Goal: Task Accomplishment & Management: Manage account settings

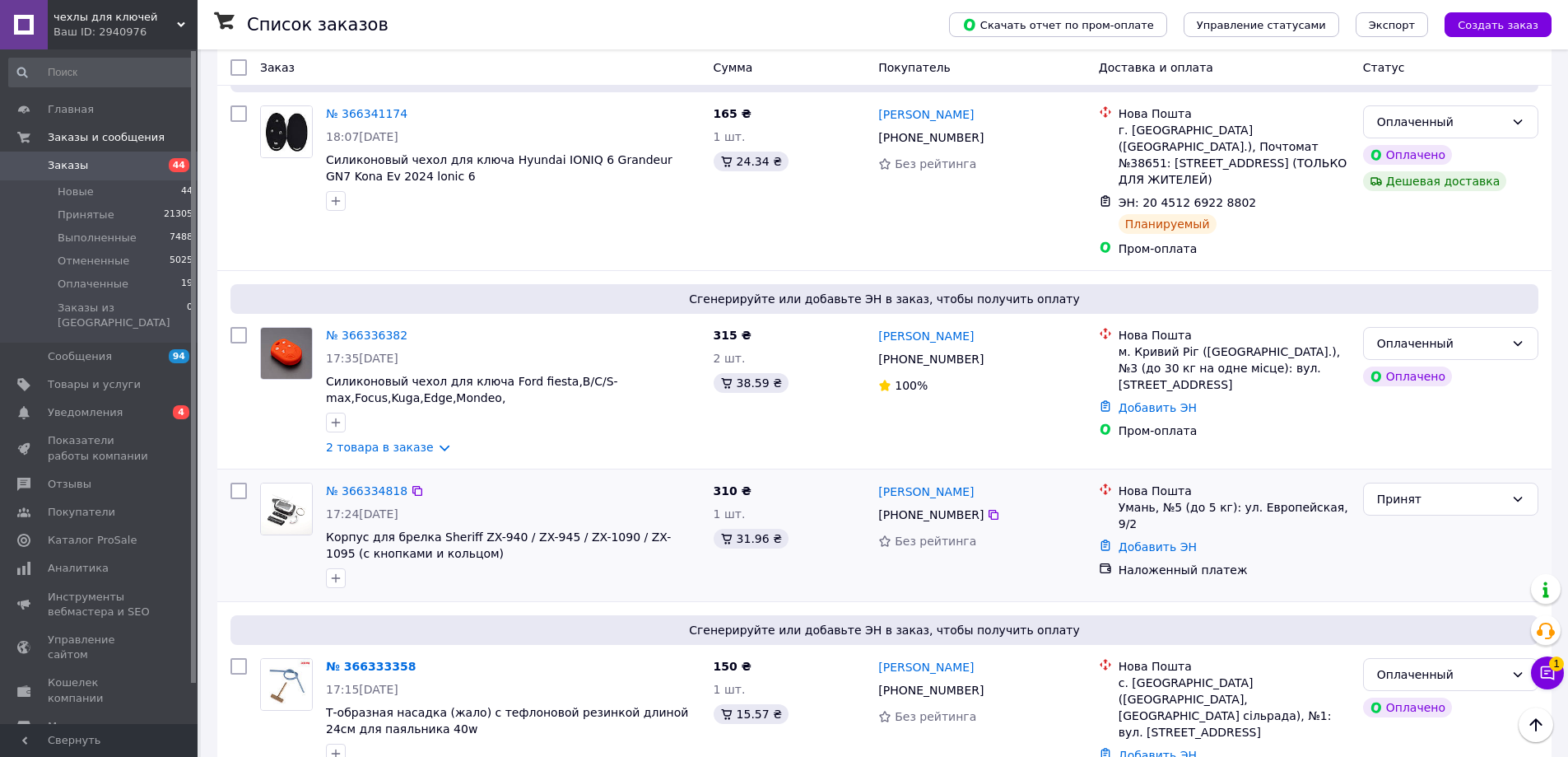
scroll to position [741, 0]
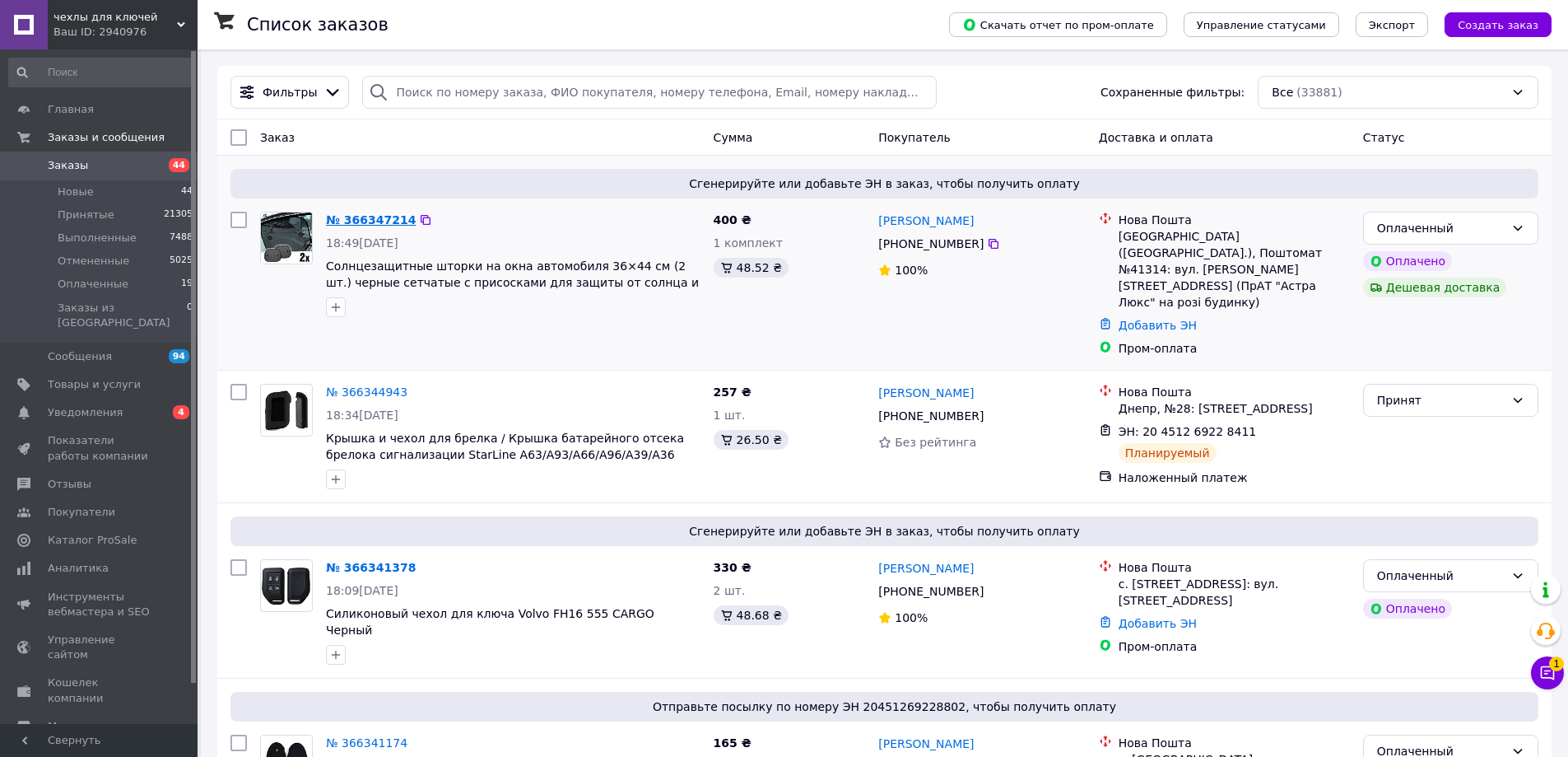
click at [397, 222] on link "№ 366347214" at bounding box center [370, 219] width 90 height 13
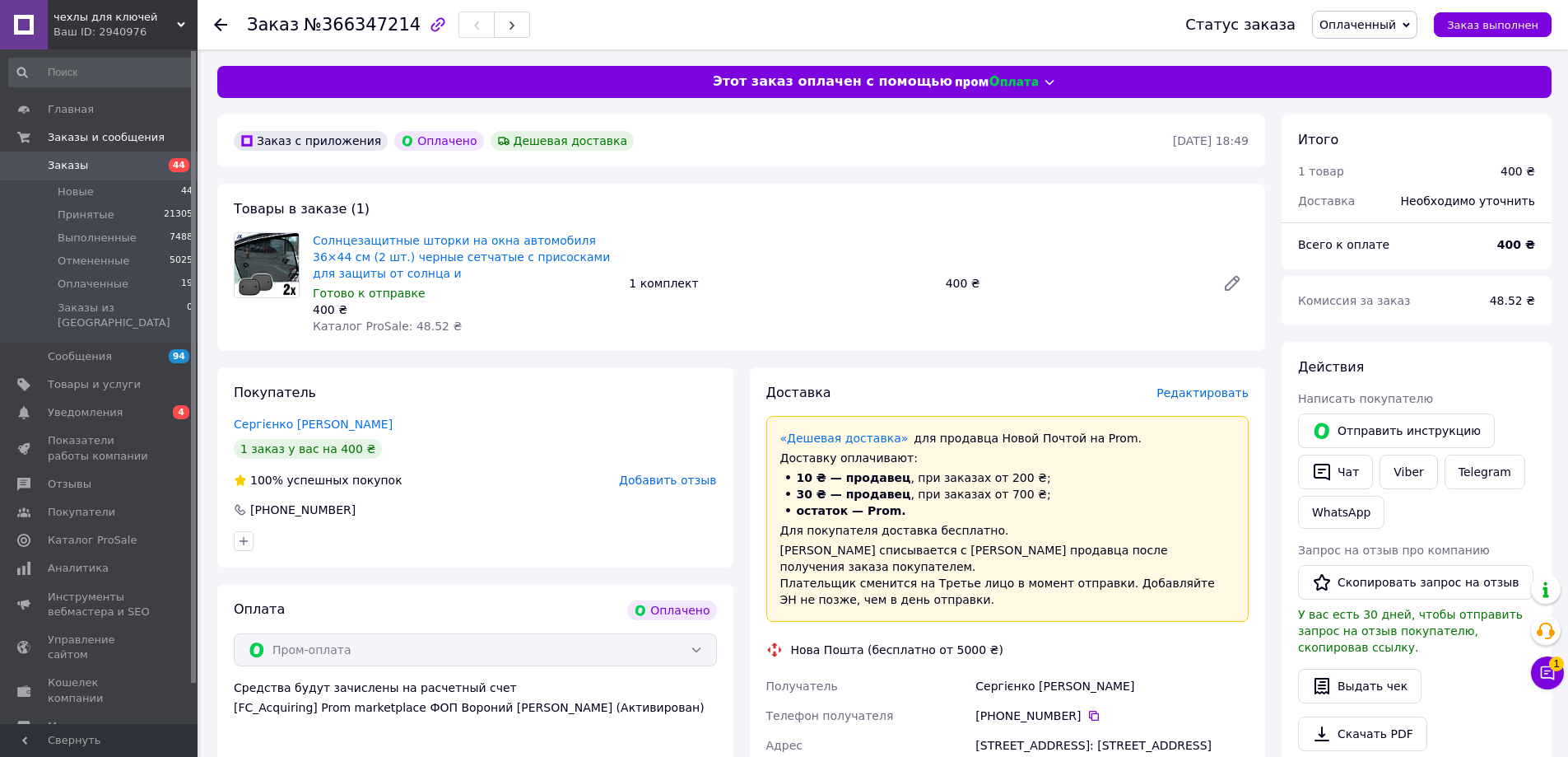
click at [1236, 392] on span "Редактировать" at bounding box center [1203, 392] width 92 height 13
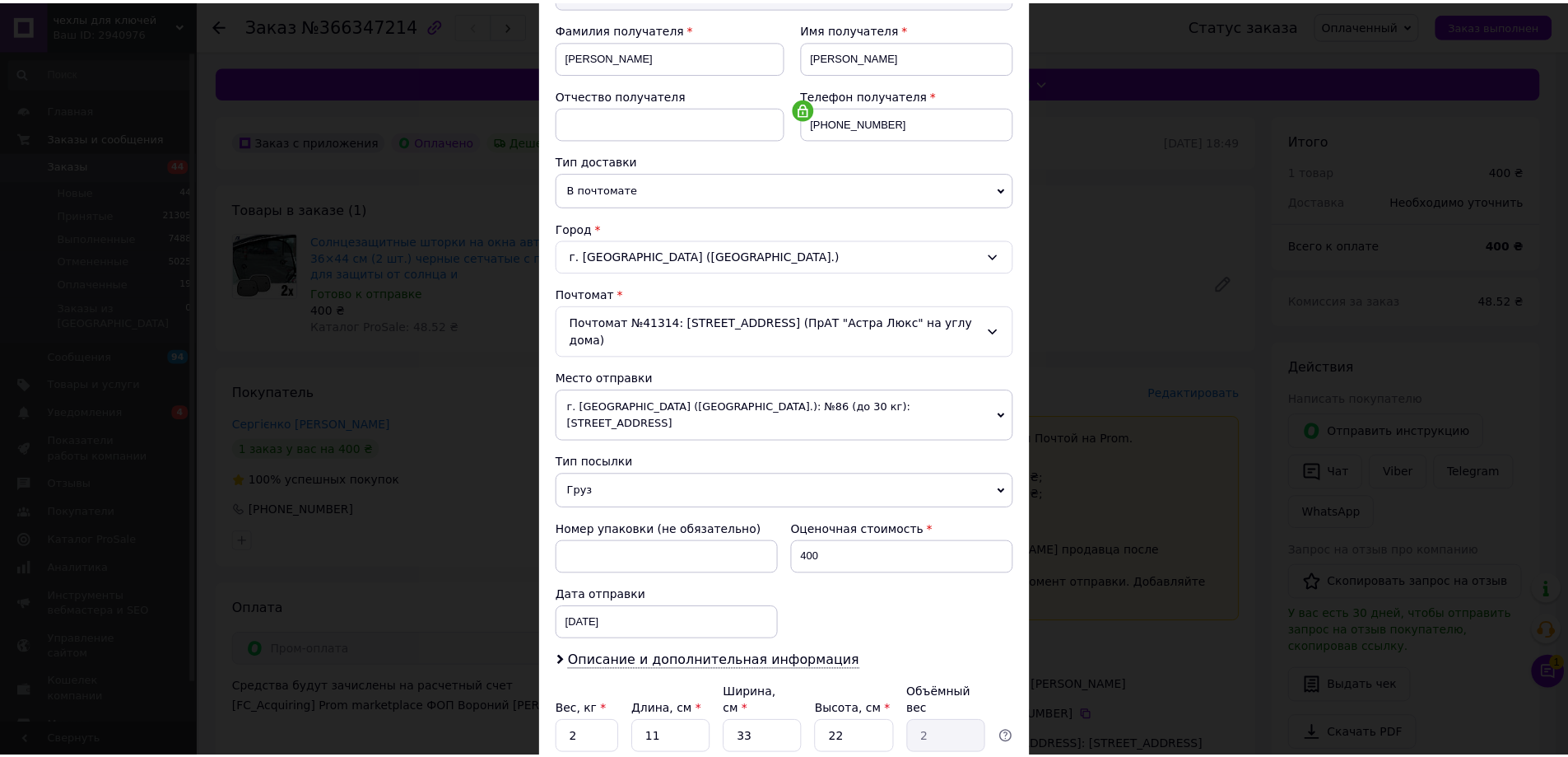
scroll to position [337, 0]
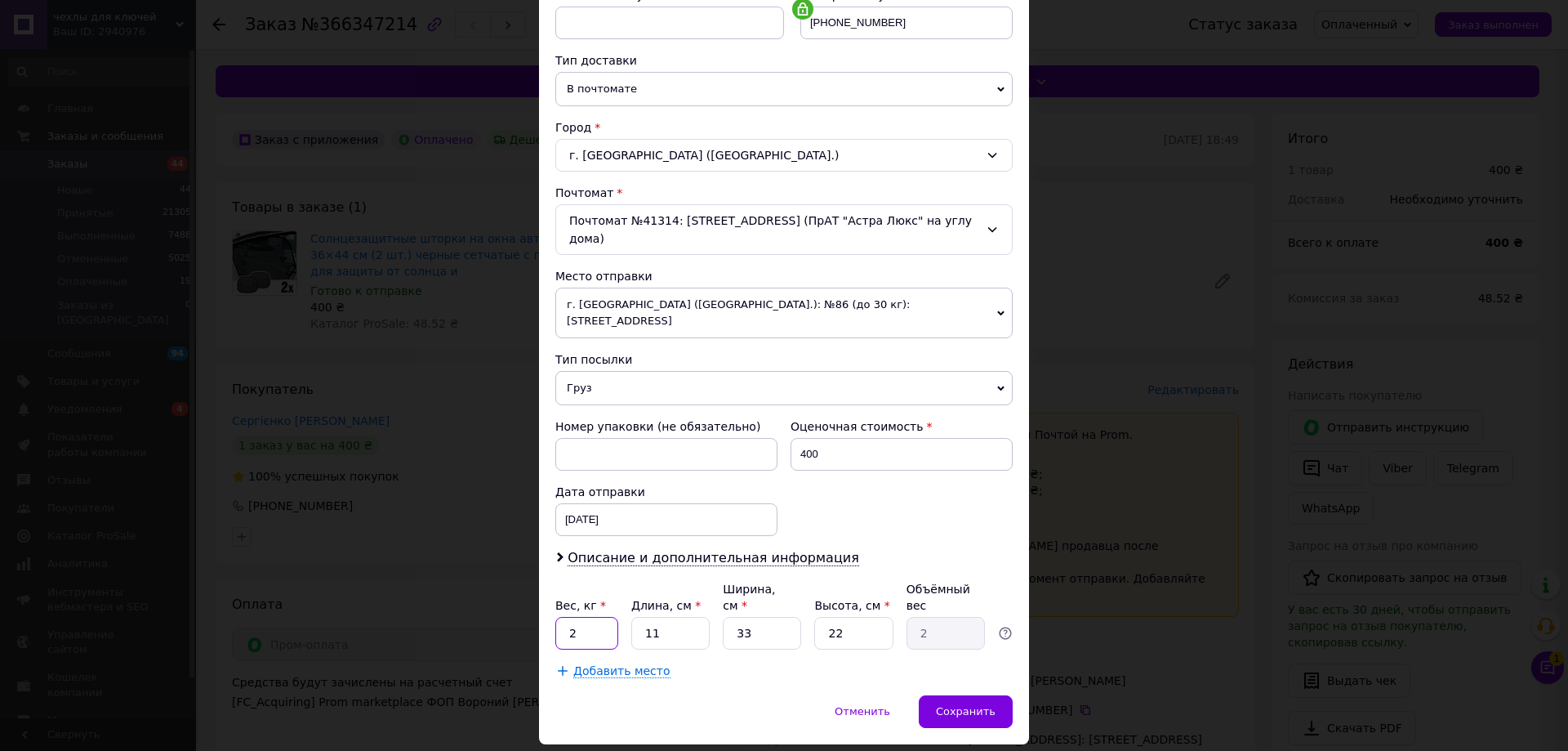
click at [573, 617] on input "2" at bounding box center [587, 634] width 63 height 33
type input "1"
type input "0.18"
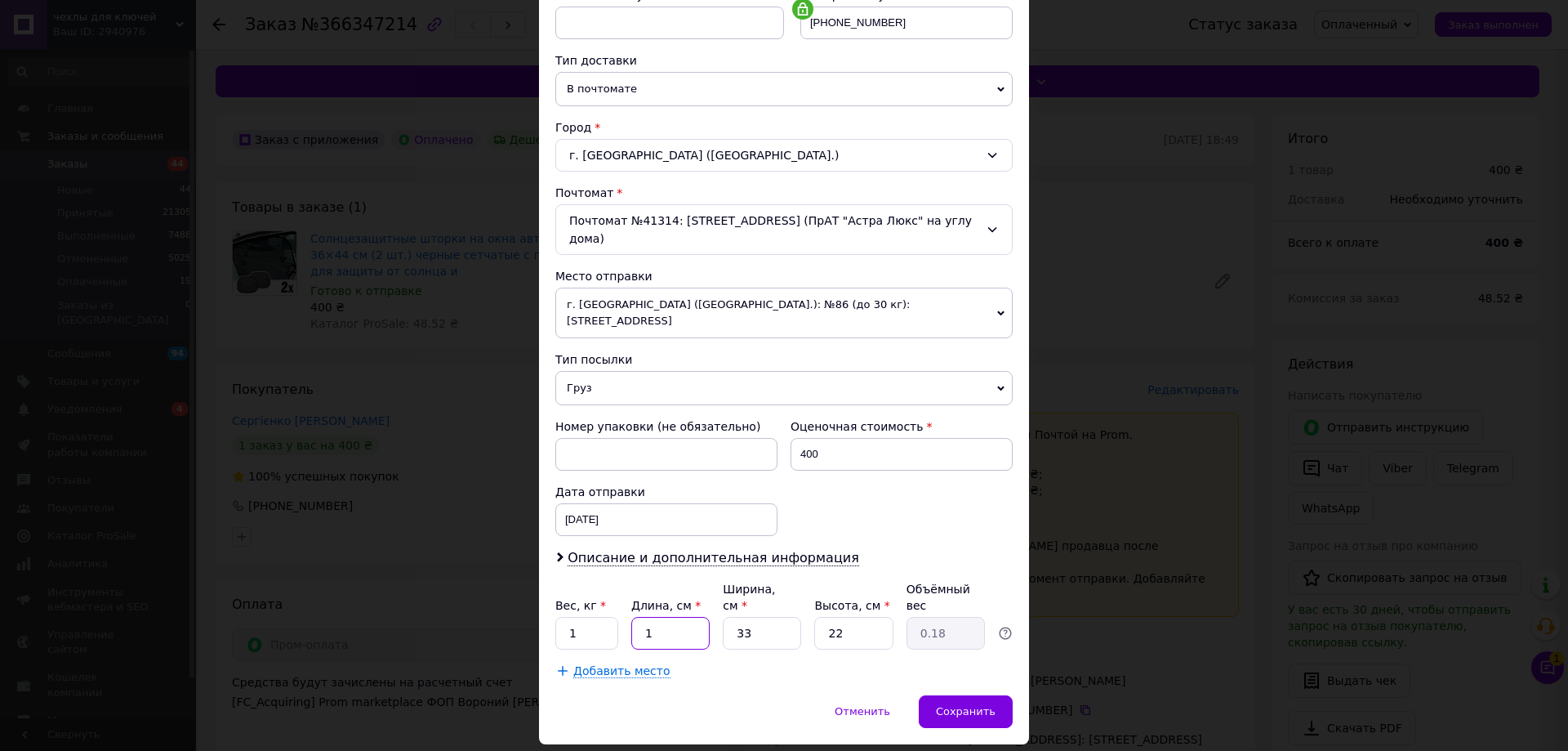
type input "1"
type input "0.1"
type input "1"
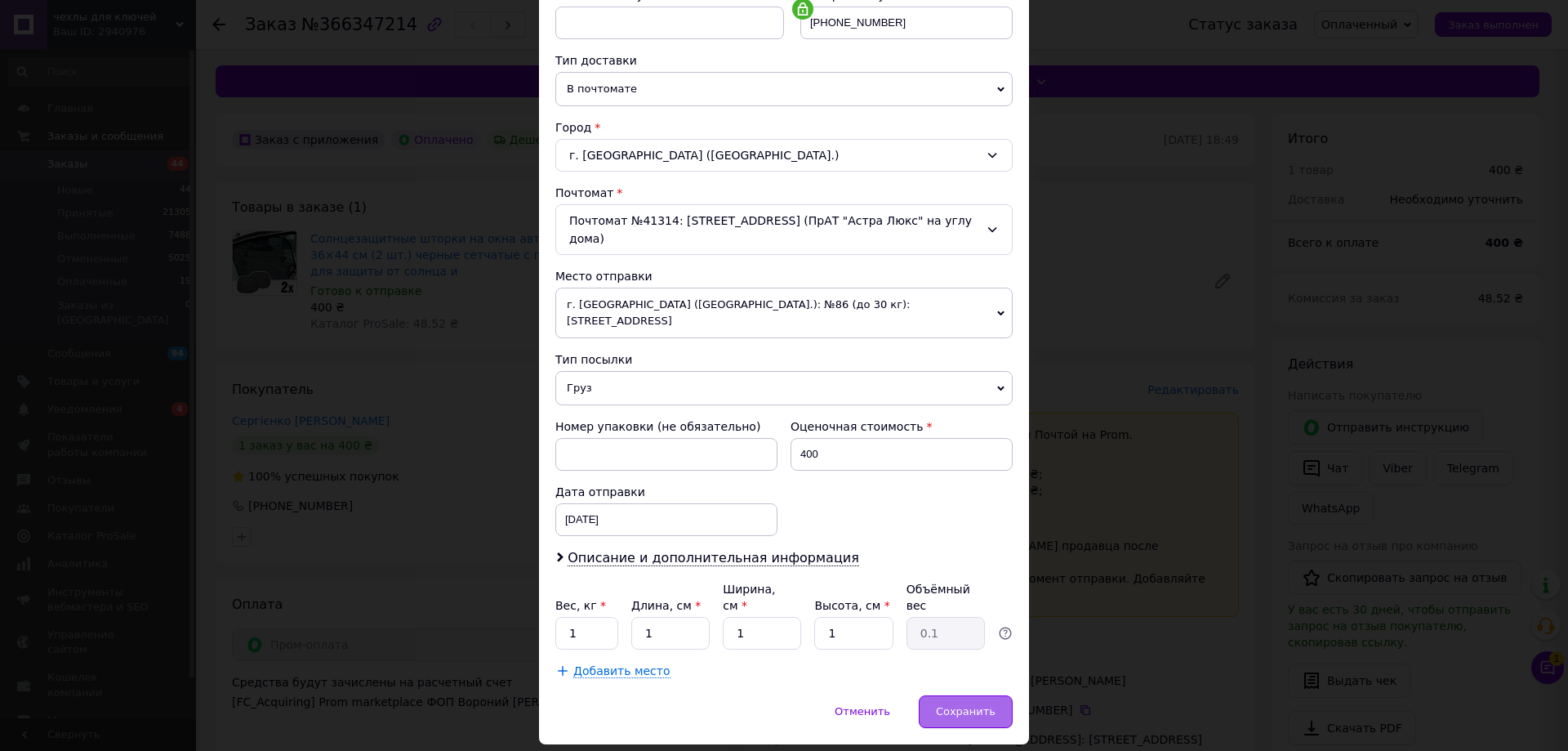
click at [952, 695] on div "Сохранить" at bounding box center [966, 711] width 94 height 33
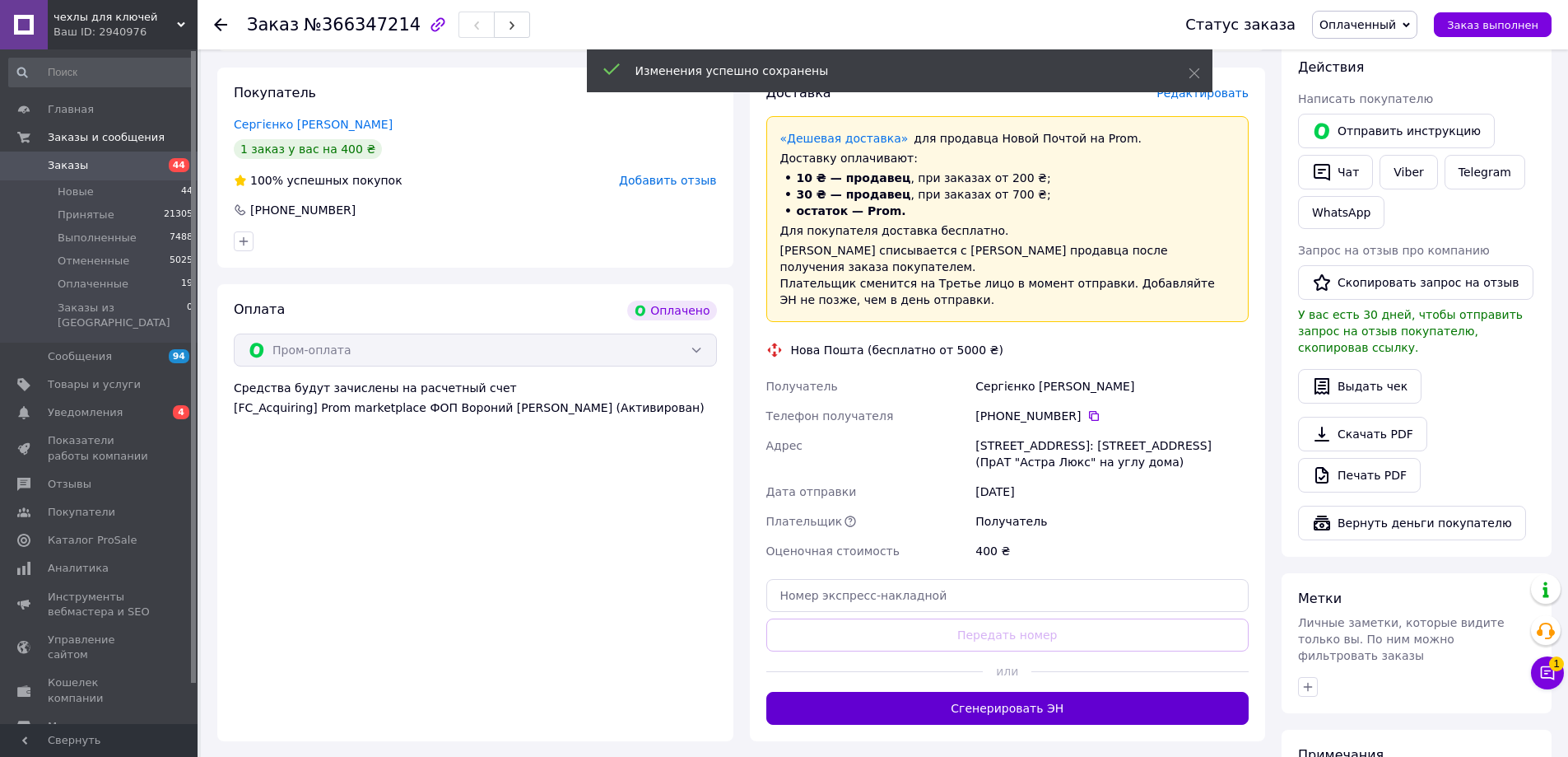
scroll to position [330, 0]
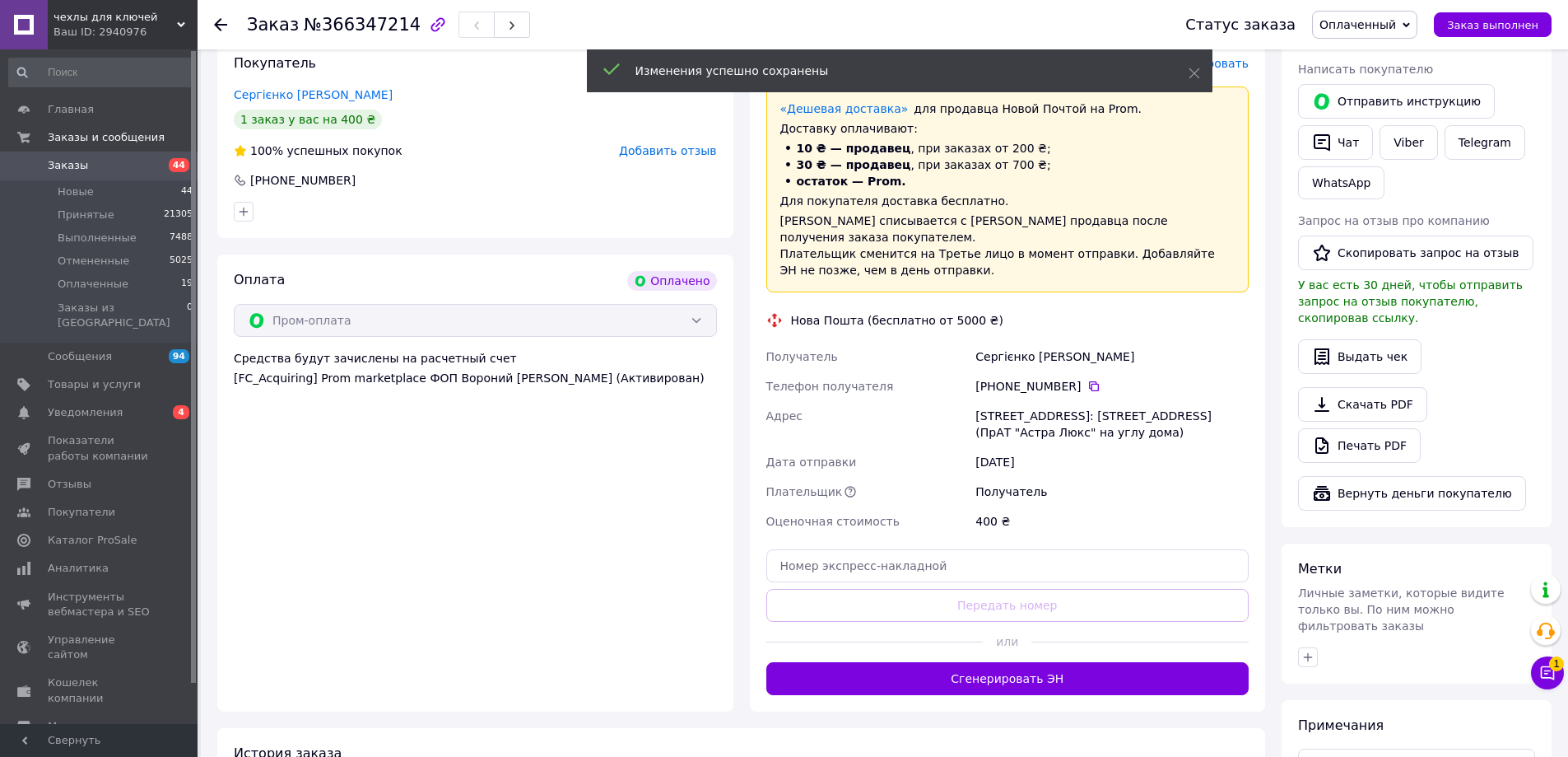
click at [951, 660] on div at bounding box center [875, 642] width 217 height 40
click at [951, 673] on button "Сгенерировать ЭН" at bounding box center [1008, 679] width 484 height 33
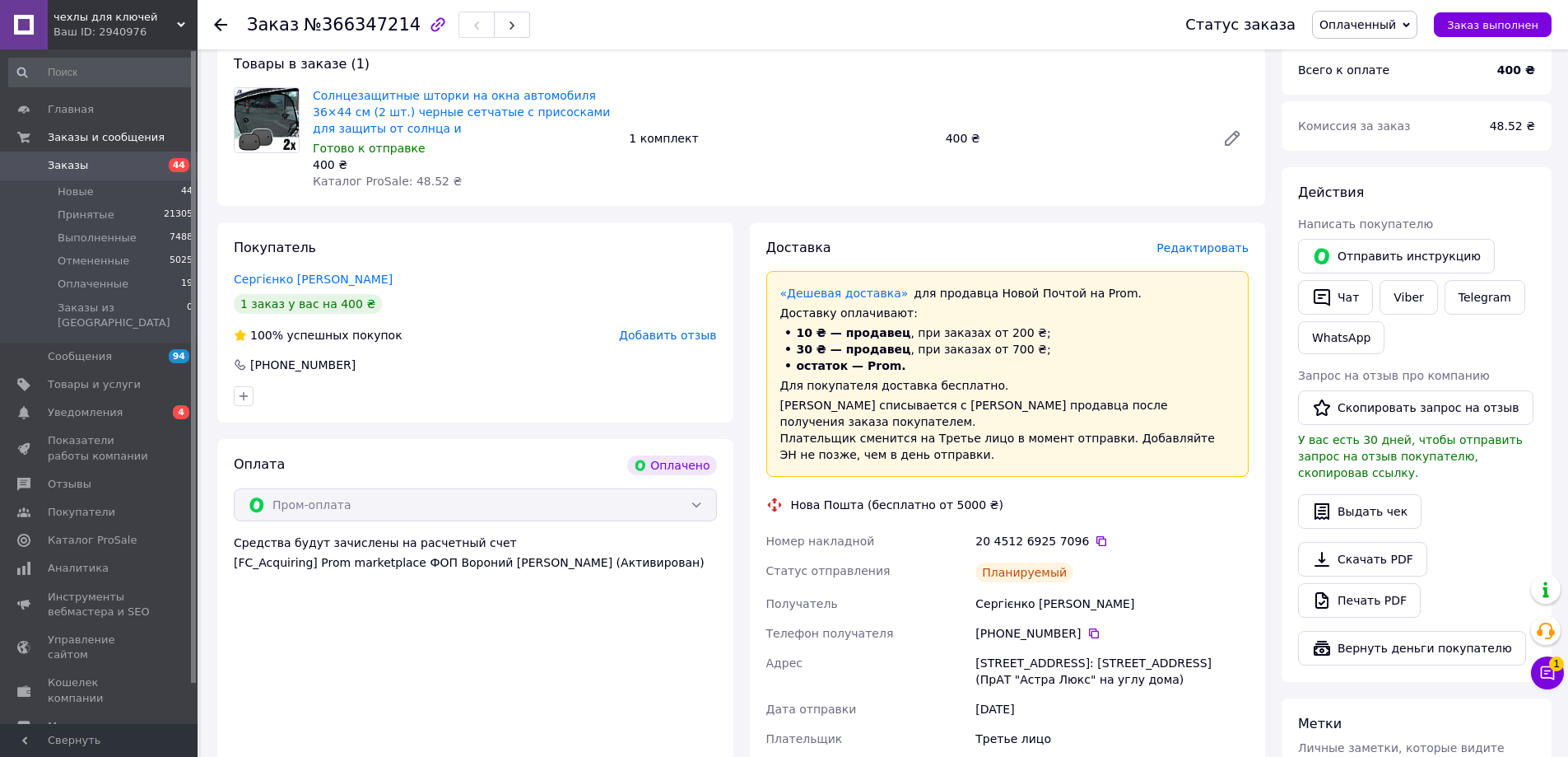
scroll to position [0, 0]
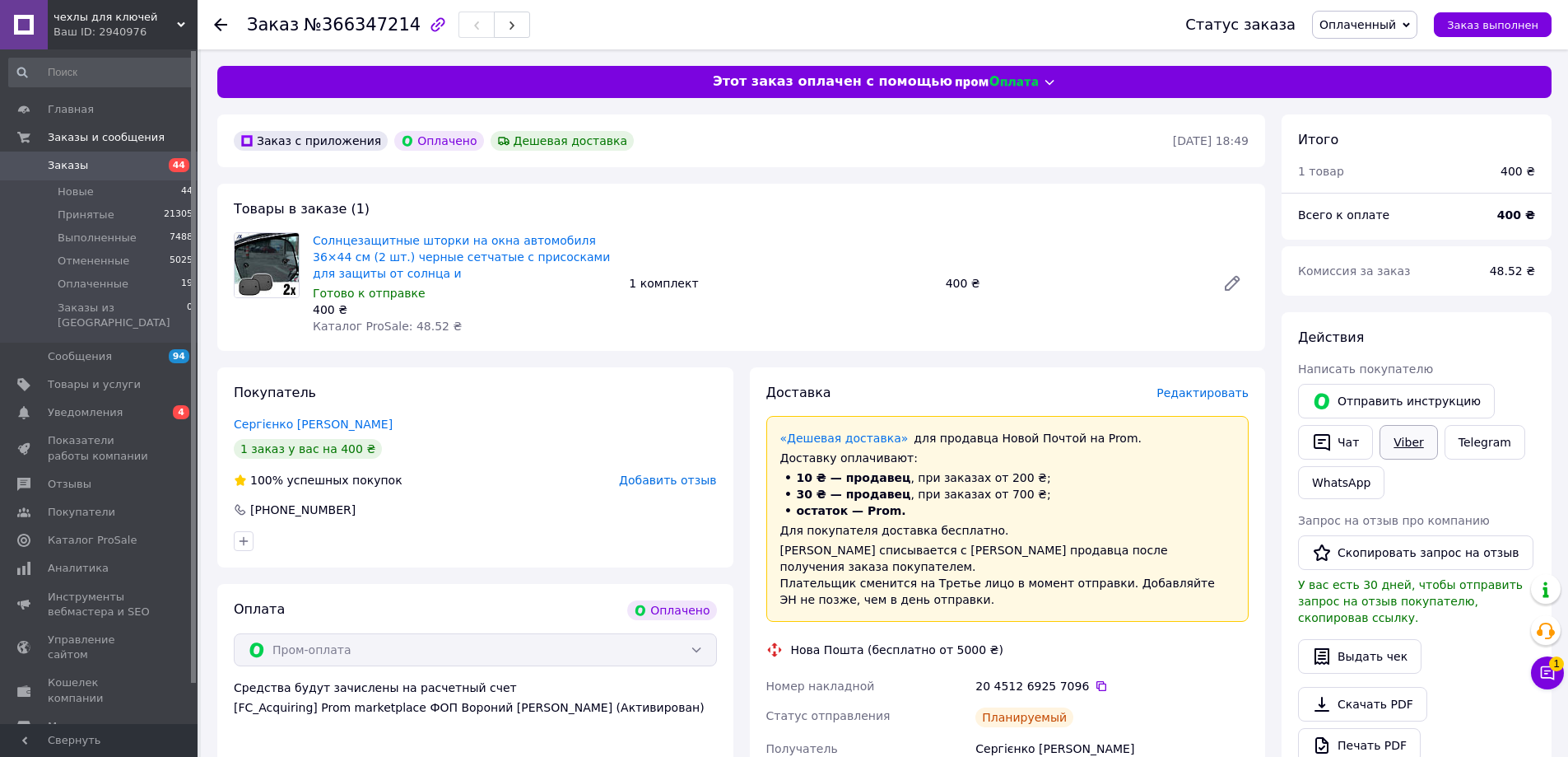
click at [1416, 455] on link "Viber" at bounding box center [1408, 442] width 57 height 35
click at [1233, 279] on icon at bounding box center [1231, 283] width 13 height 13
click at [158, 161] on span "44" at bounding box center [175, 165] width 45 height 15
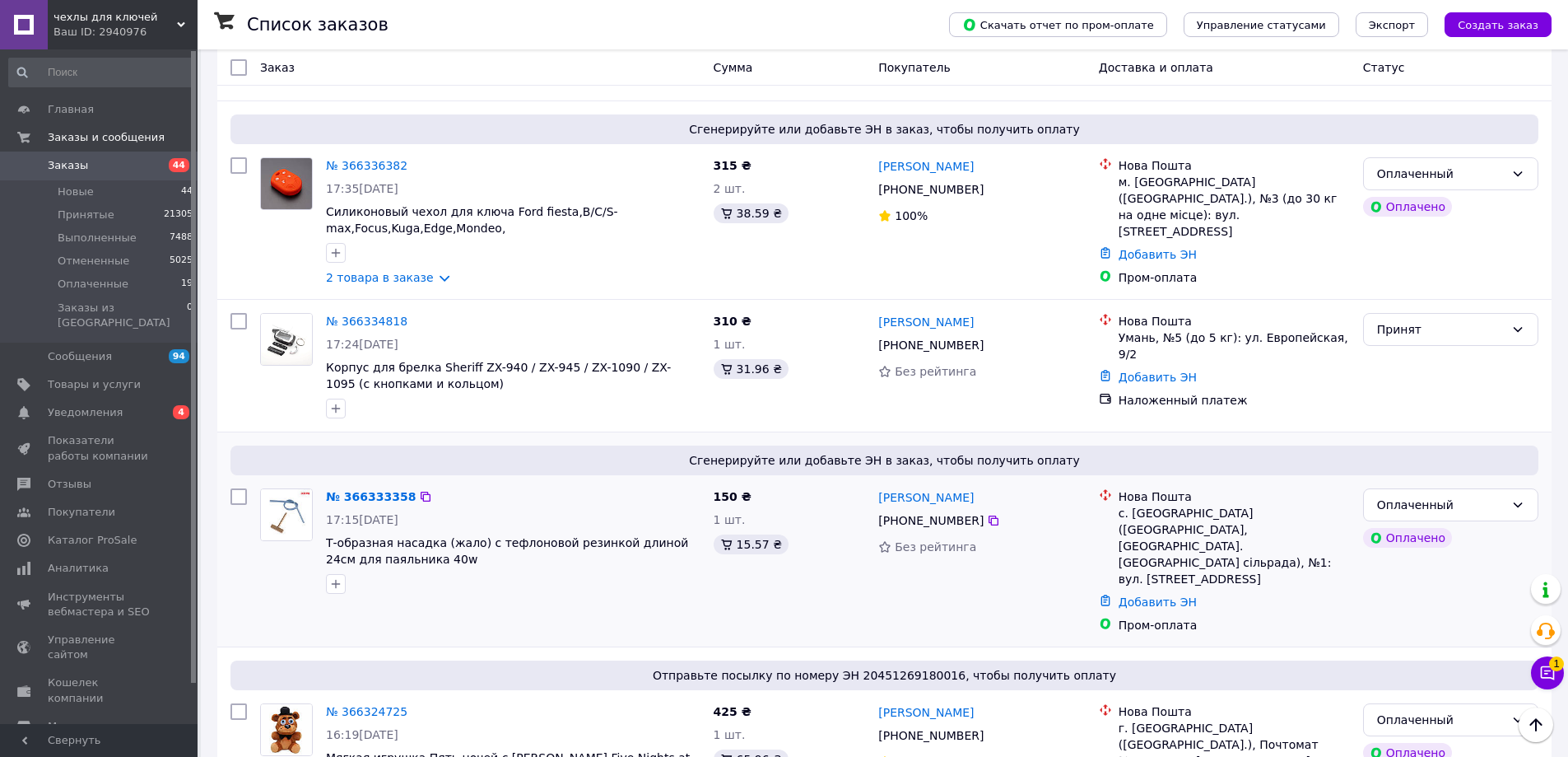
scroll to position [988, 0]
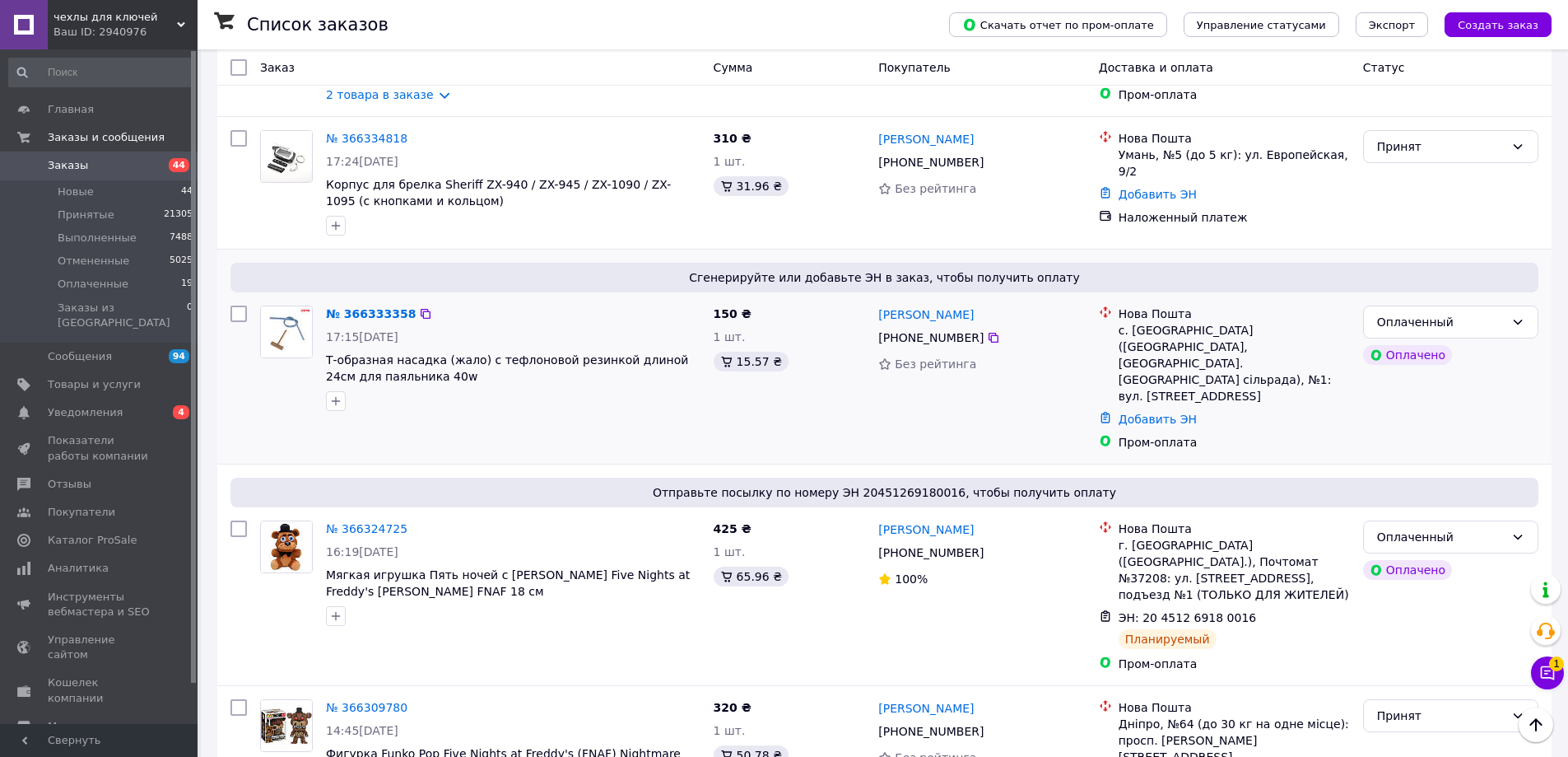
click at [404, 304] on div "№ 366333358" at bounding box center [370, 313] width 93 height 20
drag, startPoint x: 353, startPoint y: 270, endPoint x: 354, endPoint y: 253, distance: 17.0
click at [354, 307] on link "№ 366333358" at bounding box center [370, 313] width 90 height 13
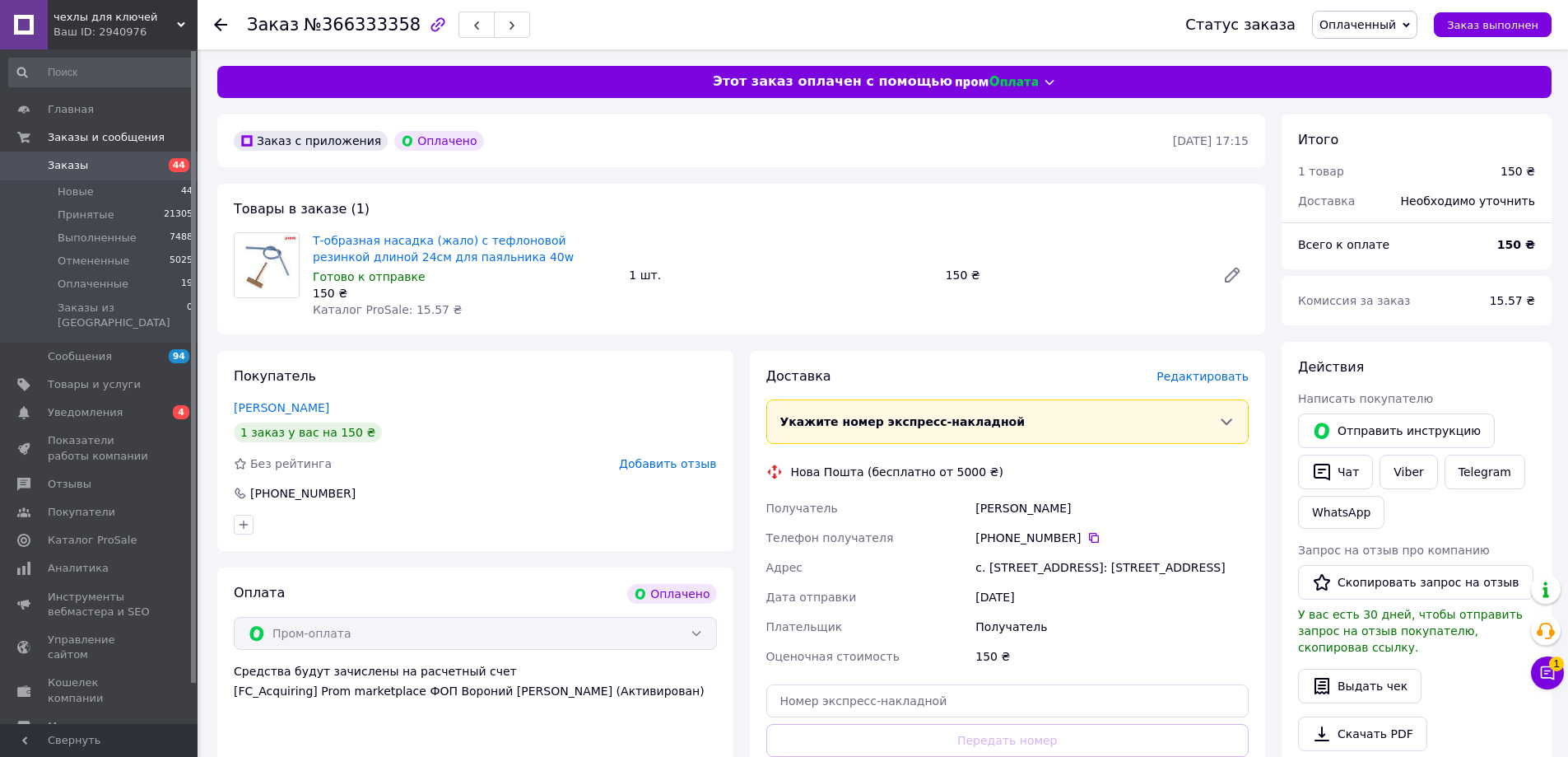
click at [1191, 381] on span "Редактировать" at bounding box center [1203, 376] width 92 height 13
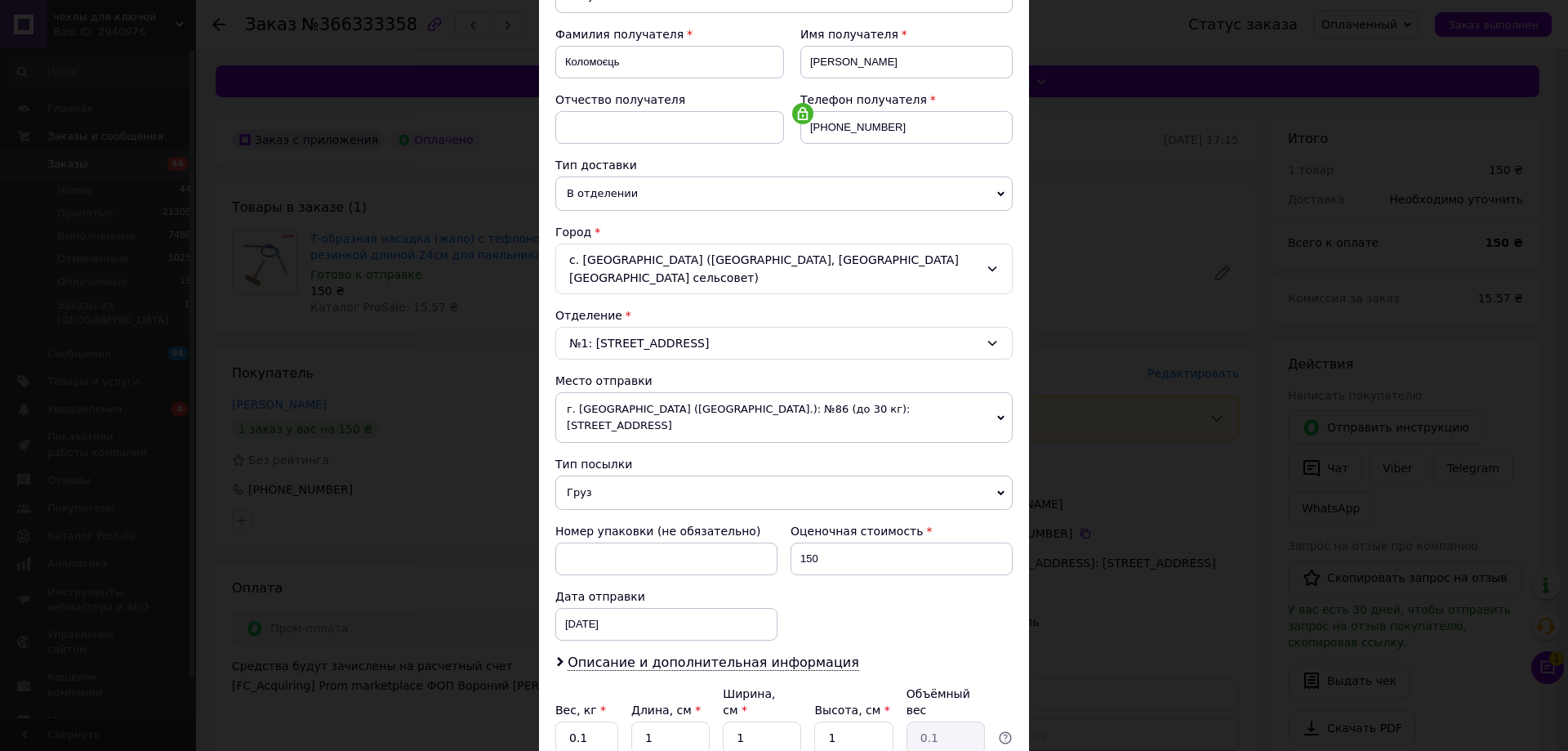
scroll to position [334, 0]
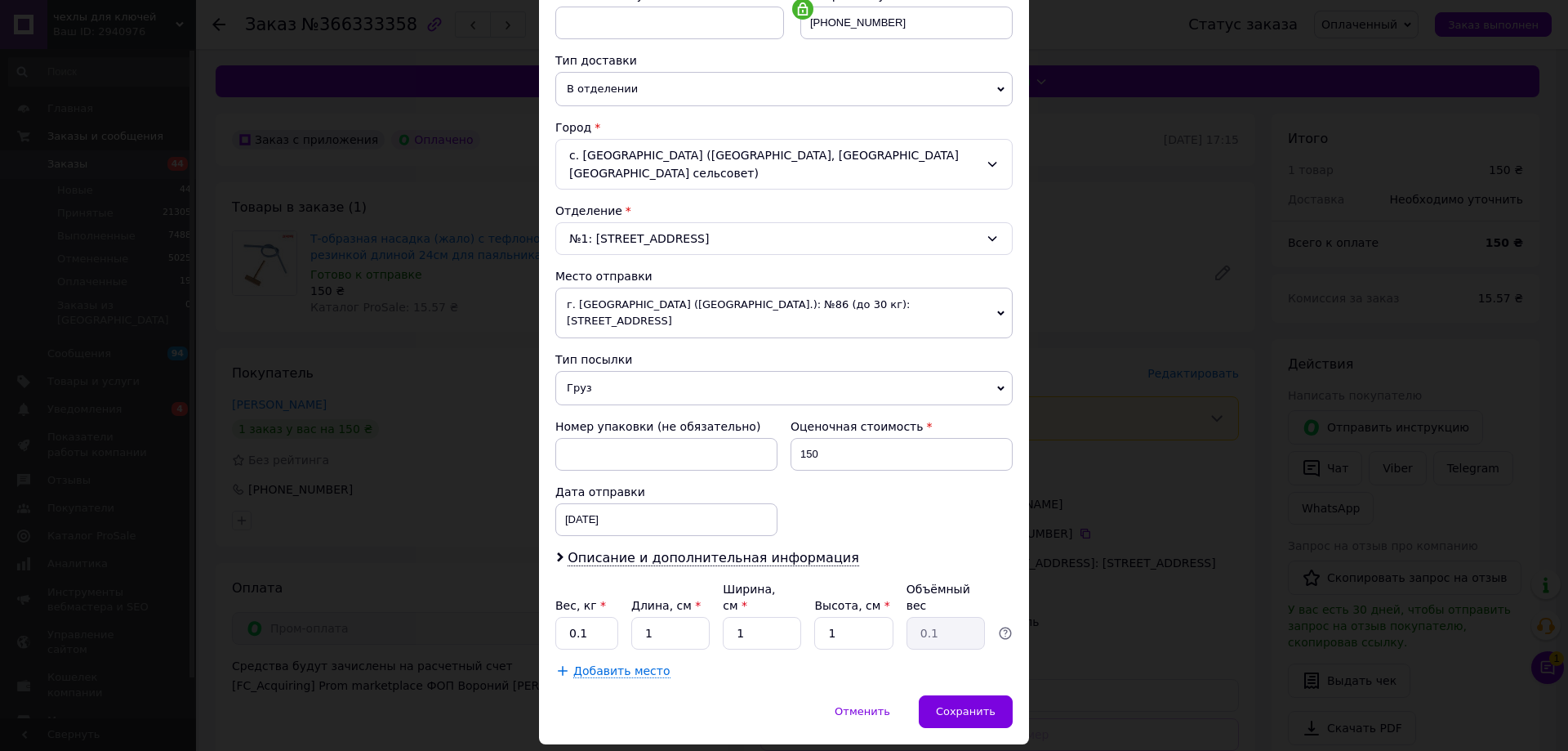
click at [1091, 595] on div "× Редактирование доставки Способ доставки Нова Пошта (бесплатно от 5000 ₴) Плат…" at bounding box center [784, 376] width 1568 height 751
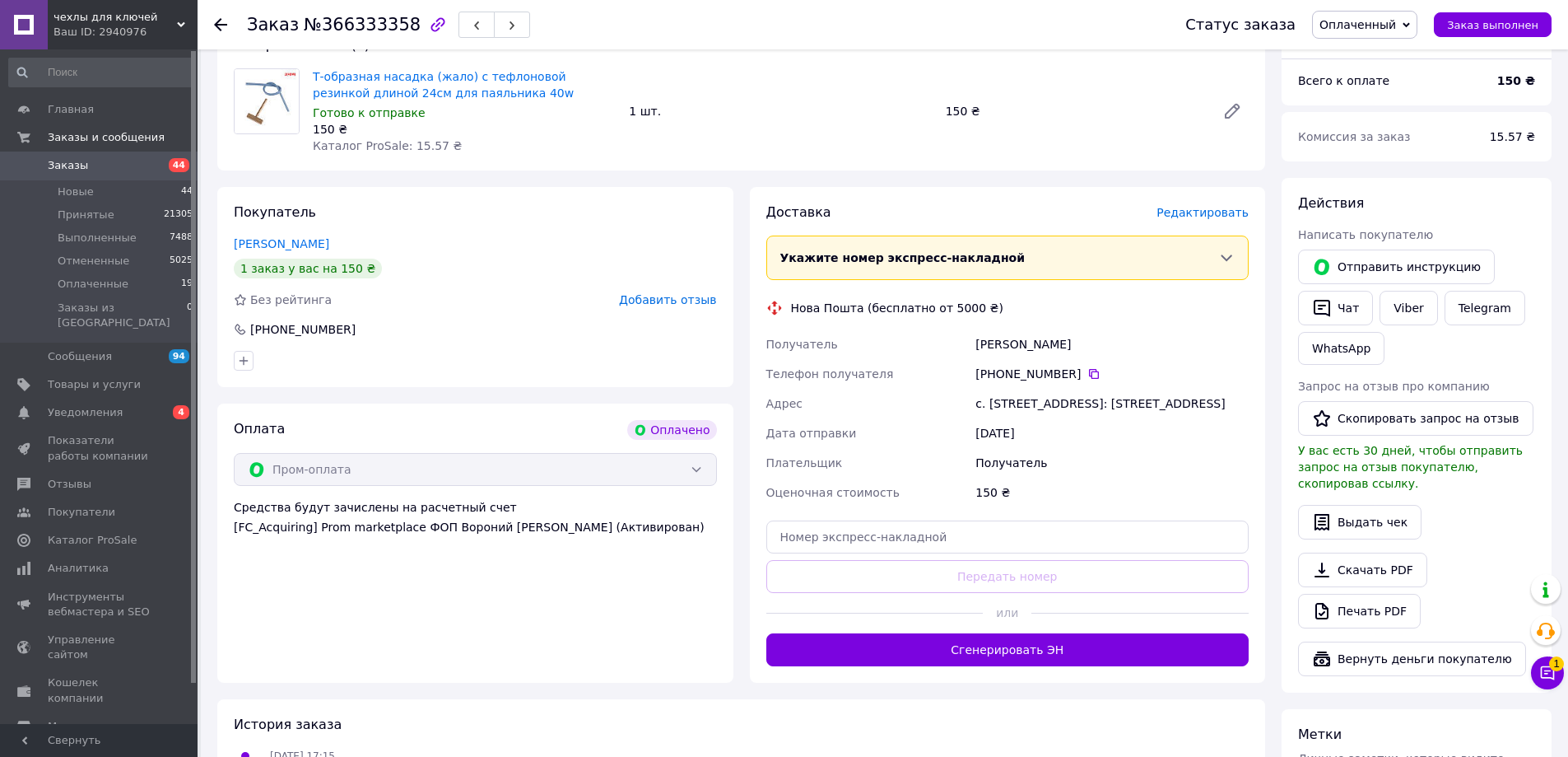
scroll to position [164, 0]
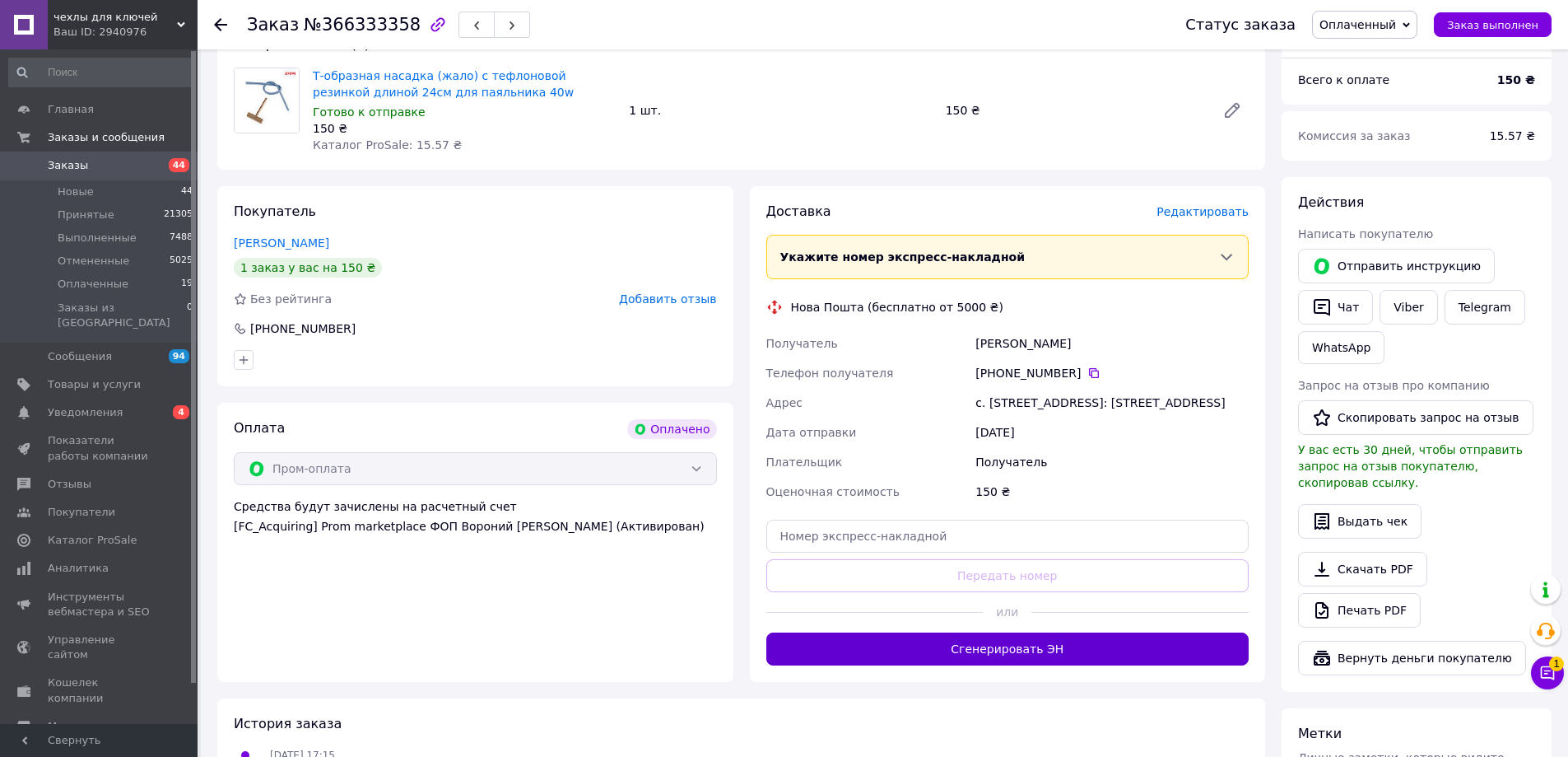
click at [1076, 660] on button "Сгенерировать ЭН" at bounding box center [1008, 649] width 484 height 33
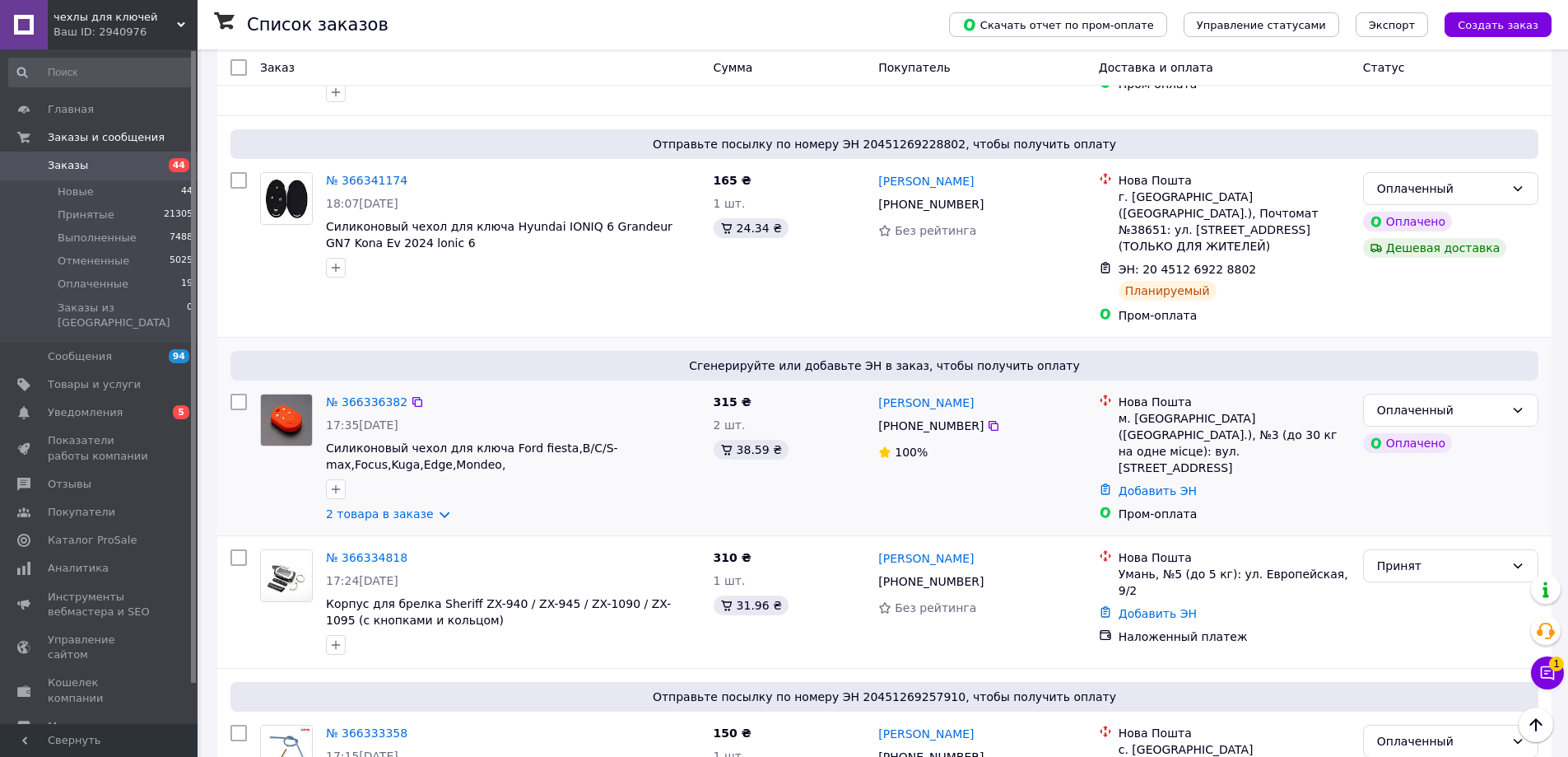
scroll to position [741, 0]
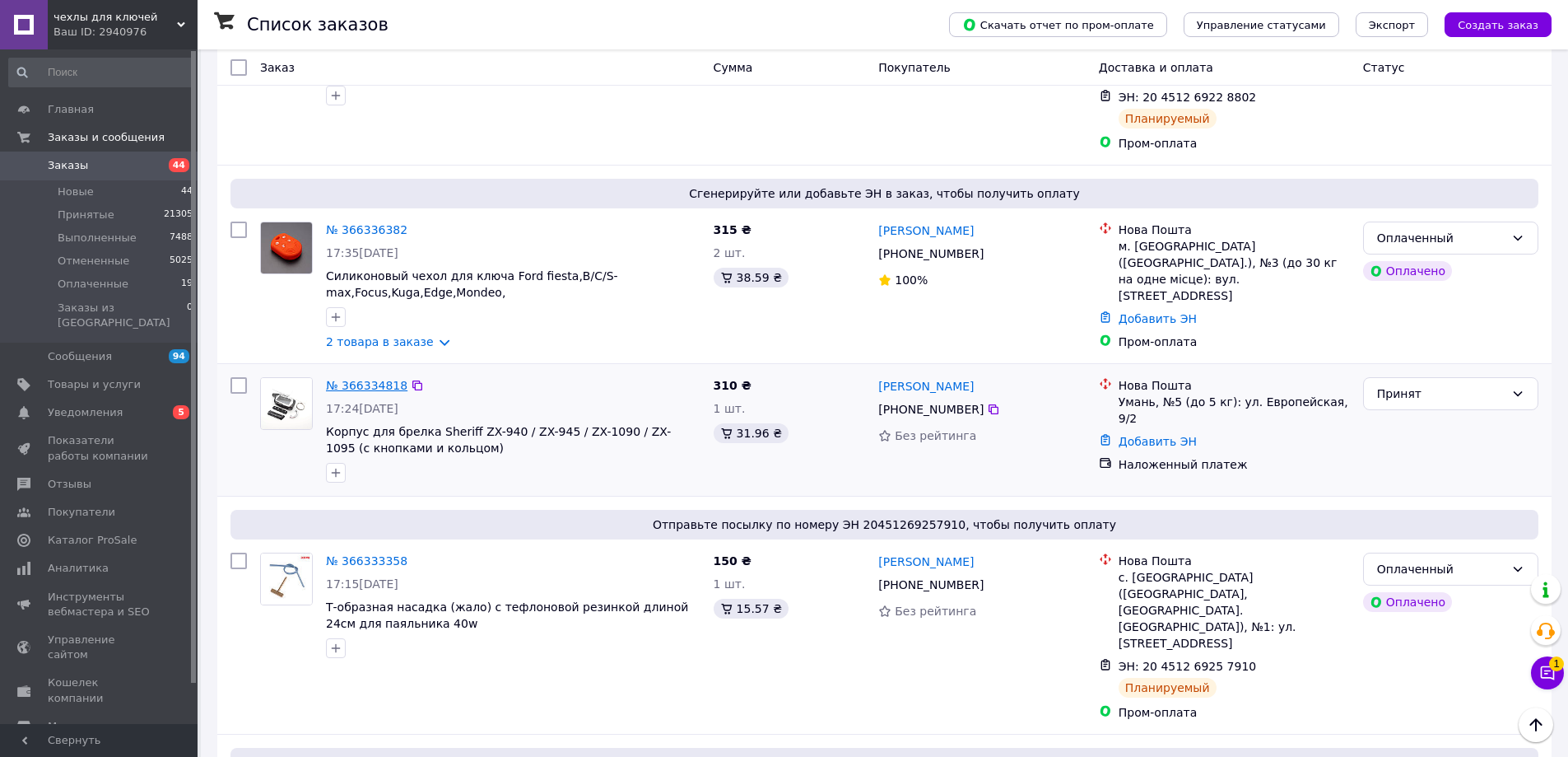
click at [377, 378] on link "№ 366334818" at bounding box center [367, 385] width 82 height 13
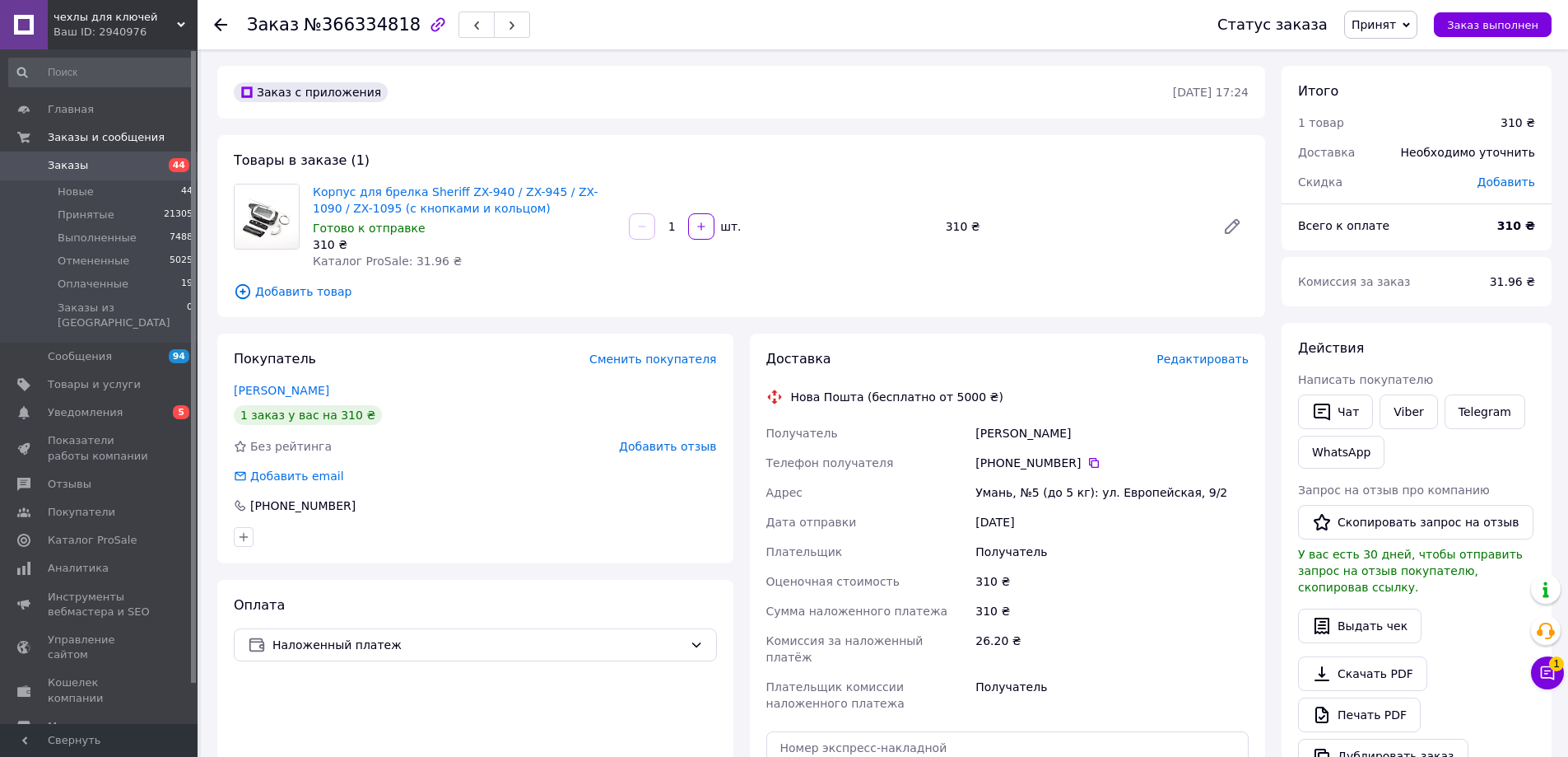
click at [1238, 359] on span "Редактировать" at bounding box center [1203, 358] width 92 height 13
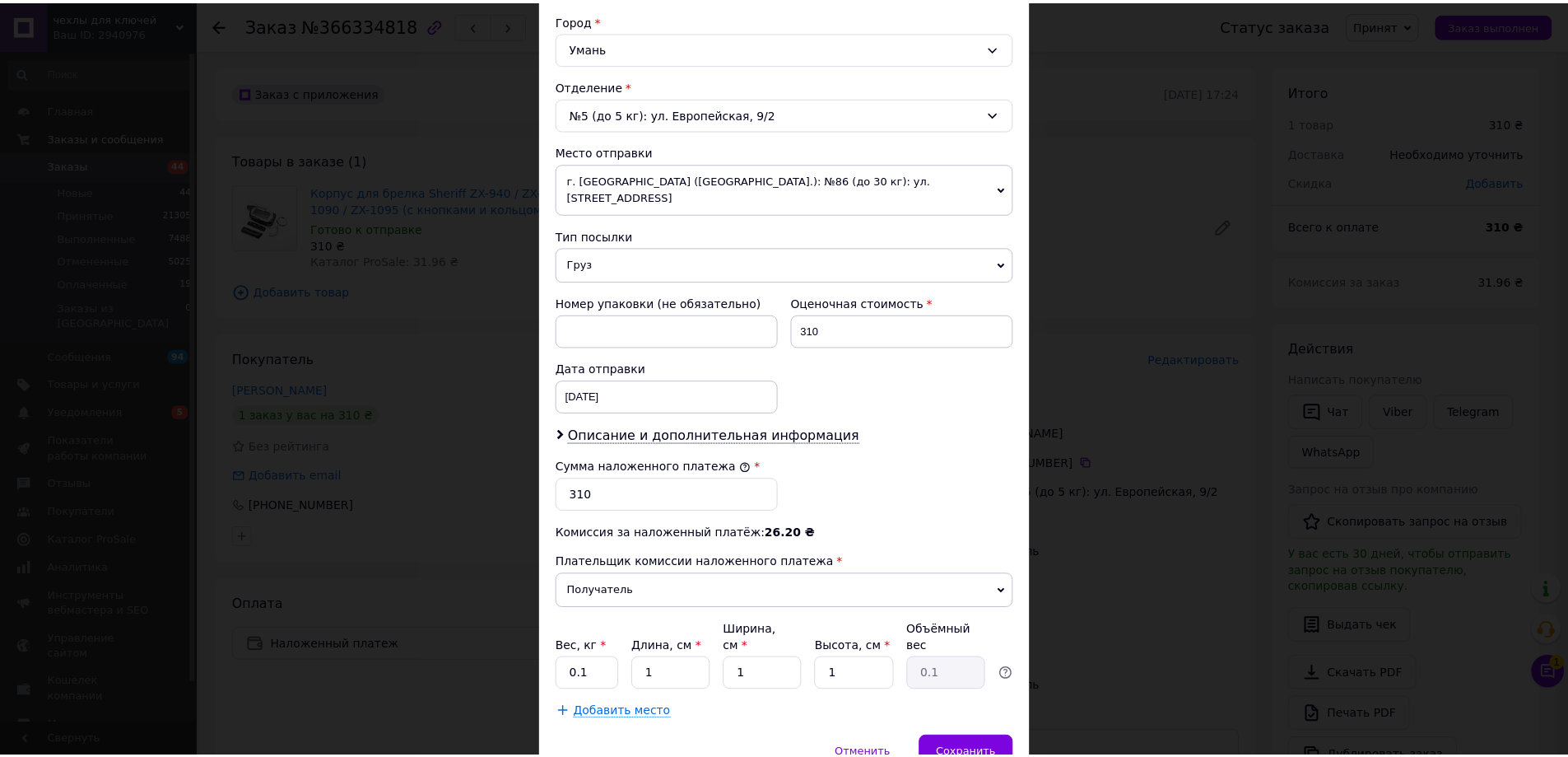
scroll to position [499, 0]
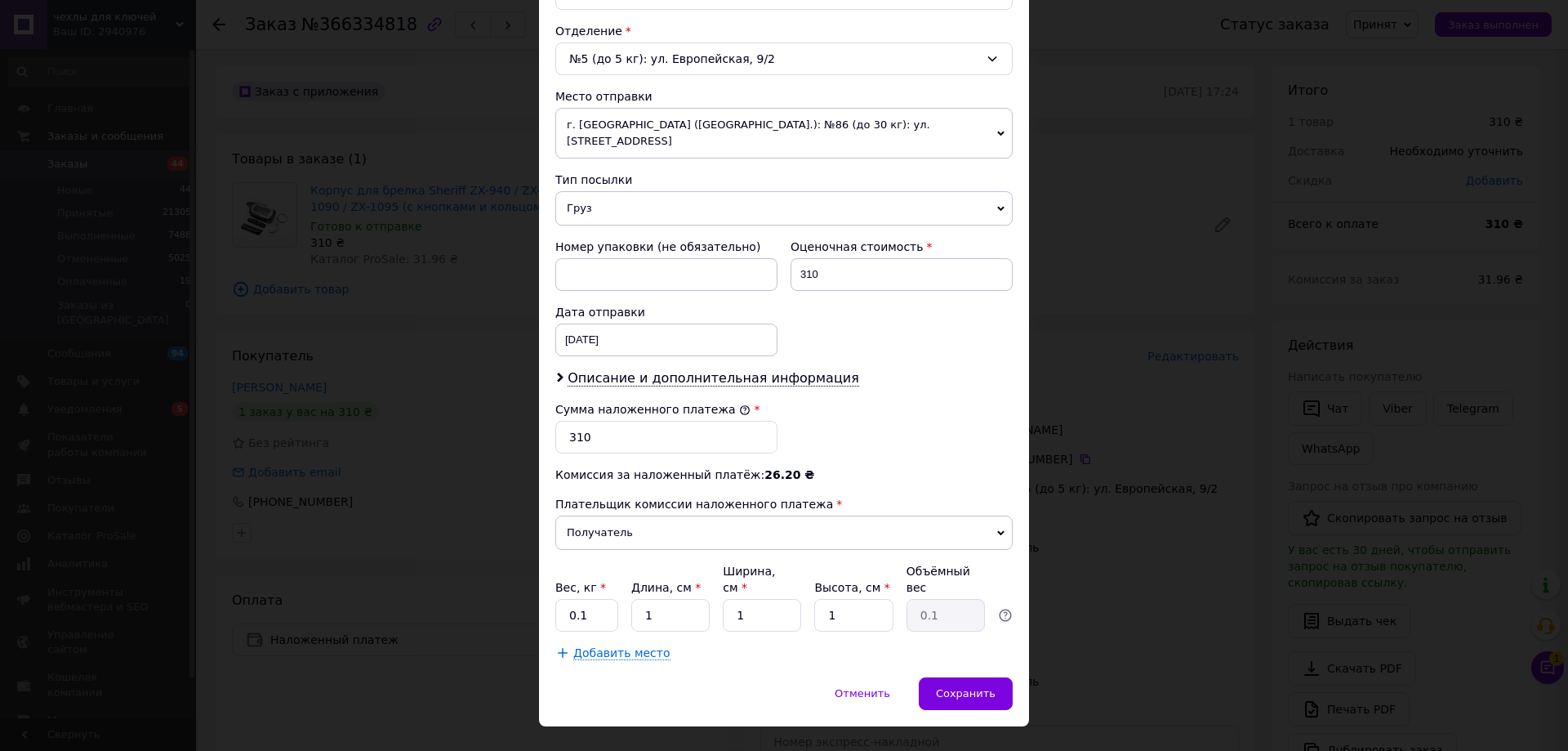
click at [1145, 478] on div "× Редактирование доставки Способ доставки Нова Пошта (бесплатно от 5000 ₴) Плат…" at bounding box center [784, 376] width 1568 height 751
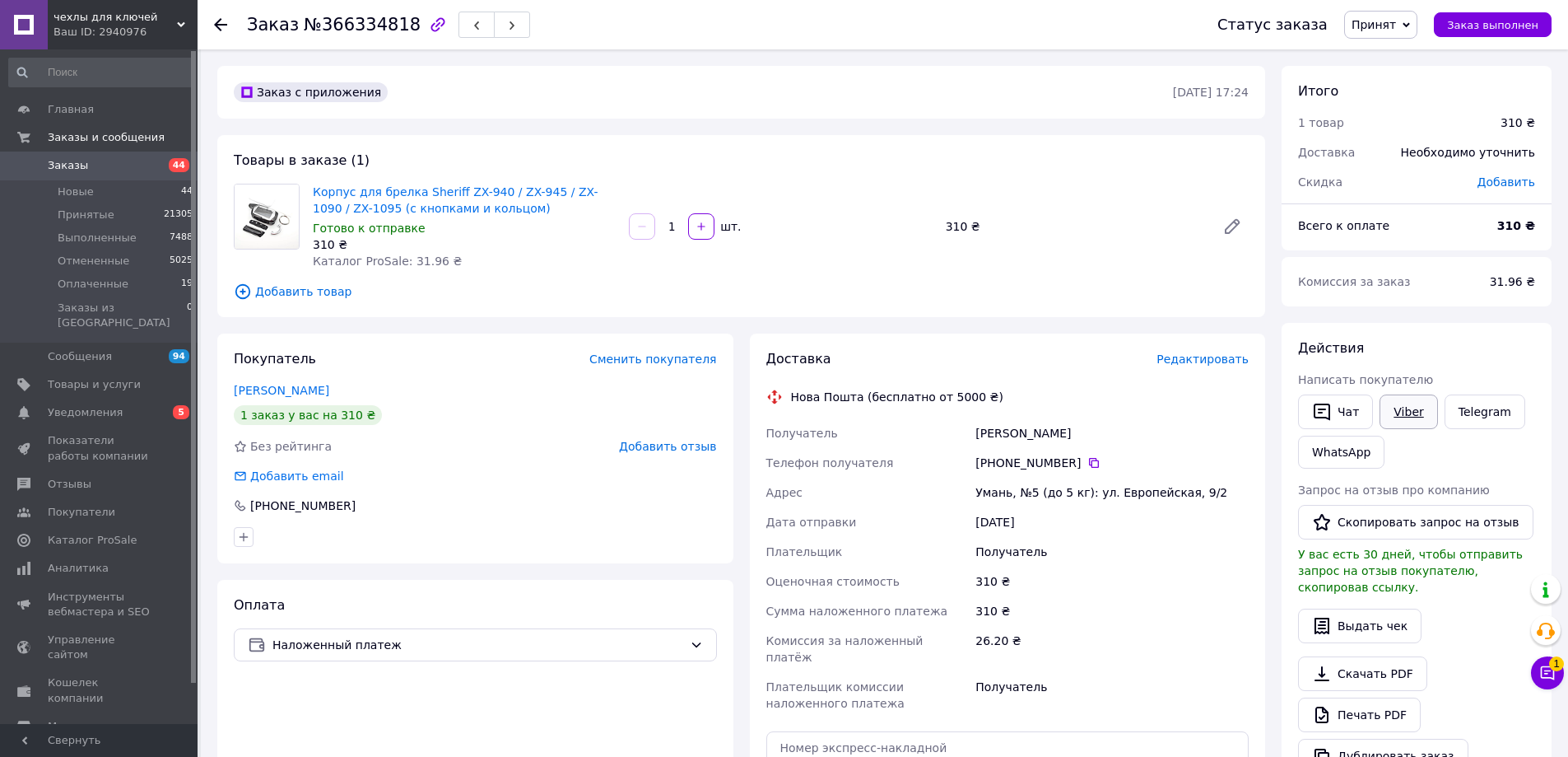
click at [1398, 414] on link "Viber" at bounding box center [1408, 412] width 57 height 35
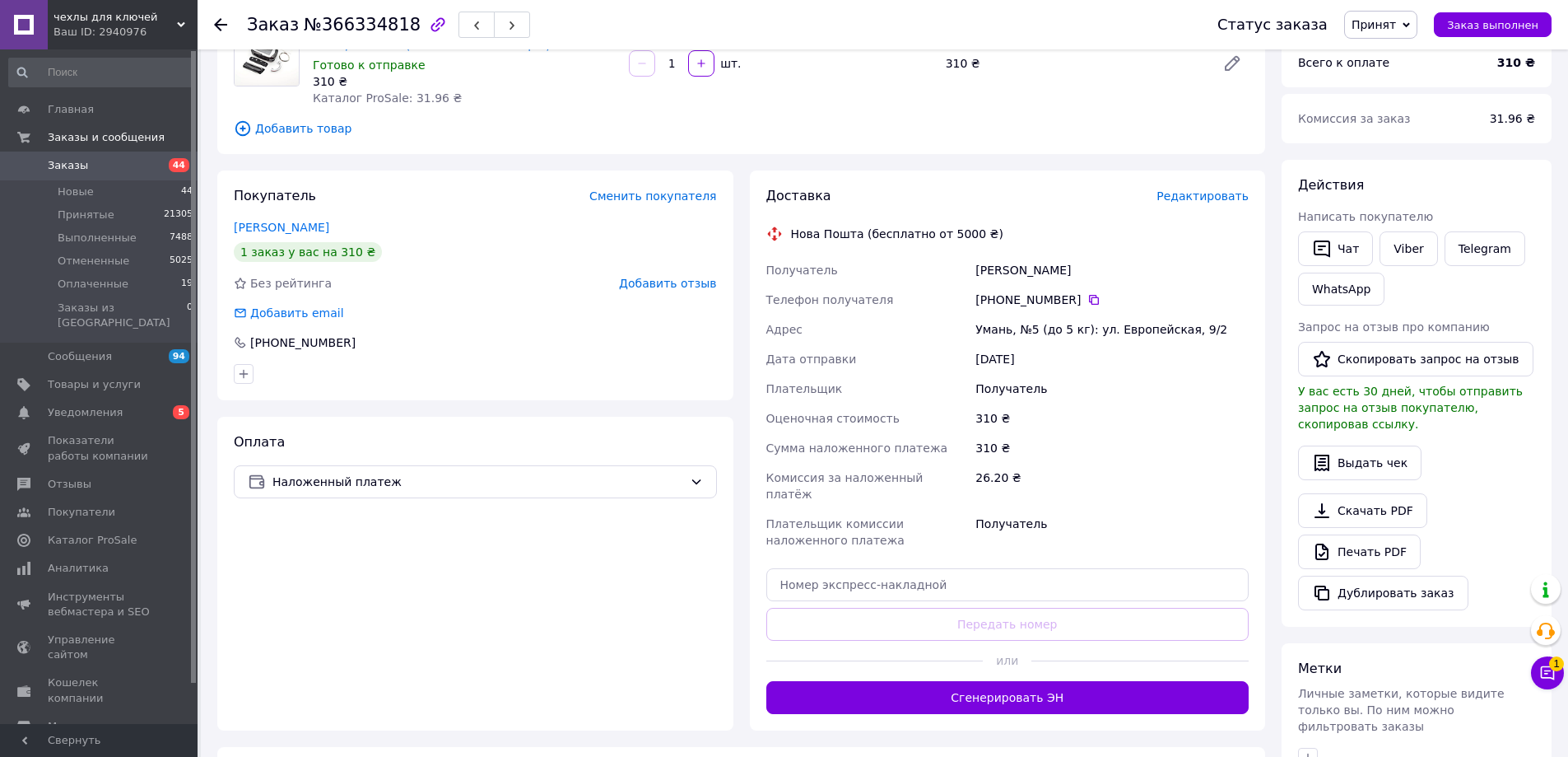
scroll to position [164, 0]
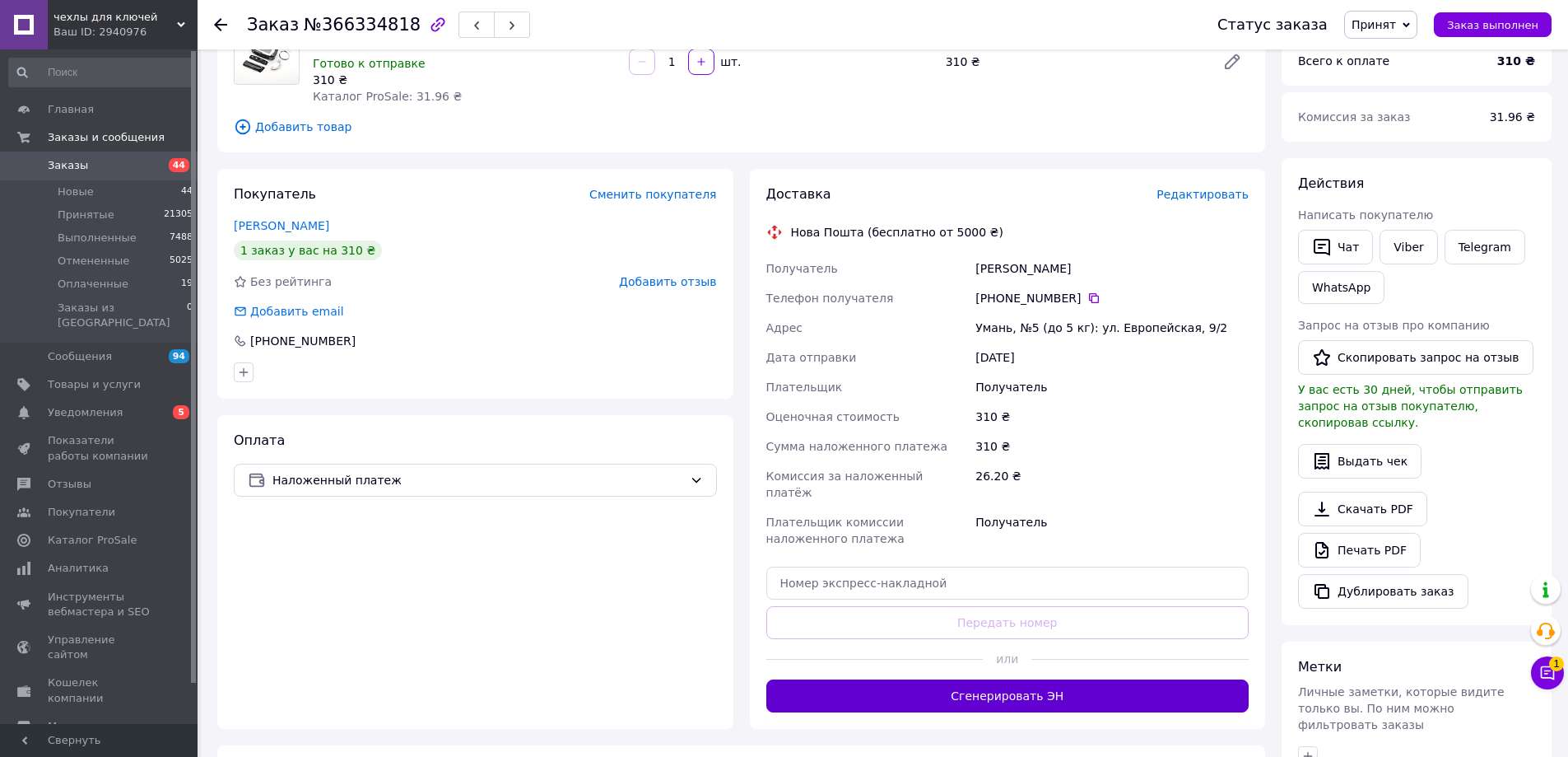
click at [964, 680] on button "Сгенерировать ЭН" at bounding box center [1008, 696] width 484 height 33
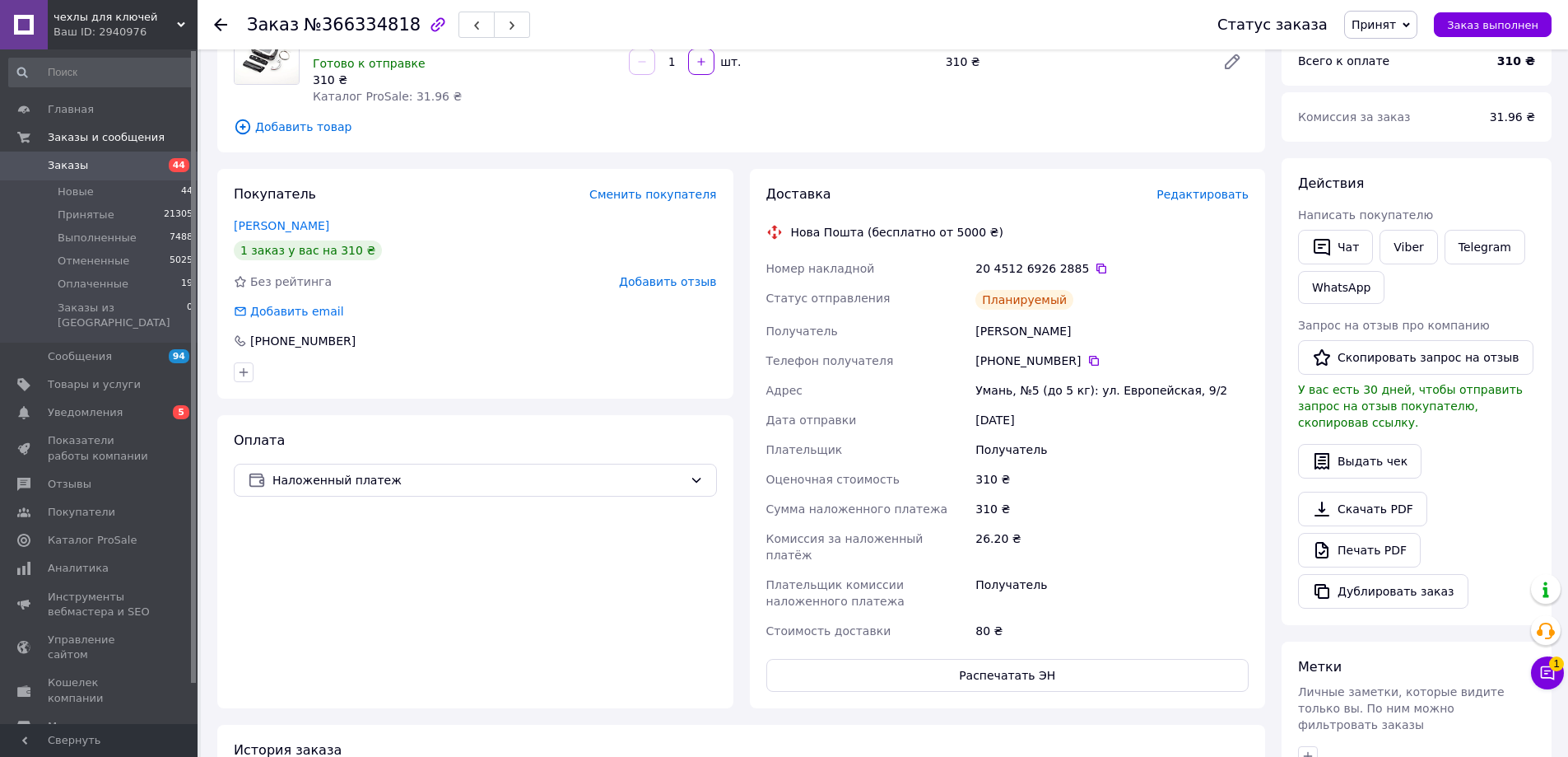
click at [101, 159] on span "Заказы" at bounding box center [100, 165] width 104 height 15
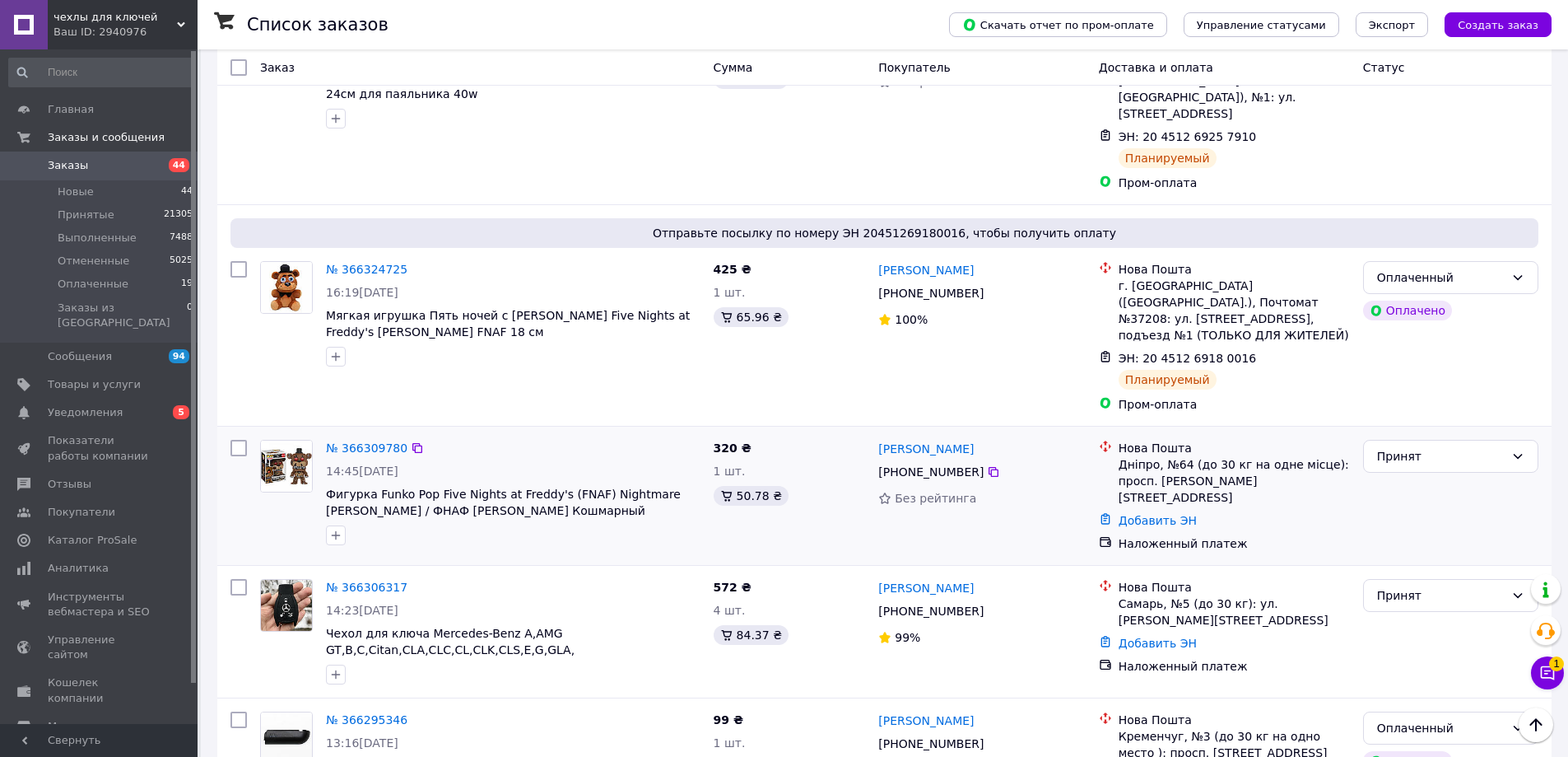
scroll to position [1400, 0]
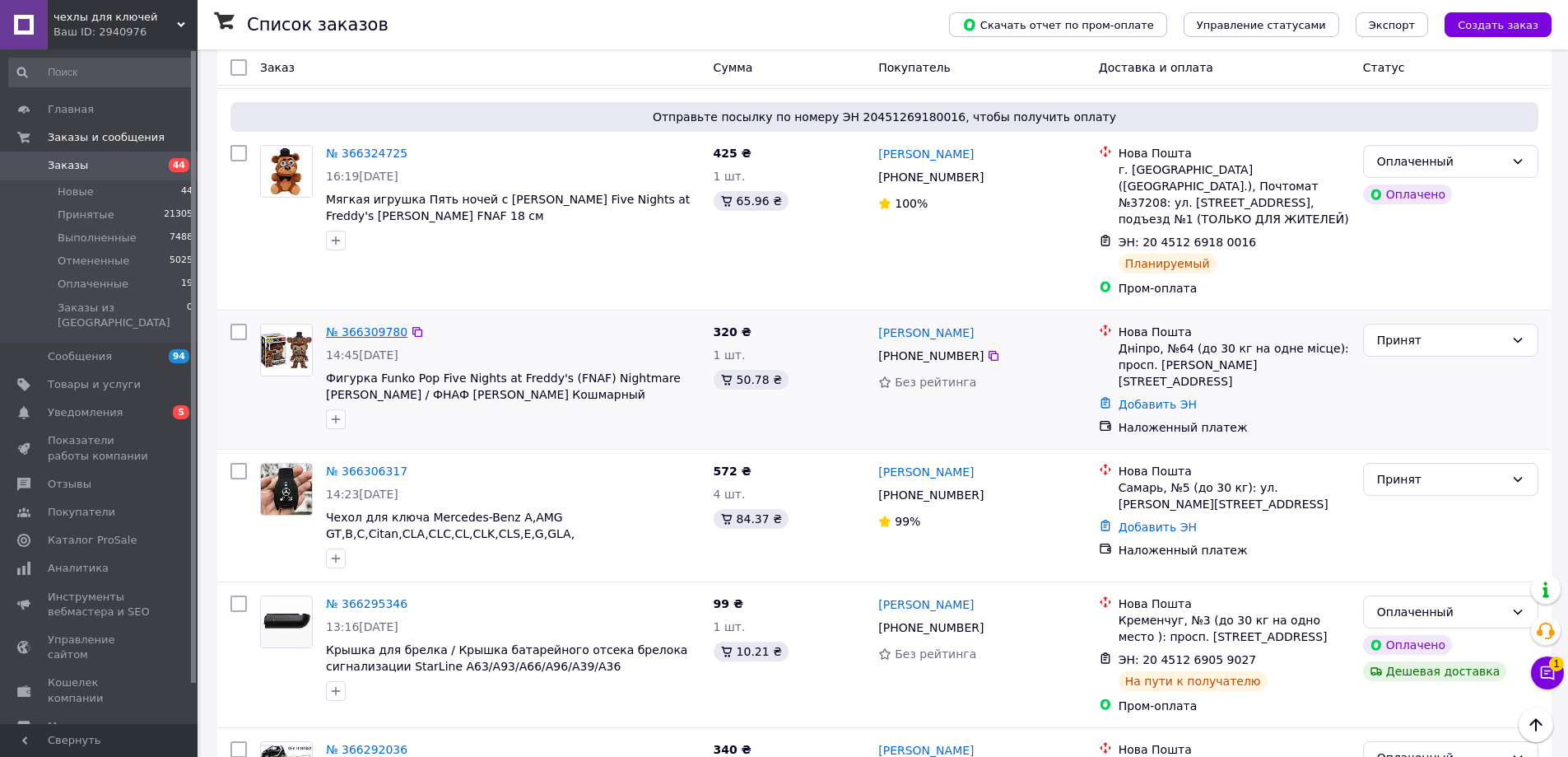
click at [369, 325] on link "№ 366309780" at bounding box center [367, 332] width 82 height 13
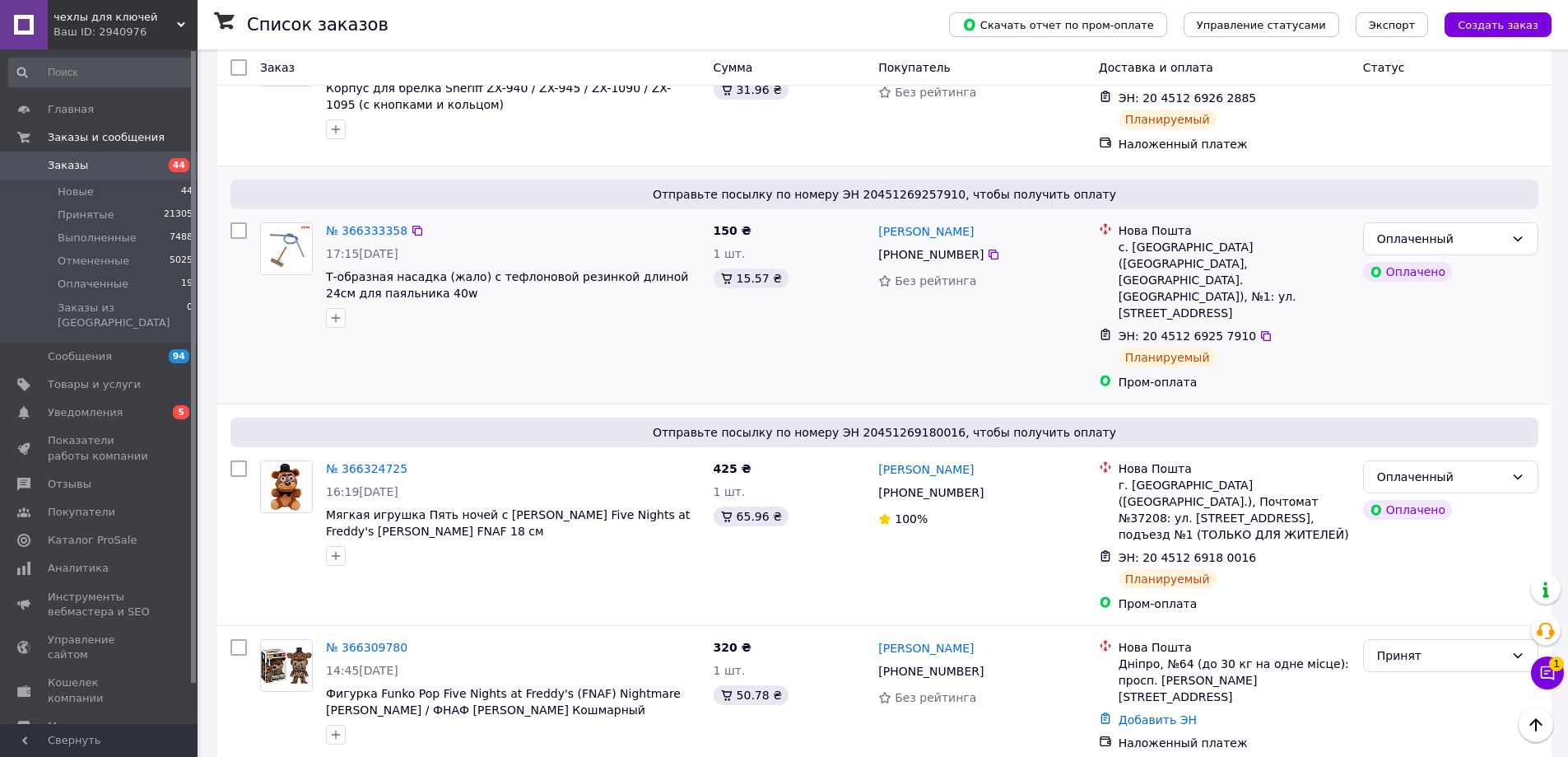
scroll to position [1070, 0]
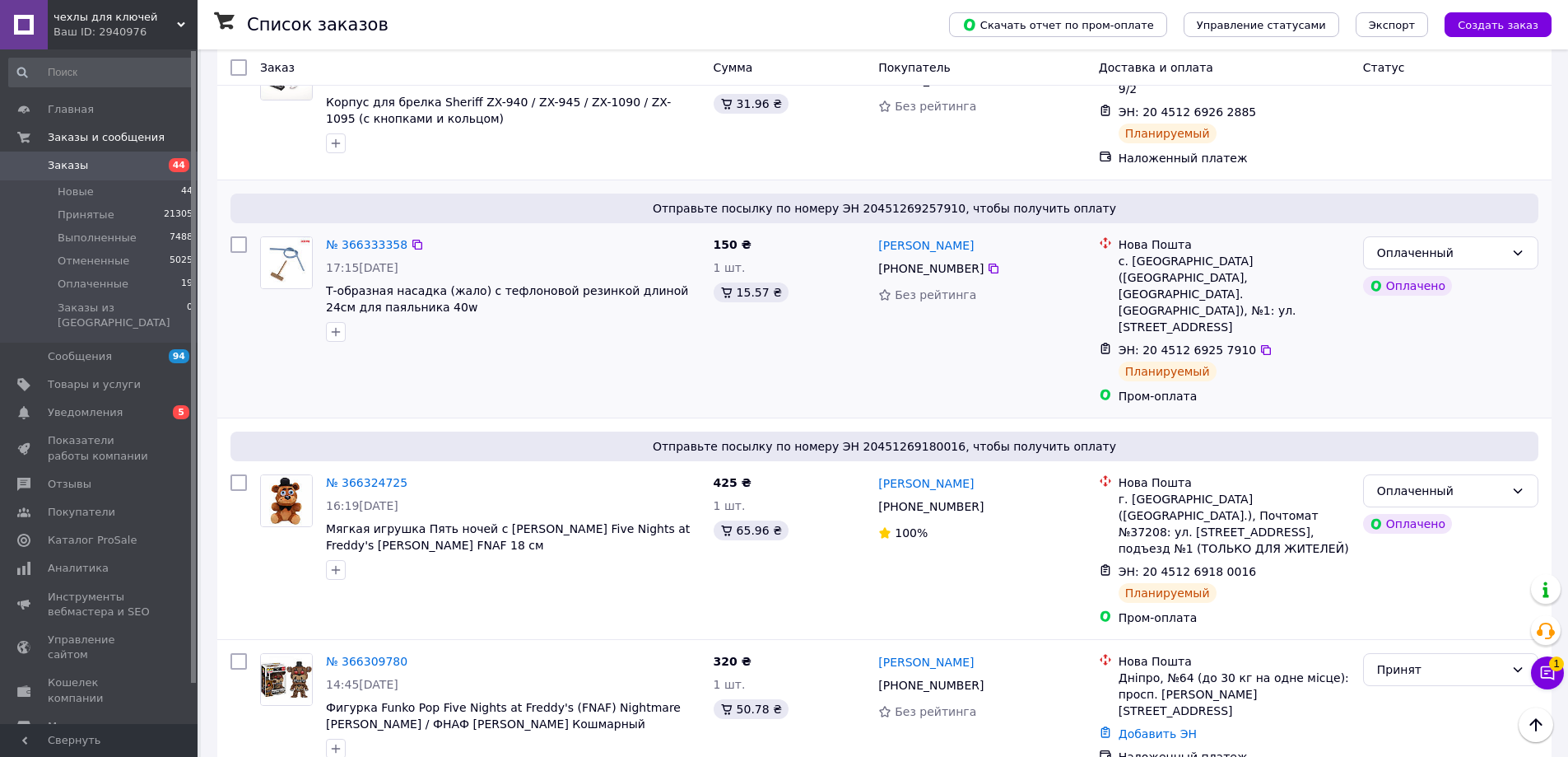
click at [318, 319] on div "Отправьте посылку по номеру ЭН 20451269257910, чтобы получить оплату № 36633335…" at bounding box center [884, 298] width 1334 height 238
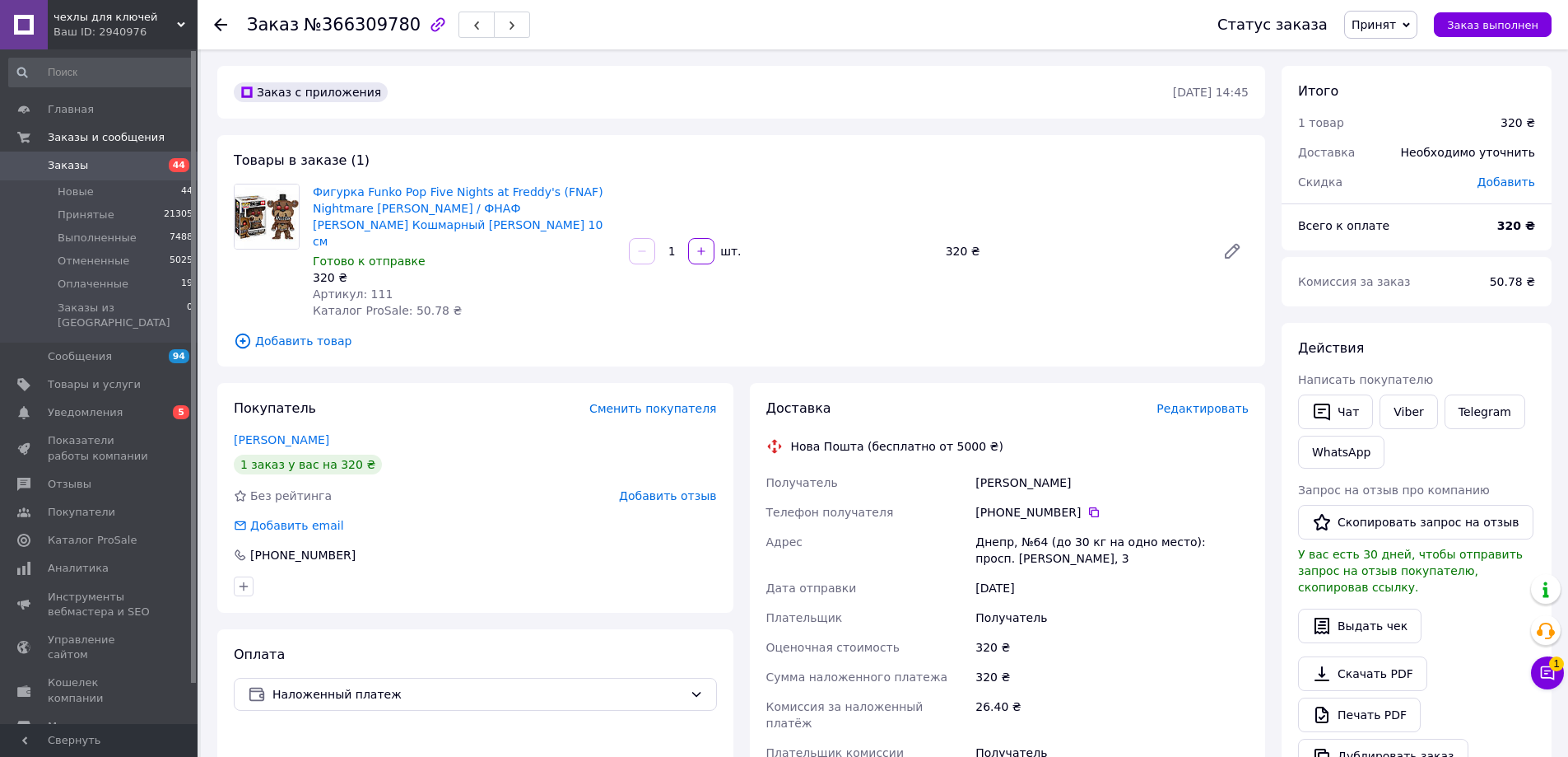
drag, startPoint x: 1400, startPoint y: 405, endPoint x: 1355, endPoint y: 432, distance: 52.5
click at [1400, 405] on link "Viber" at bounding box center [1408, 412] width 57 height 35
click at [1213, 402] on span "Редактировать" at bounding box center [1203, 408] width 92 height 13
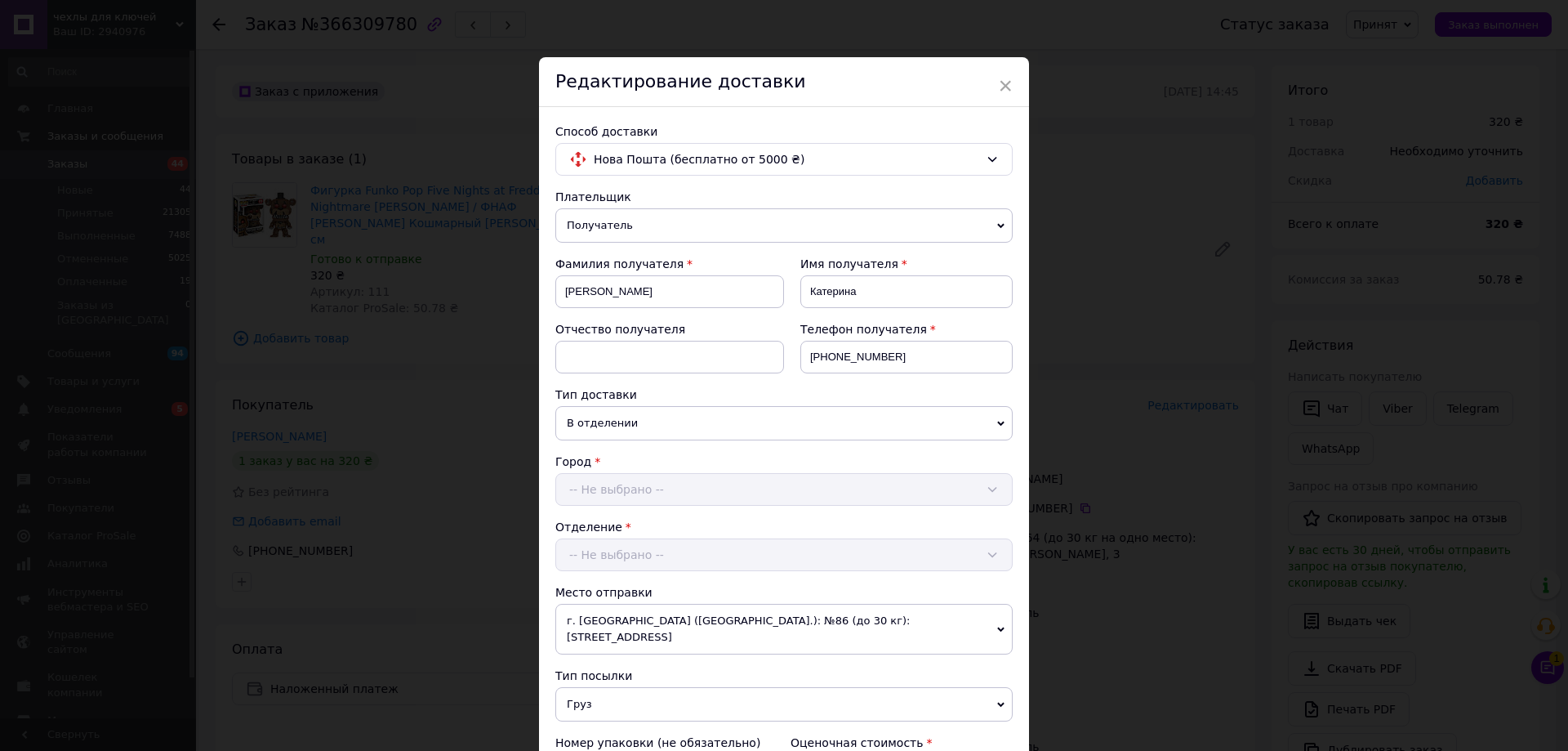
scroll to position [495, 0]
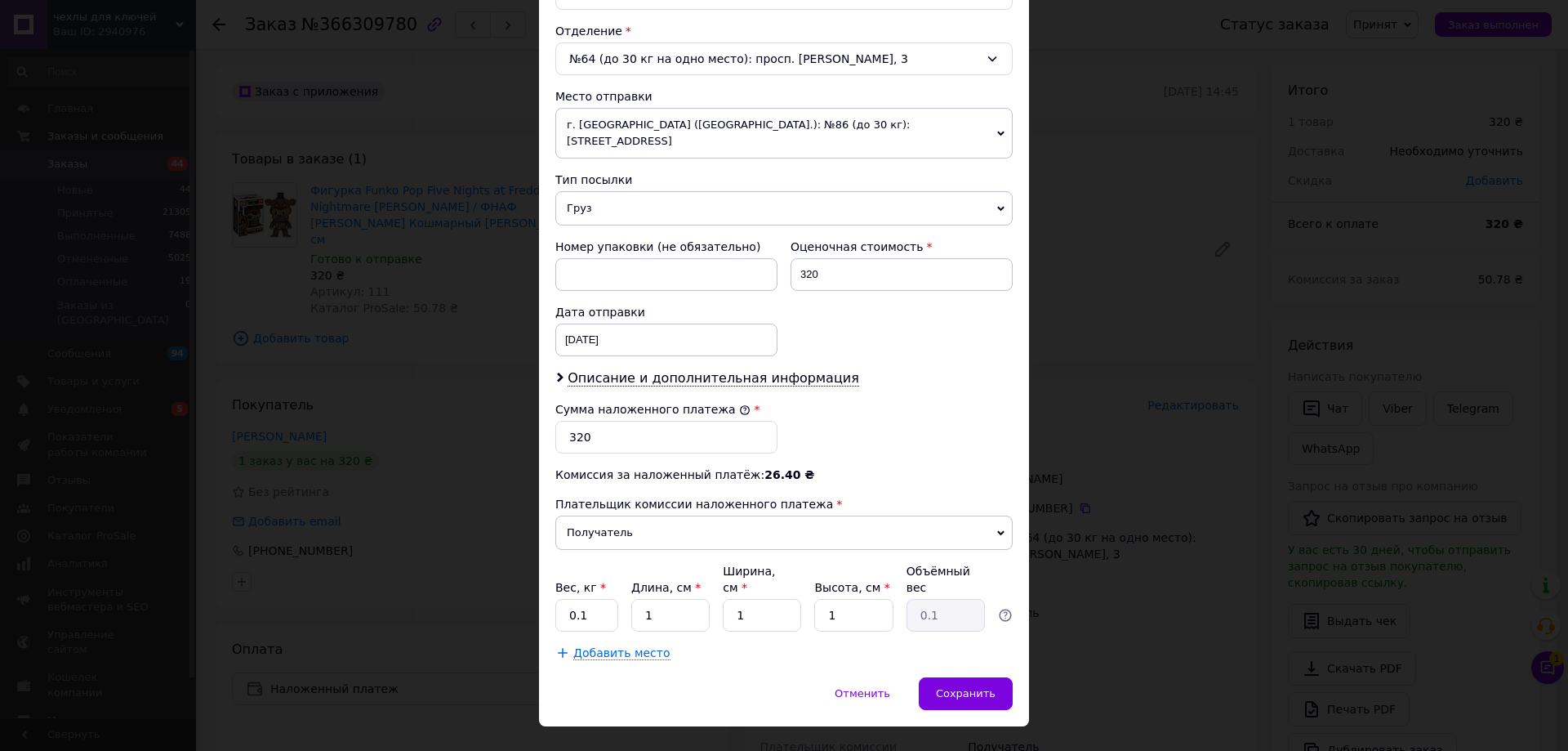
click at [1066, 584] on div "× Редактирование доставки Способ доставки Нова Пошта (бесплатно от 5000 ₴) Плат…" at bounding box center [784, 376] width 1568 height 751
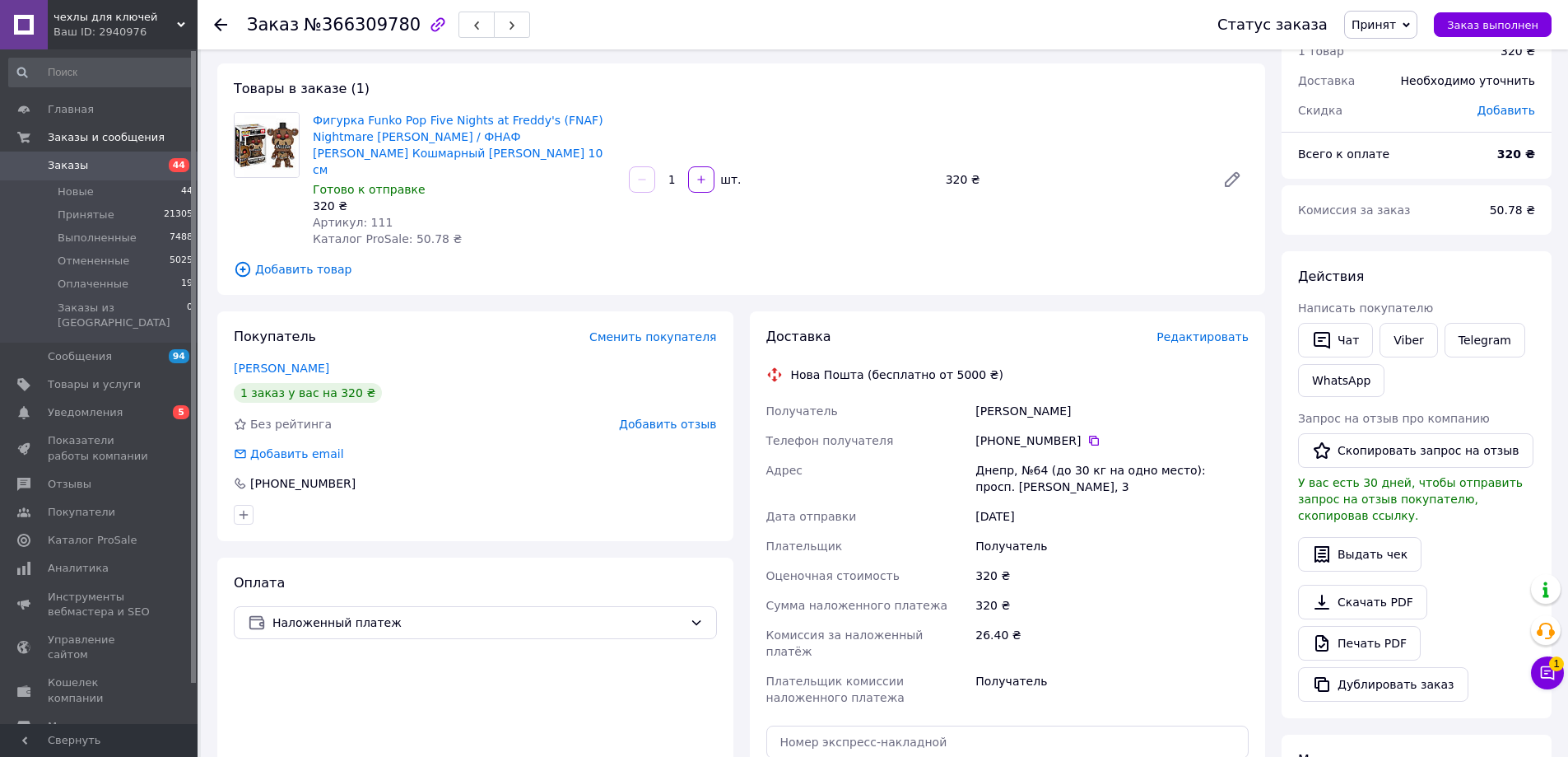
scroll to position [164, 0]
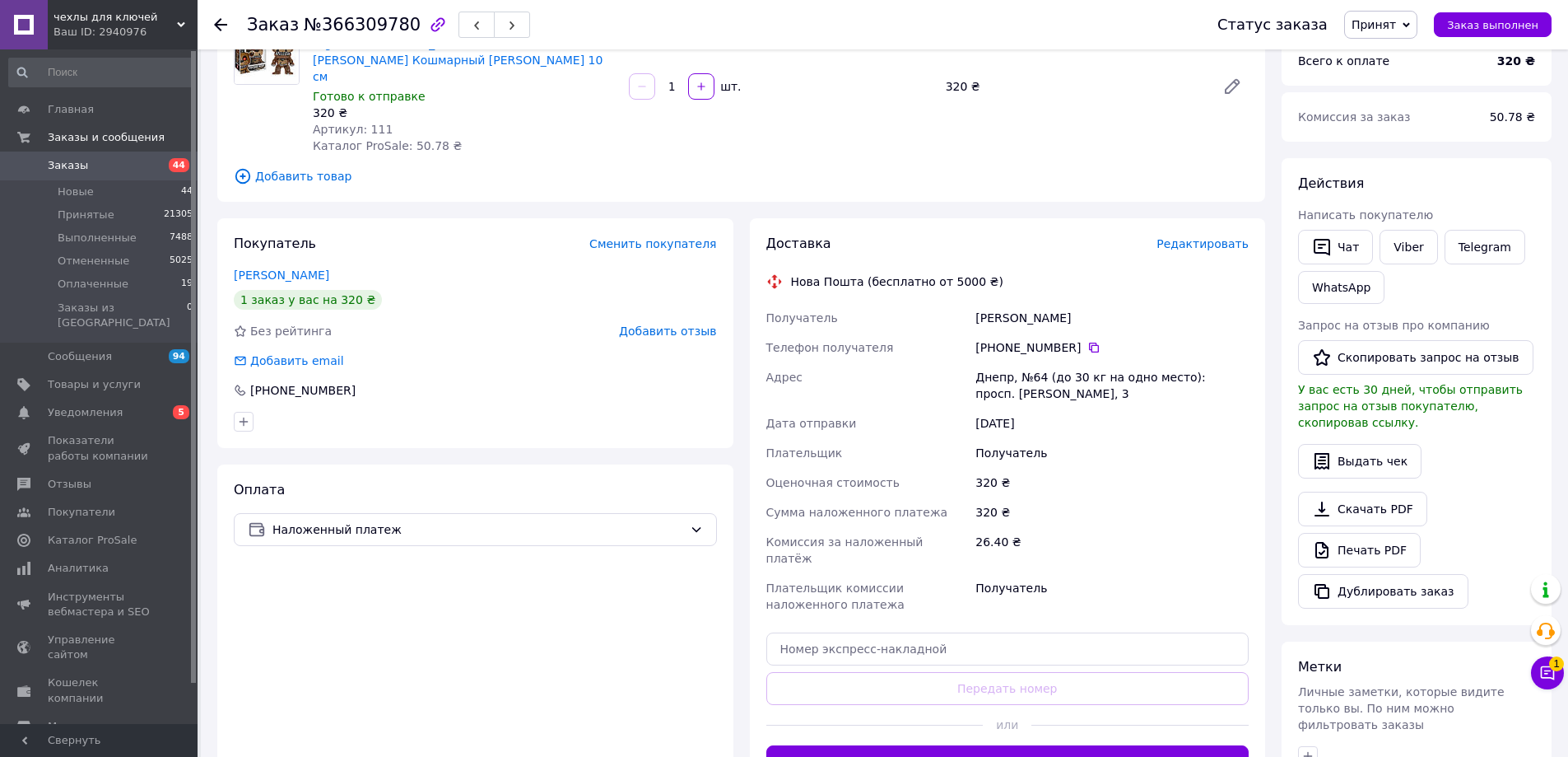
click at [1047, 706] on div at bounding box center [1140, 725] width 217 height 40
click at [1044, 746] on button "Сгенерировать ЭН" at bounding box center [1008, 762] width 484 height 33
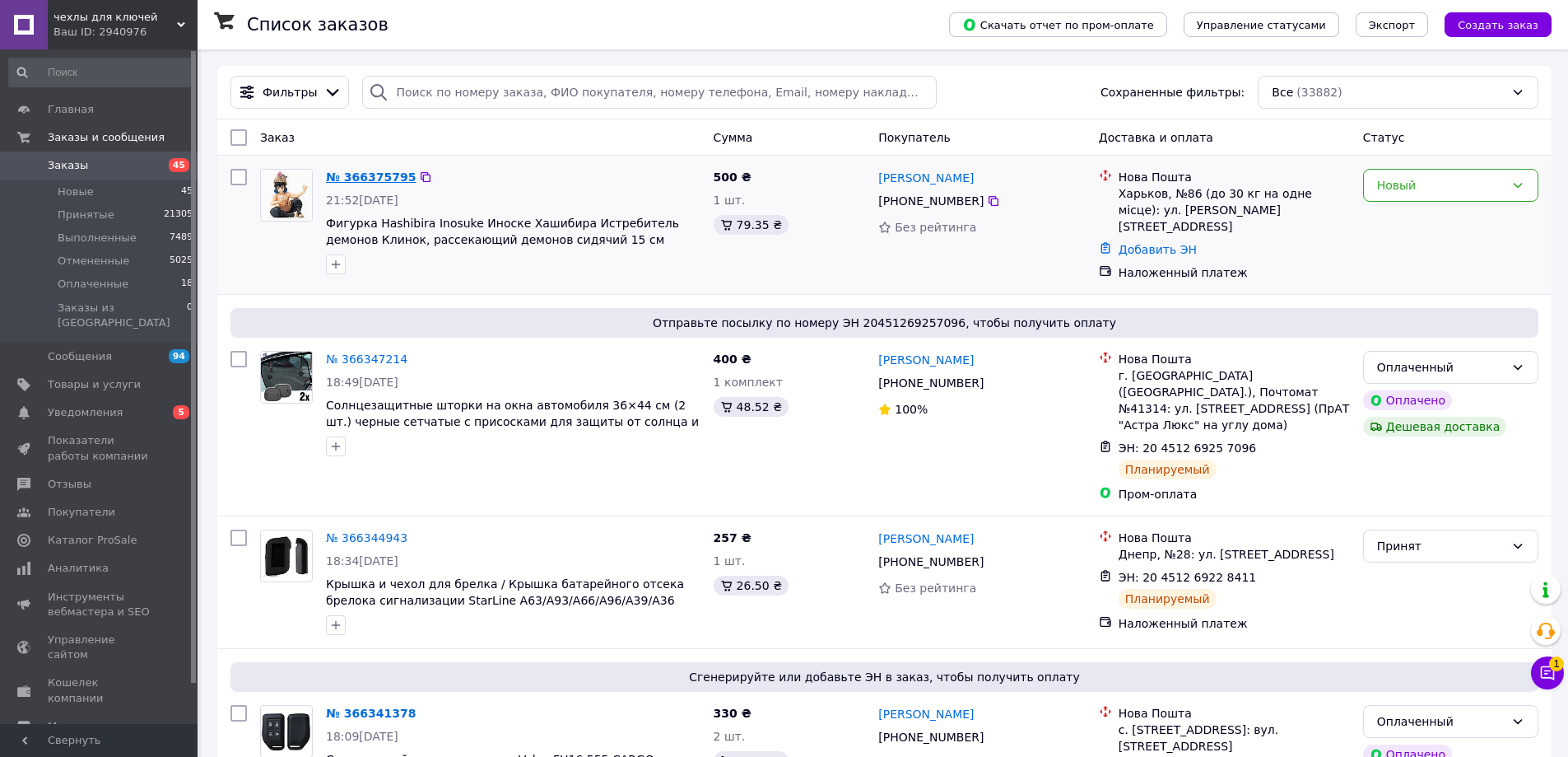
click at [367, 178] on link "№ 366375795" at bounding box center [370, 177] width 90 height 13
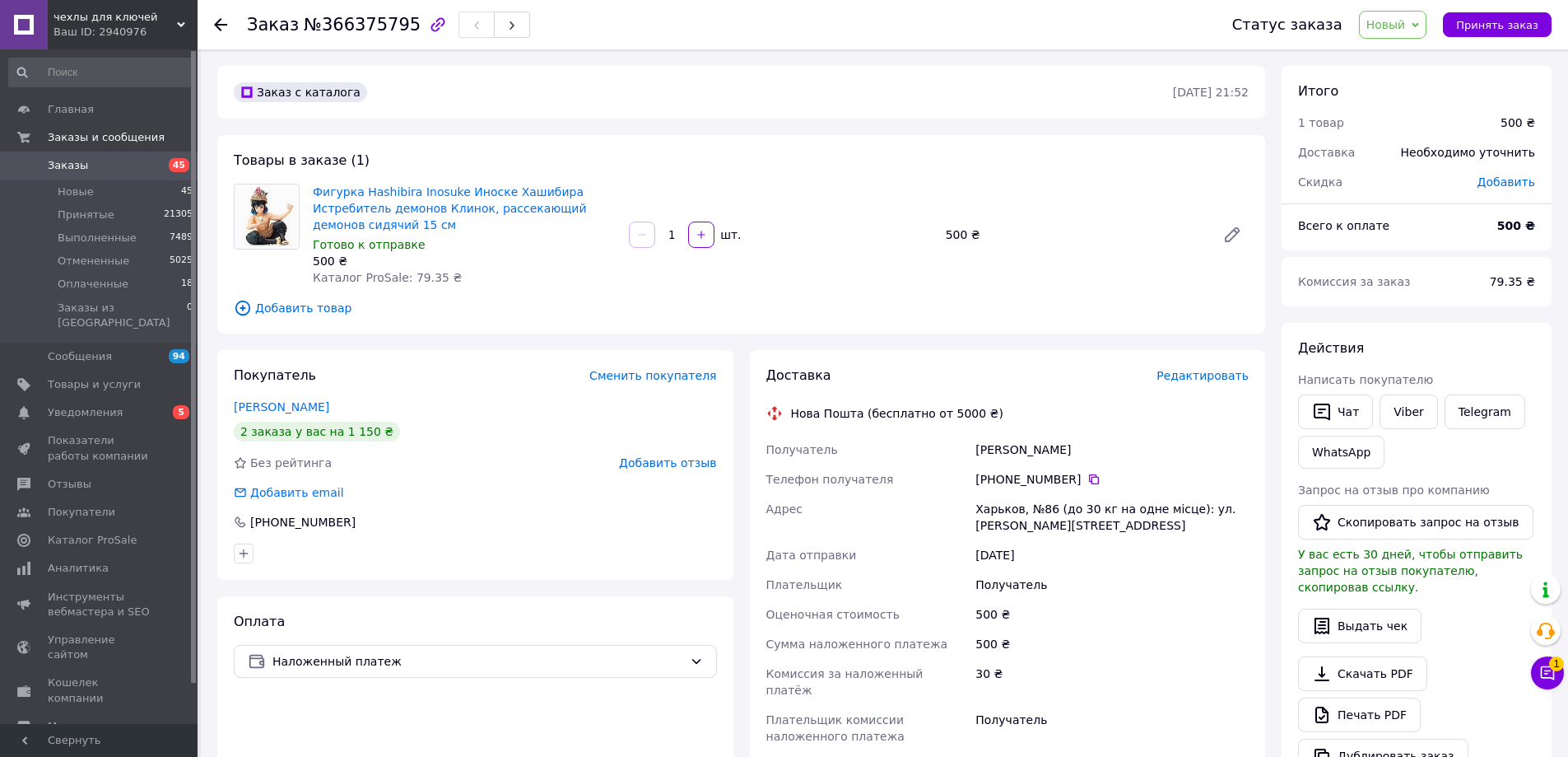
drag, startPoint x: 1525, startPoint y: 30, endPoint x: 1519, endPoint y: 41, distance: 12.5
click at [1525, 30] on span "Принять заказ" at bounding box center [1497, 25] width 83 height 12
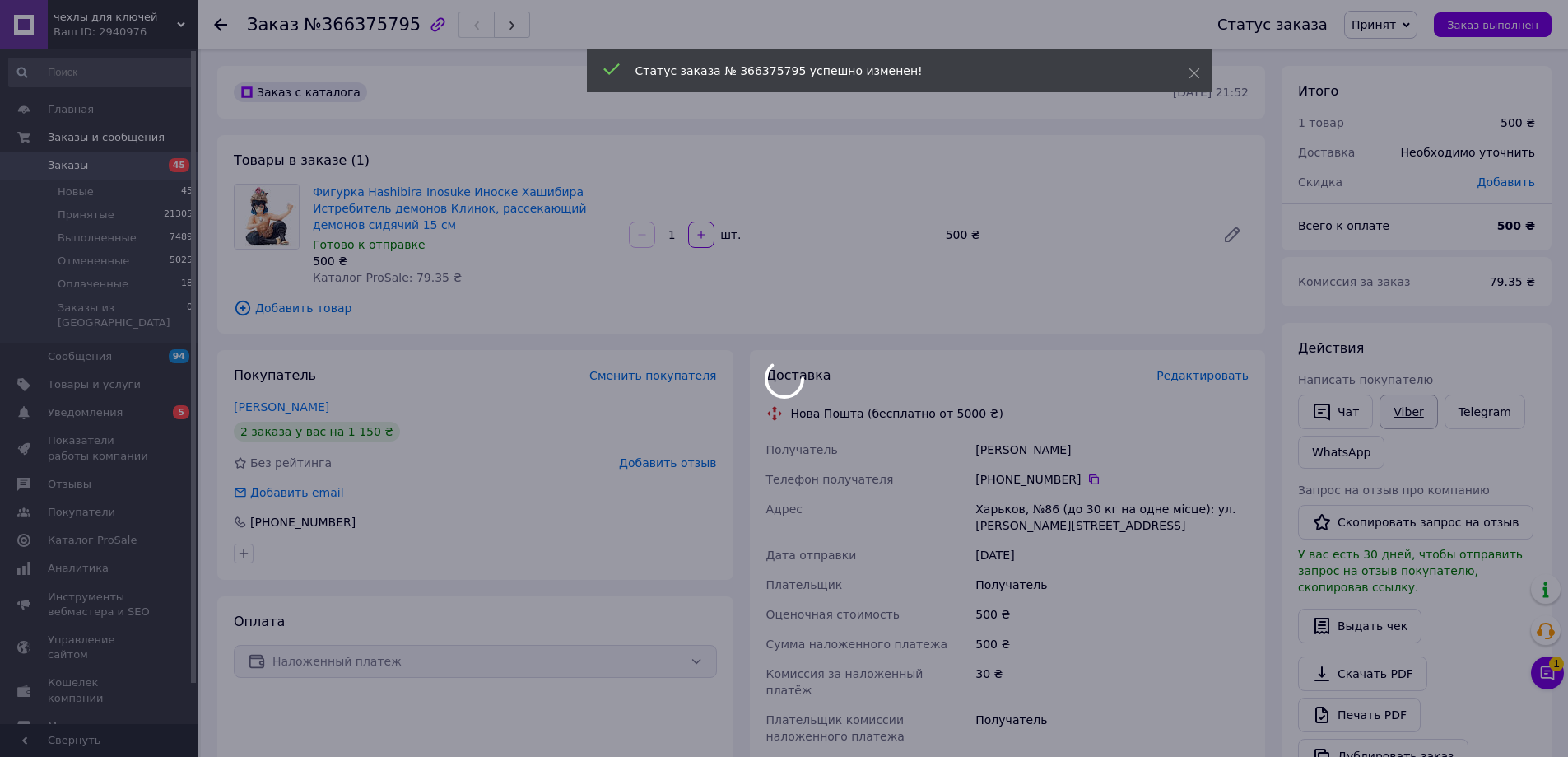
click at [1413, 411] on link "Viber" at bounding box center [1408, 412] width 57 height 35
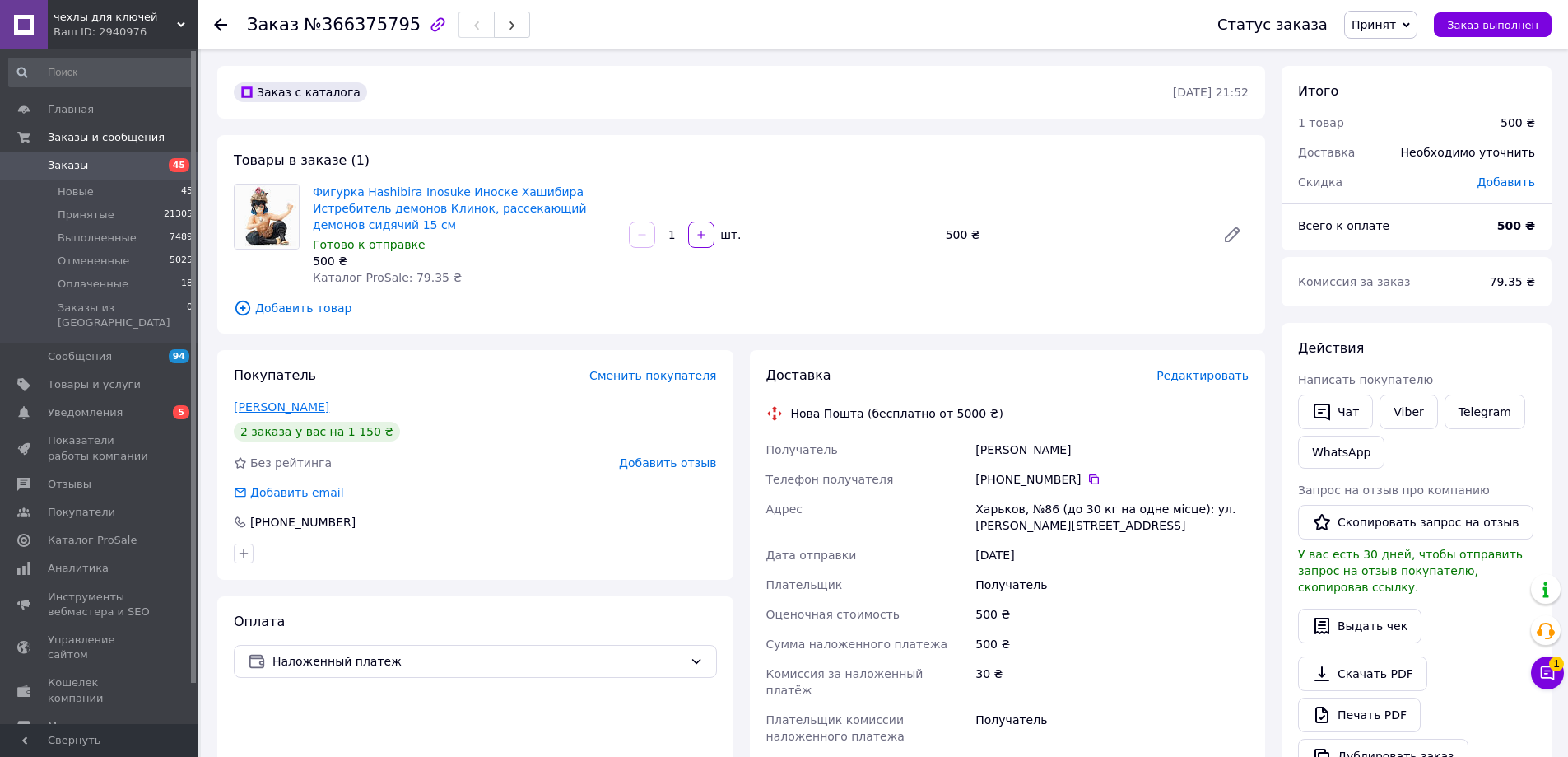
drag, startPoint x: 293, startPoint y: 385, endPoint x: 289, endPoint y: 401, distance: 16.5
click at [292, 385] on div "Покупатель Сменить покупателя Никитюк Сергей 2 заказа у вас на 1 150 ₴ Без рейт…" at bounding box center [475, 465] width 516 height 230
click at [289, 401] on link "Никитюк Сергей" at bounding box center [282, 406] width 96 height 13
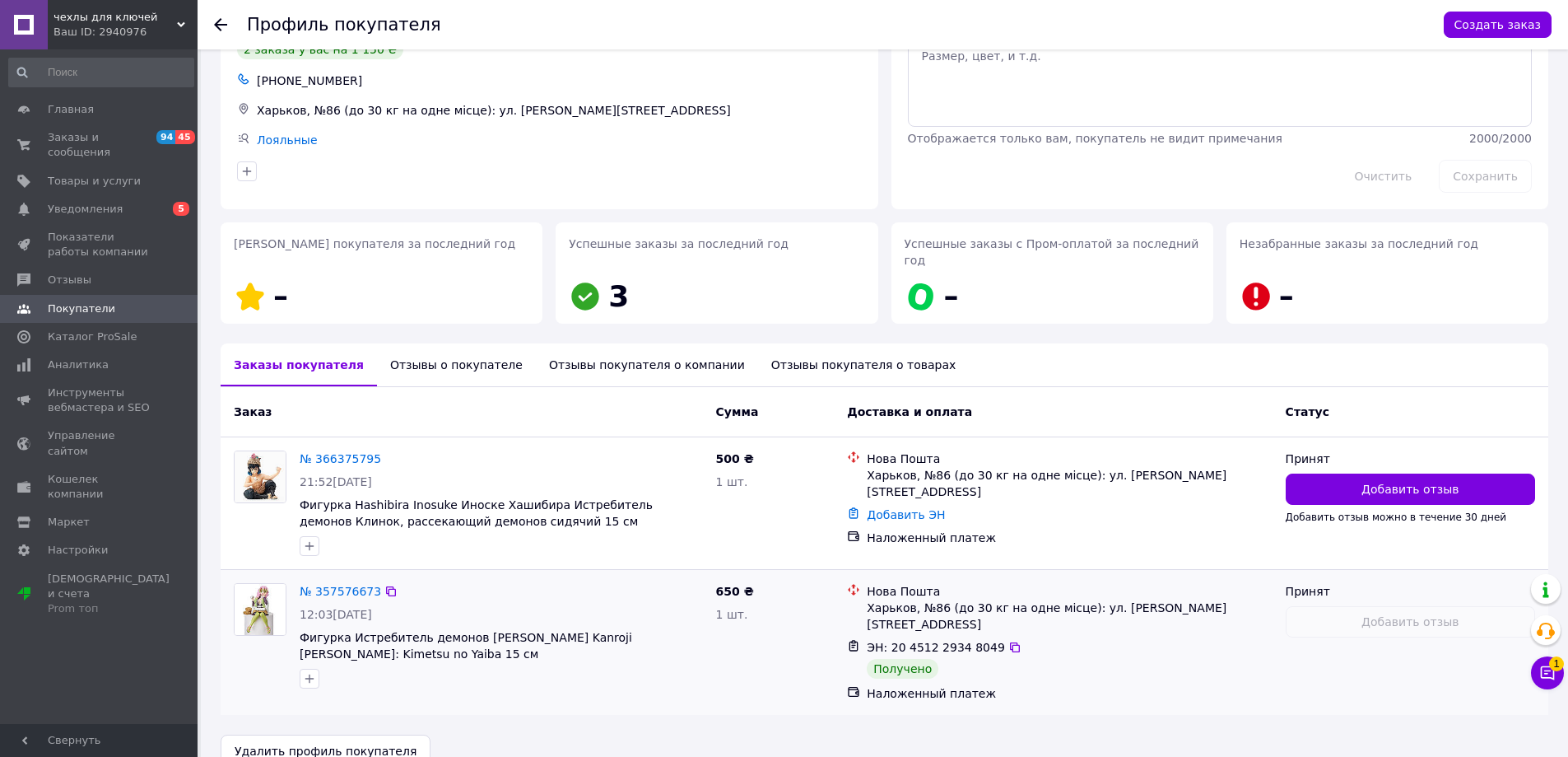
scroll to position [79, 0]
click at [339, 452] on link "№ 366375795" at bounding box center [341, 458] width 82 height 13
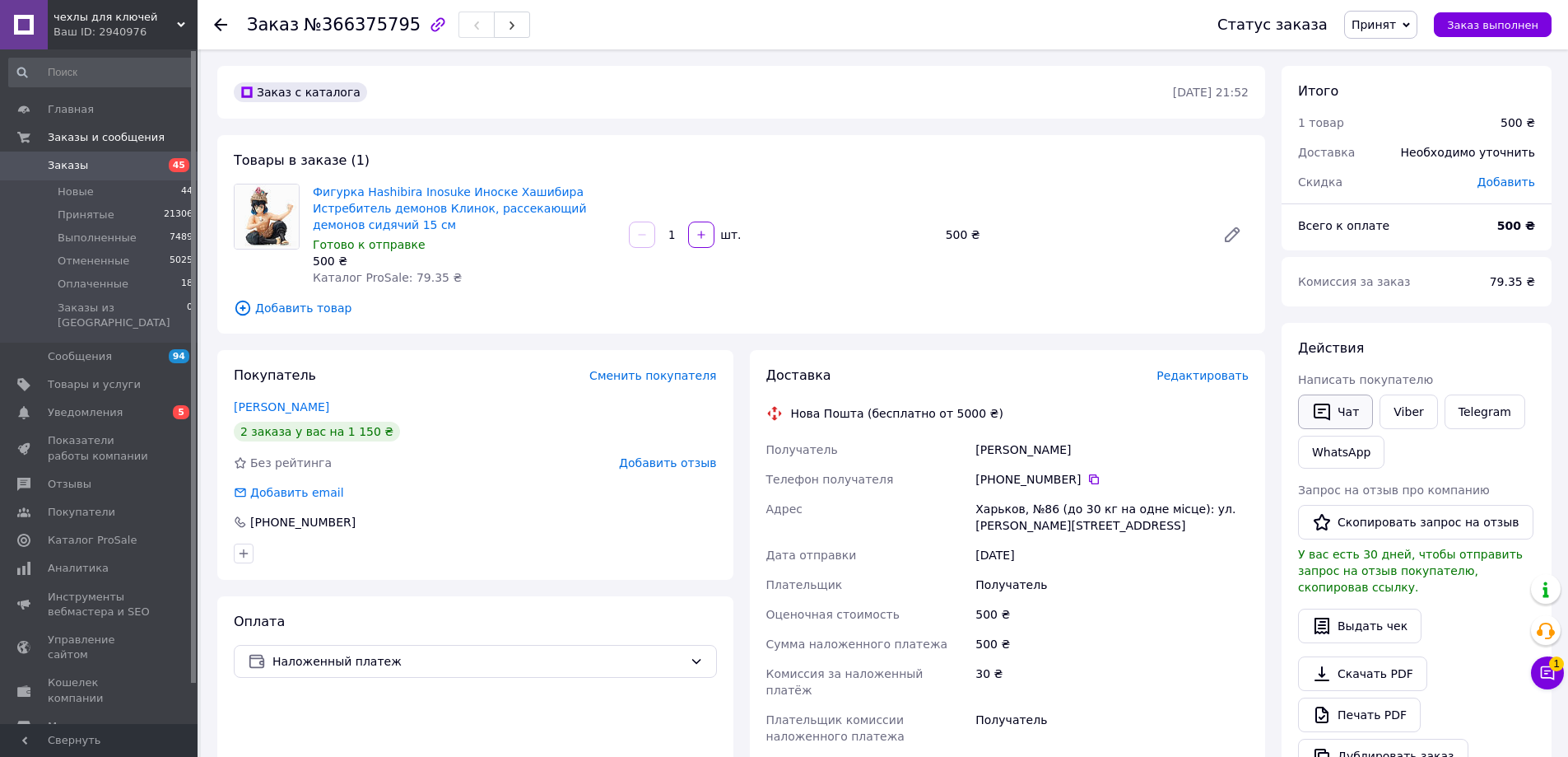
click at [1348, 405] on button "Чат" at bounding box center [1336, 412] width 75 height 35
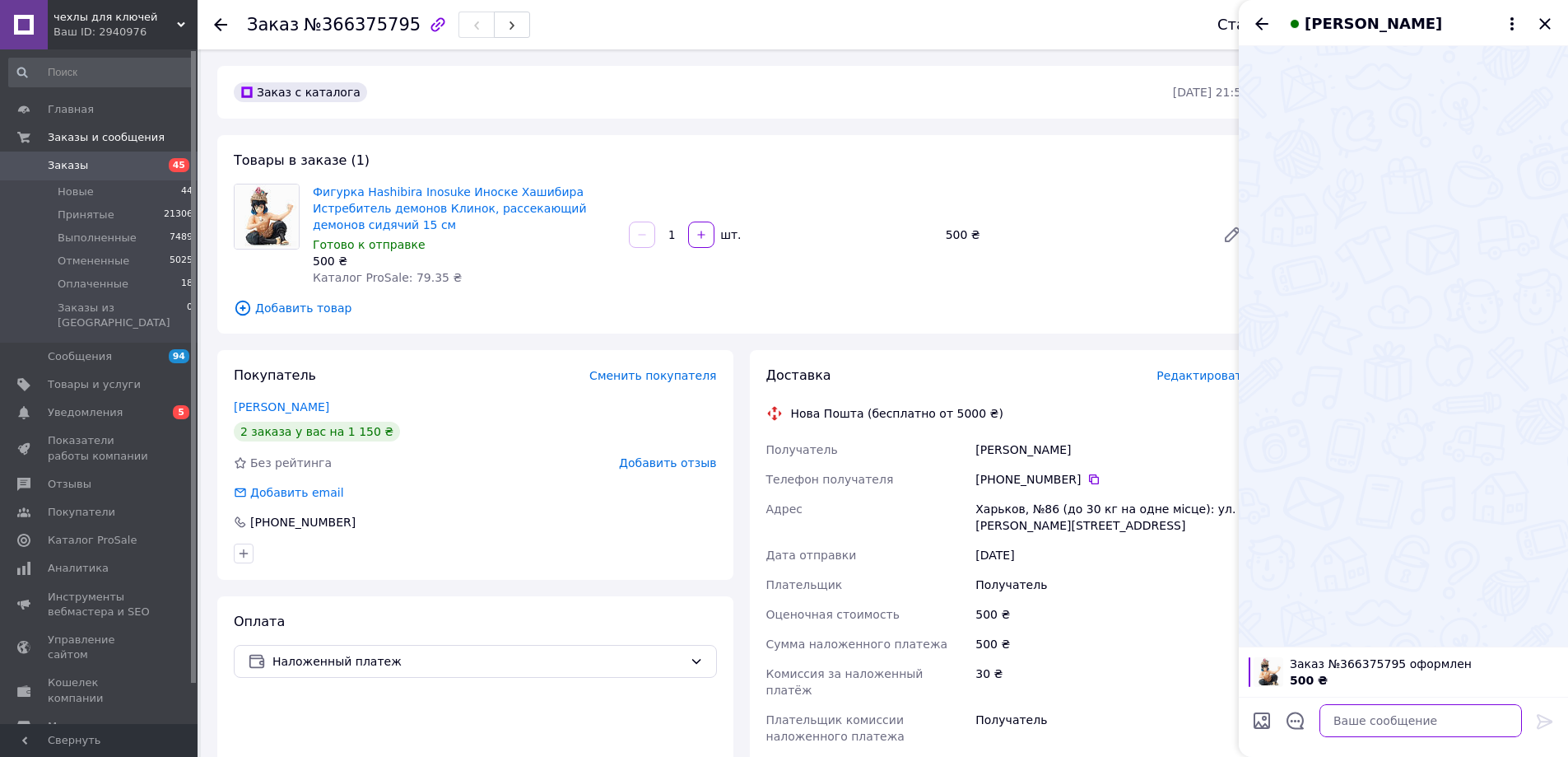
click at [1425, 728] on textarea at bounding box center [1420, 720] width 203 height 33
paste textarea "Доброго дня З приводу замовлення фігурки Ви на пошті будете оплачувати ?"
type textarea "Доброго дня З приводу замовлення фігурки Ви на пошті будете оплачувати ?"
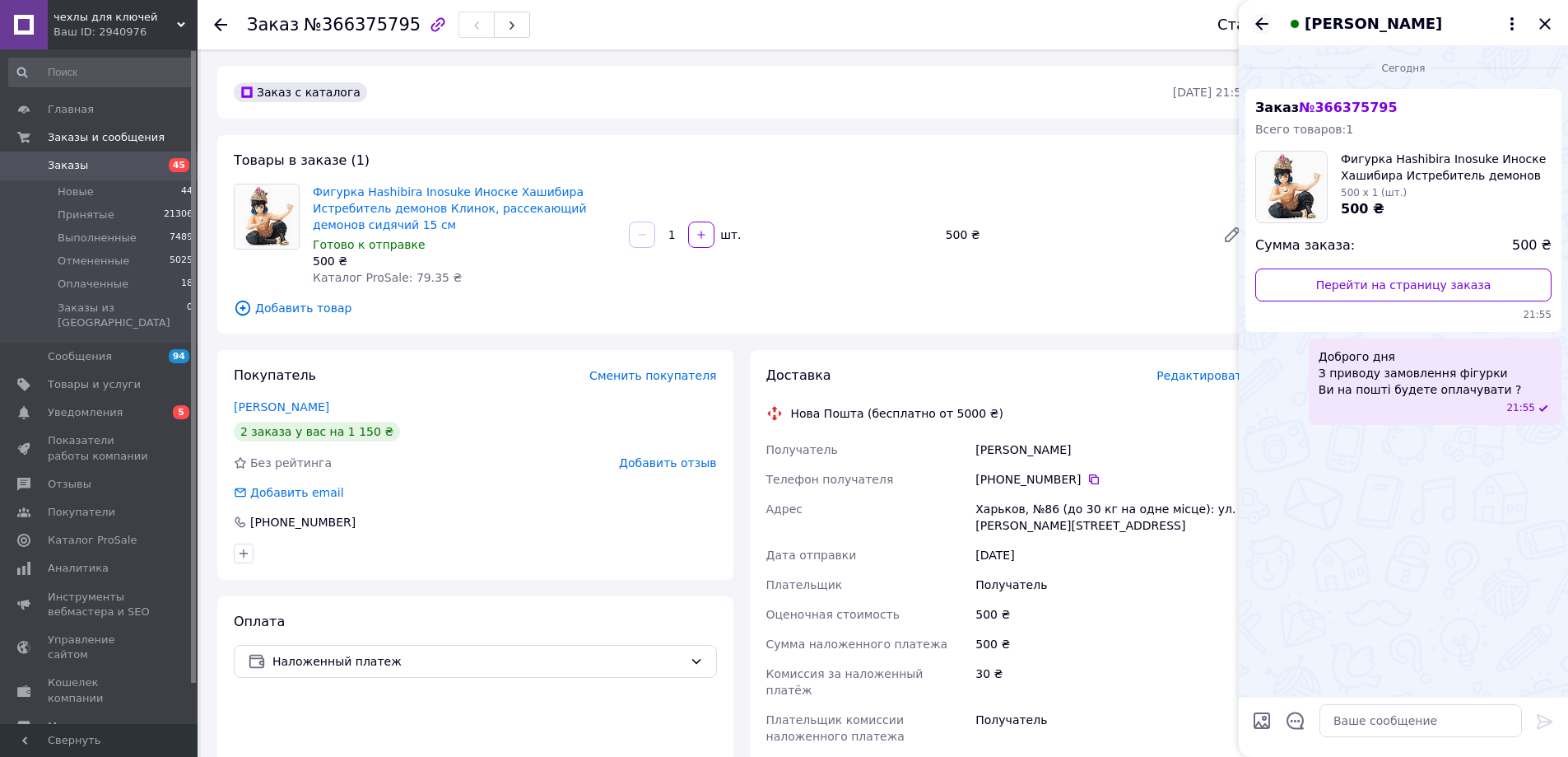
click at [1260, 22] on icon "Назад" at bounding box center [1262, 23] width 20 height 20
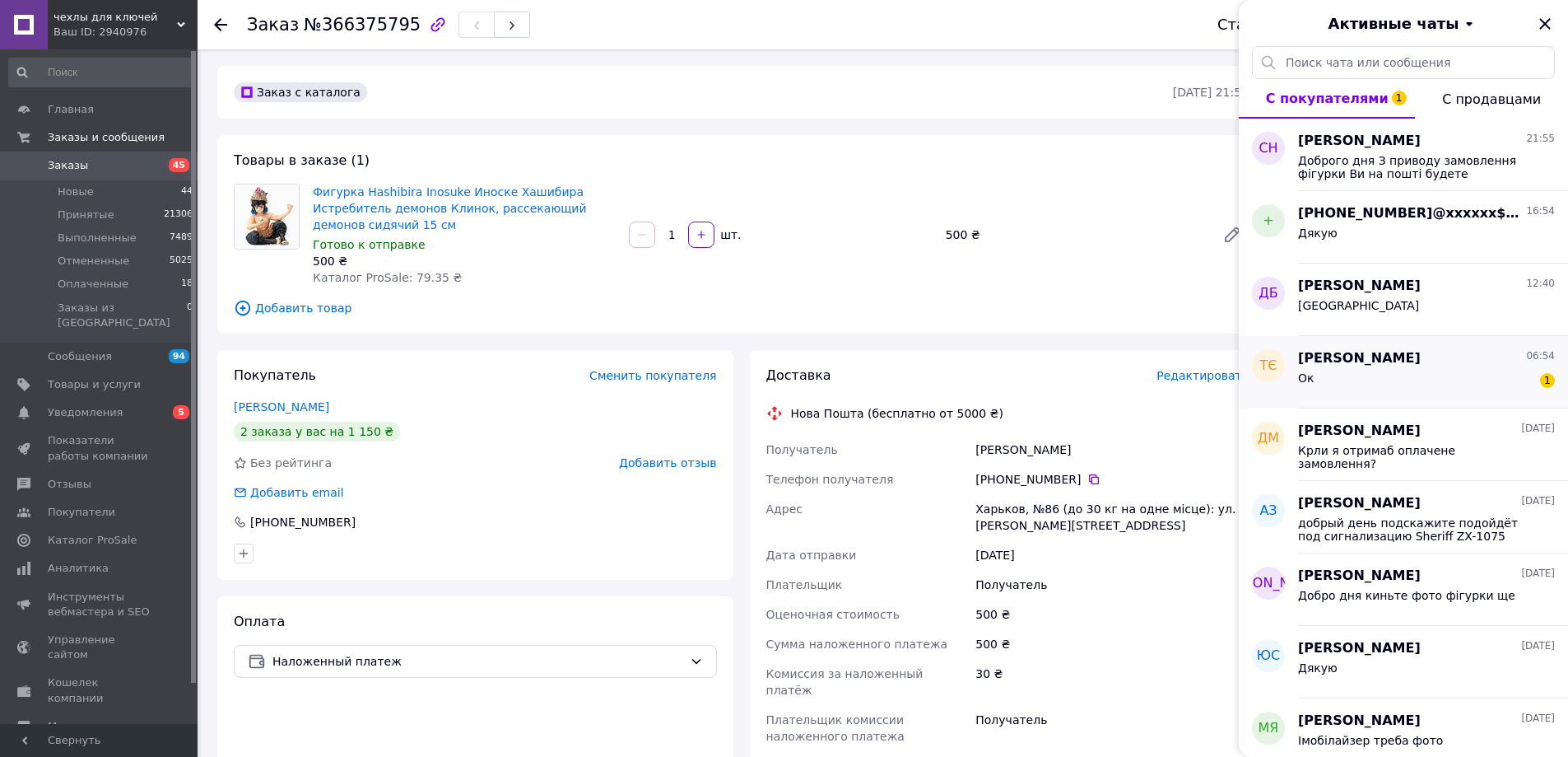
click at [1391, 371] on div "Ок 1" at bounding box center [1426, 381] width 257 height 26
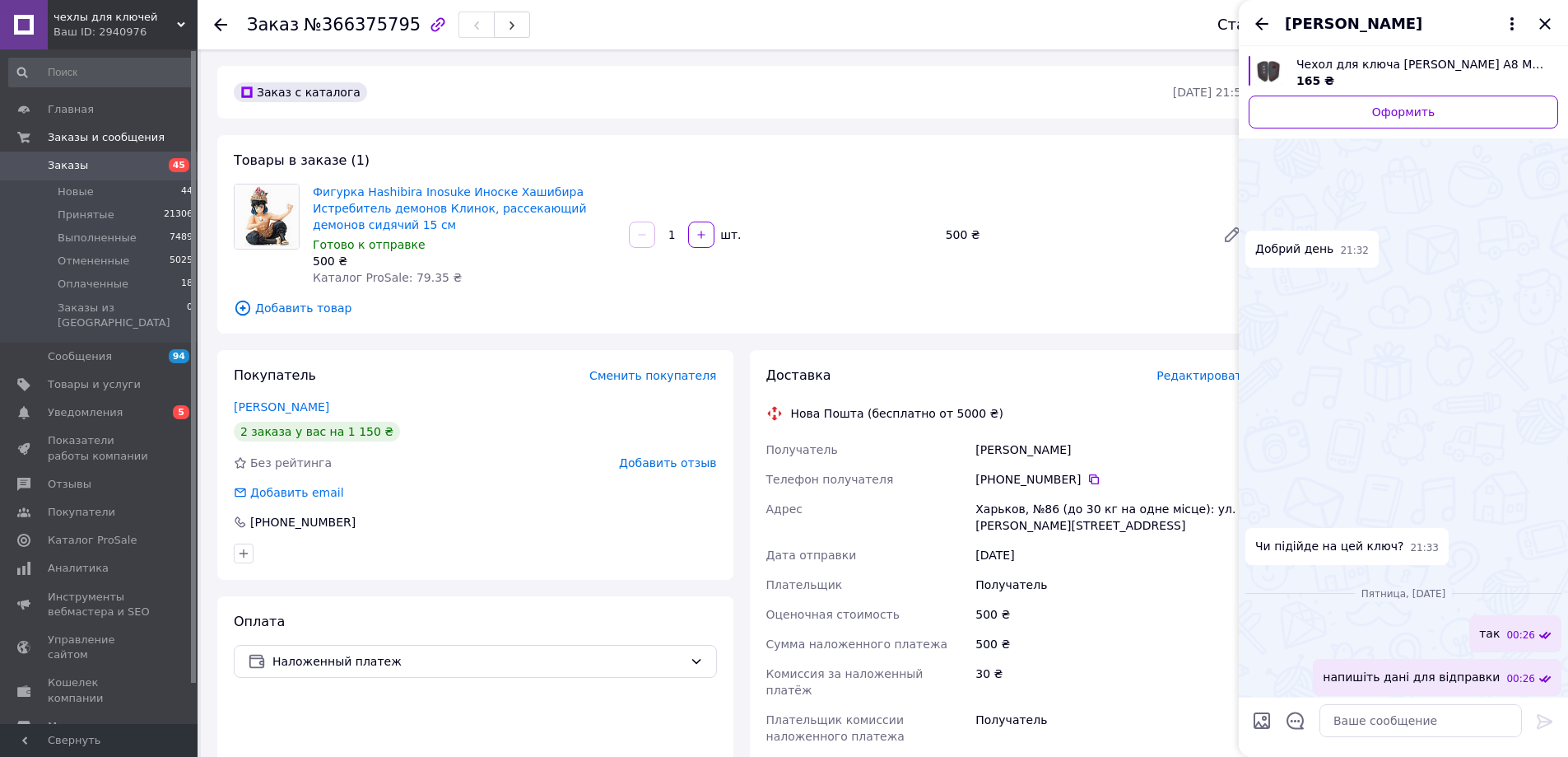
scroll to position [352, 0]
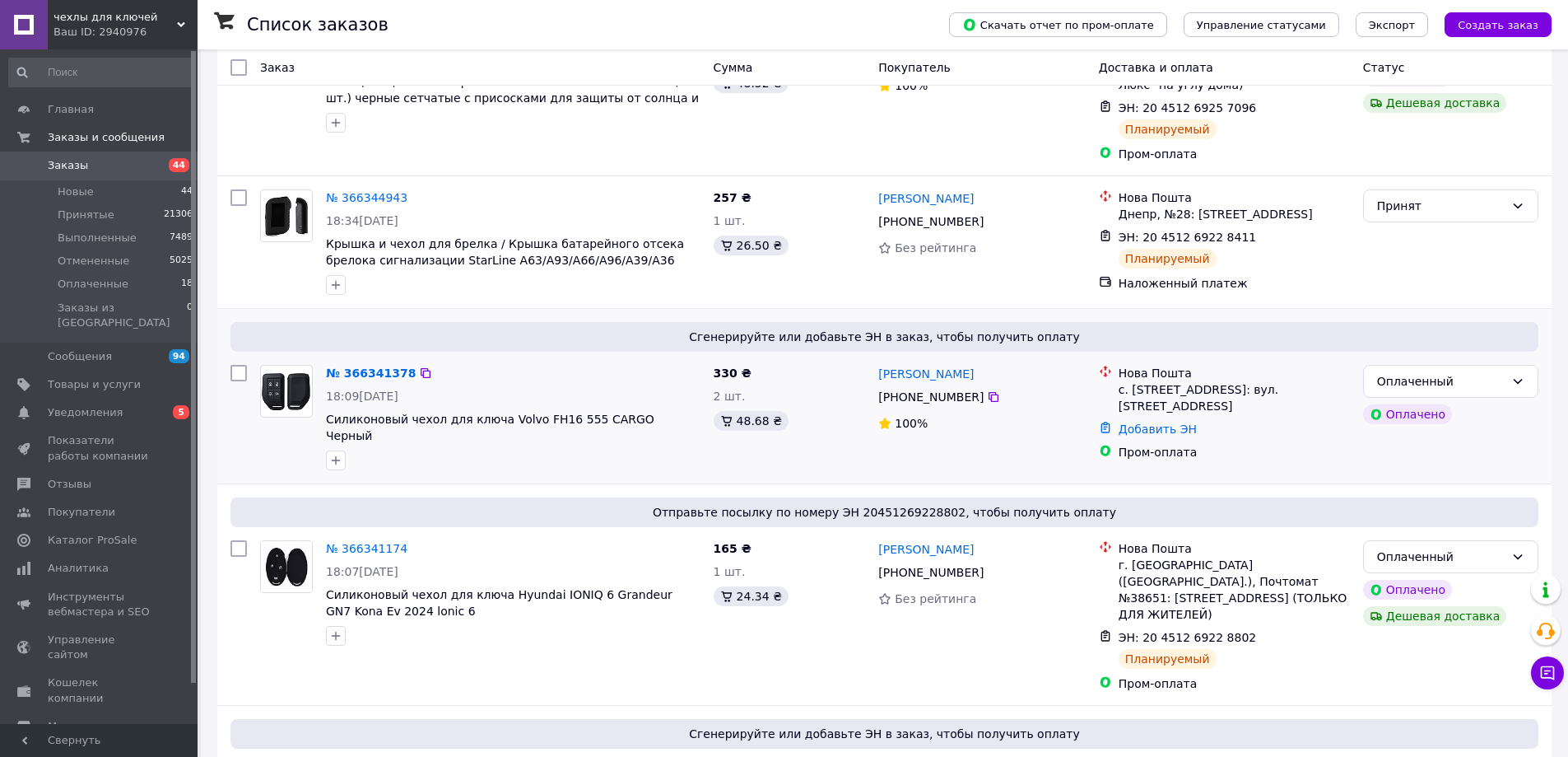
scroll to position [330, 0]
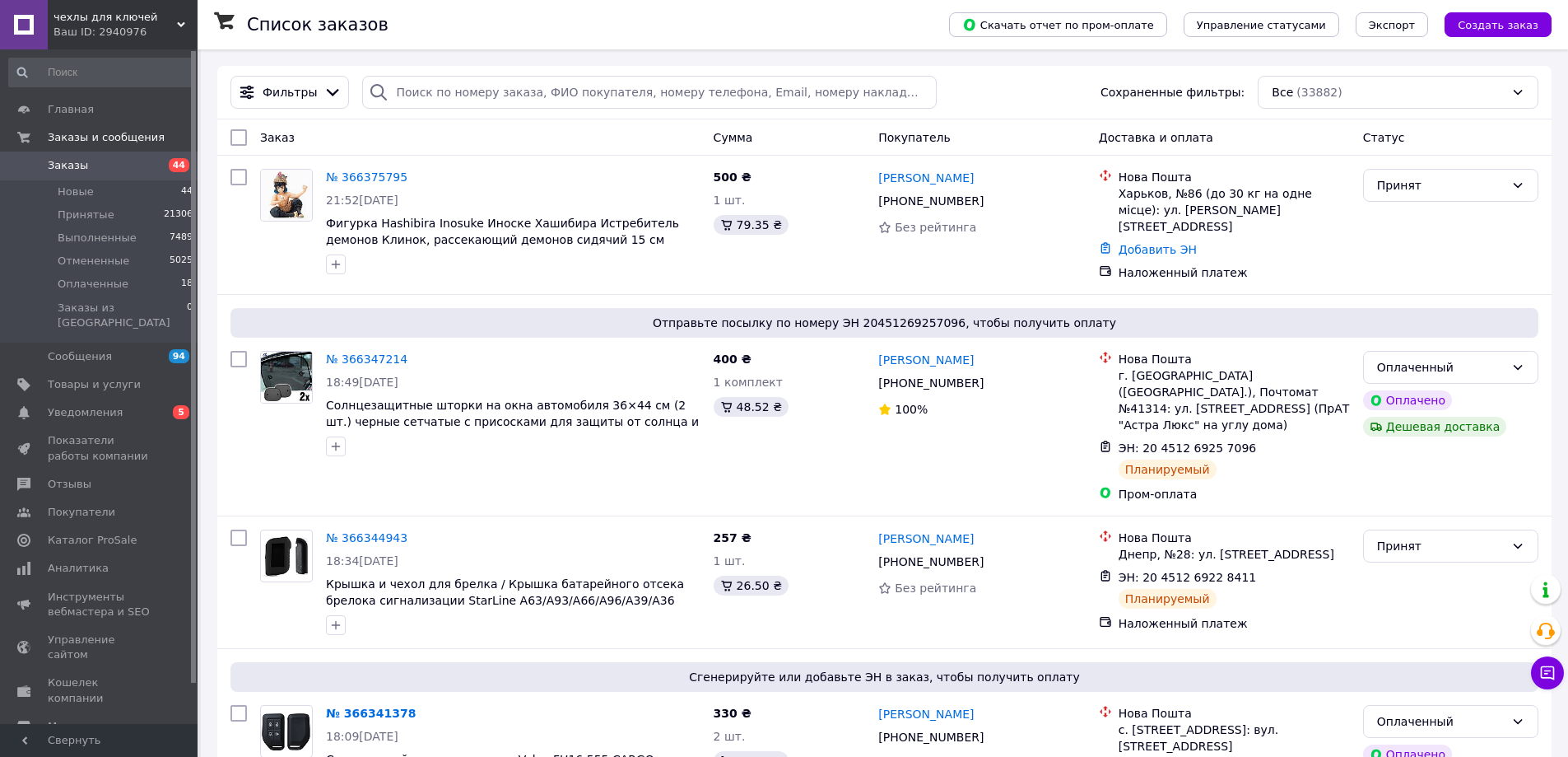
click at [350, 707] on link "№ 366341378" at bounding box center [370, 713] width 90 height 13
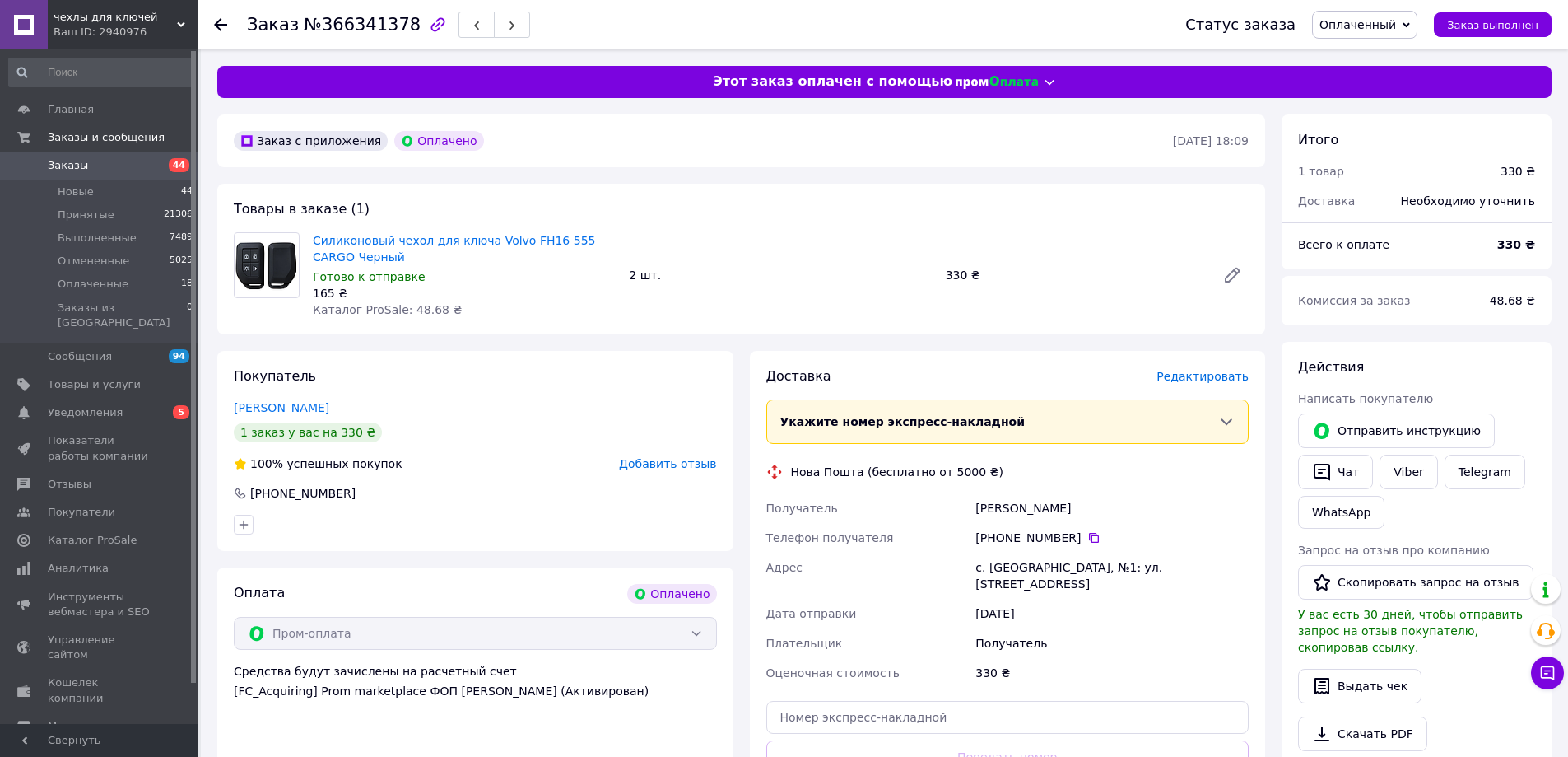
click at [1203, 374] on span "Редактировать" at bounding box center [1203, 376] width 92 height 13
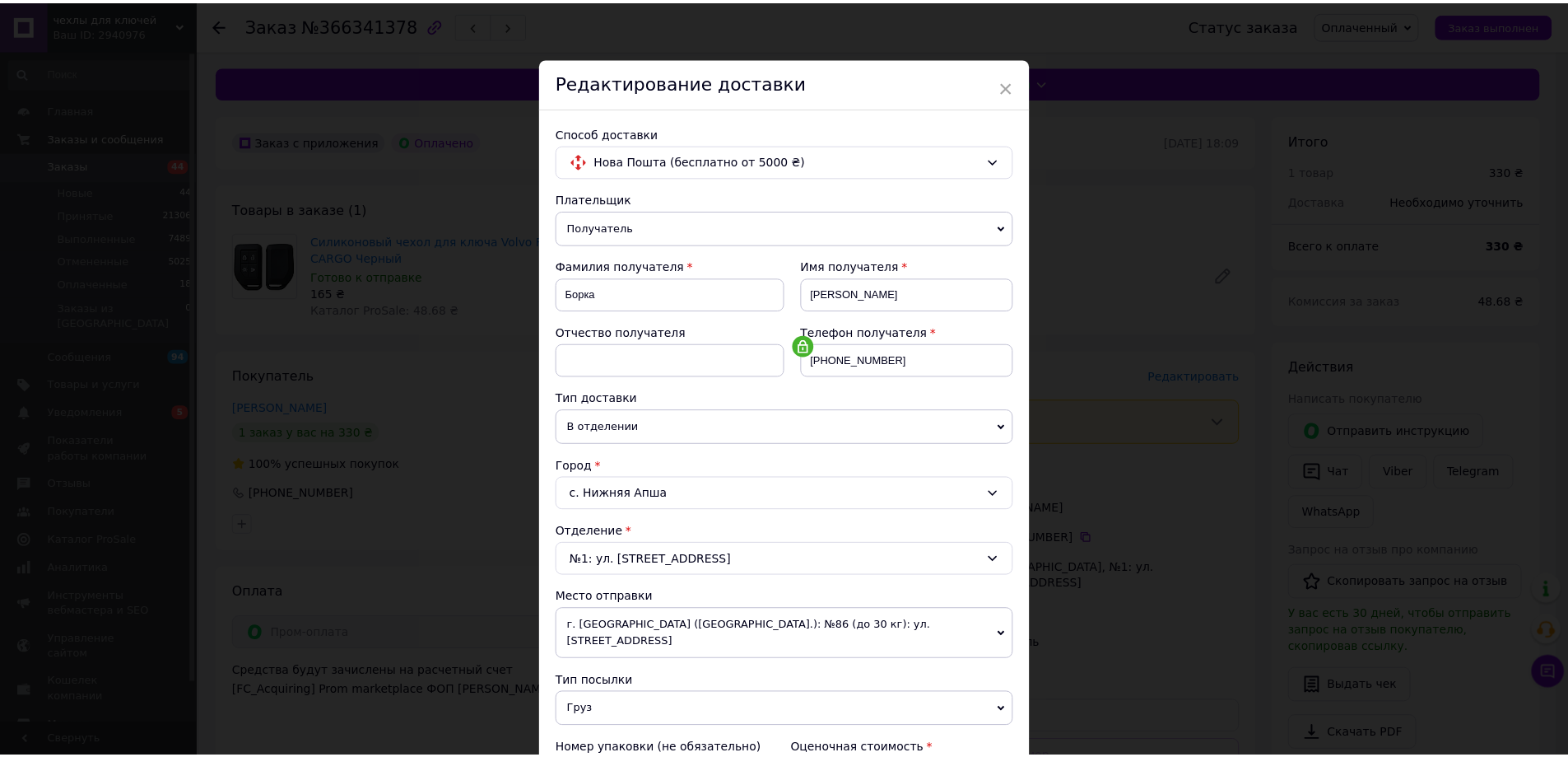
scroll to position [337, 0]
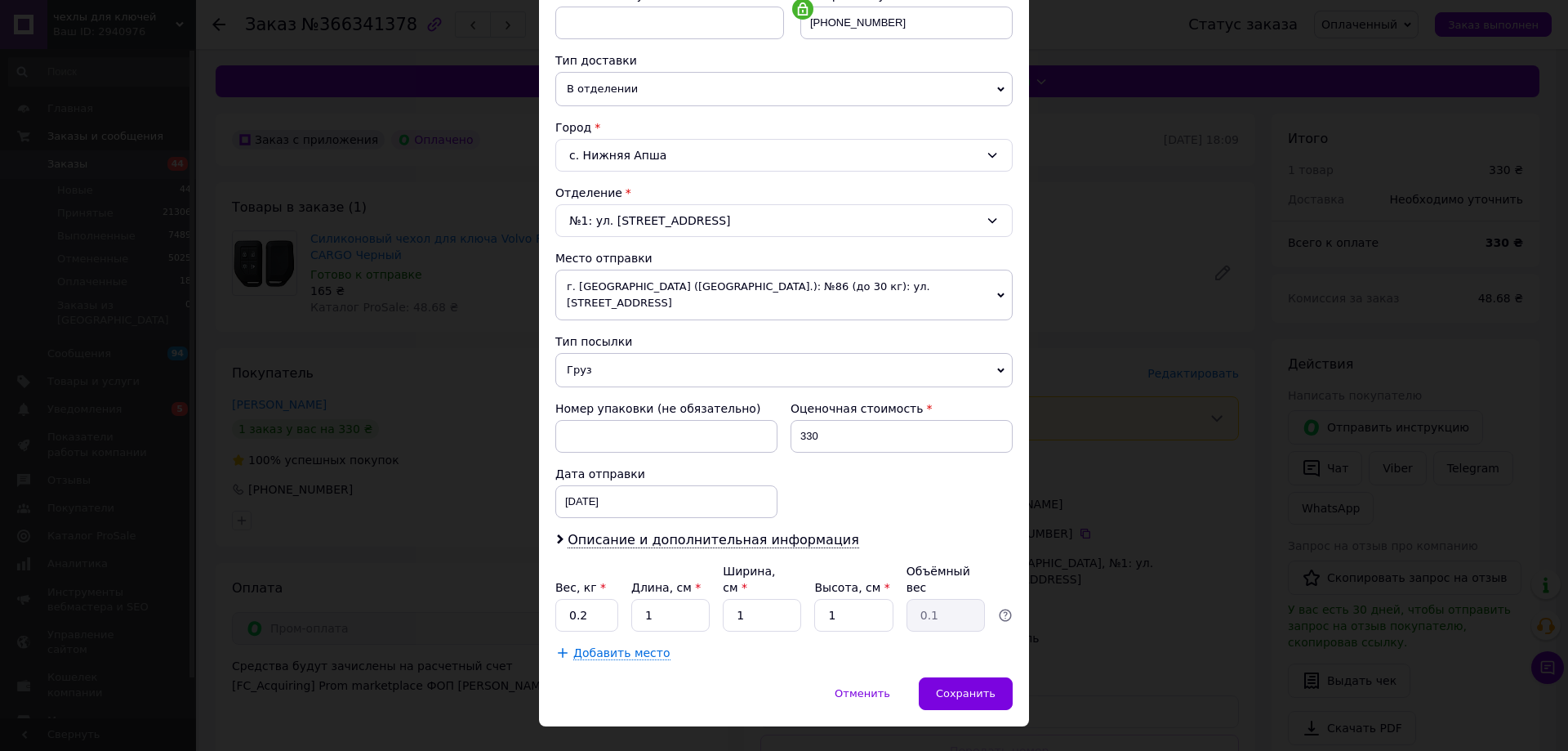
click at [1160, 489] on div "× Редактирование доставки Способ доставки Нова Пошта (бесплатно от 5000 ₴) Плат…" at bounding box center [784, 376] width 1568 height 751
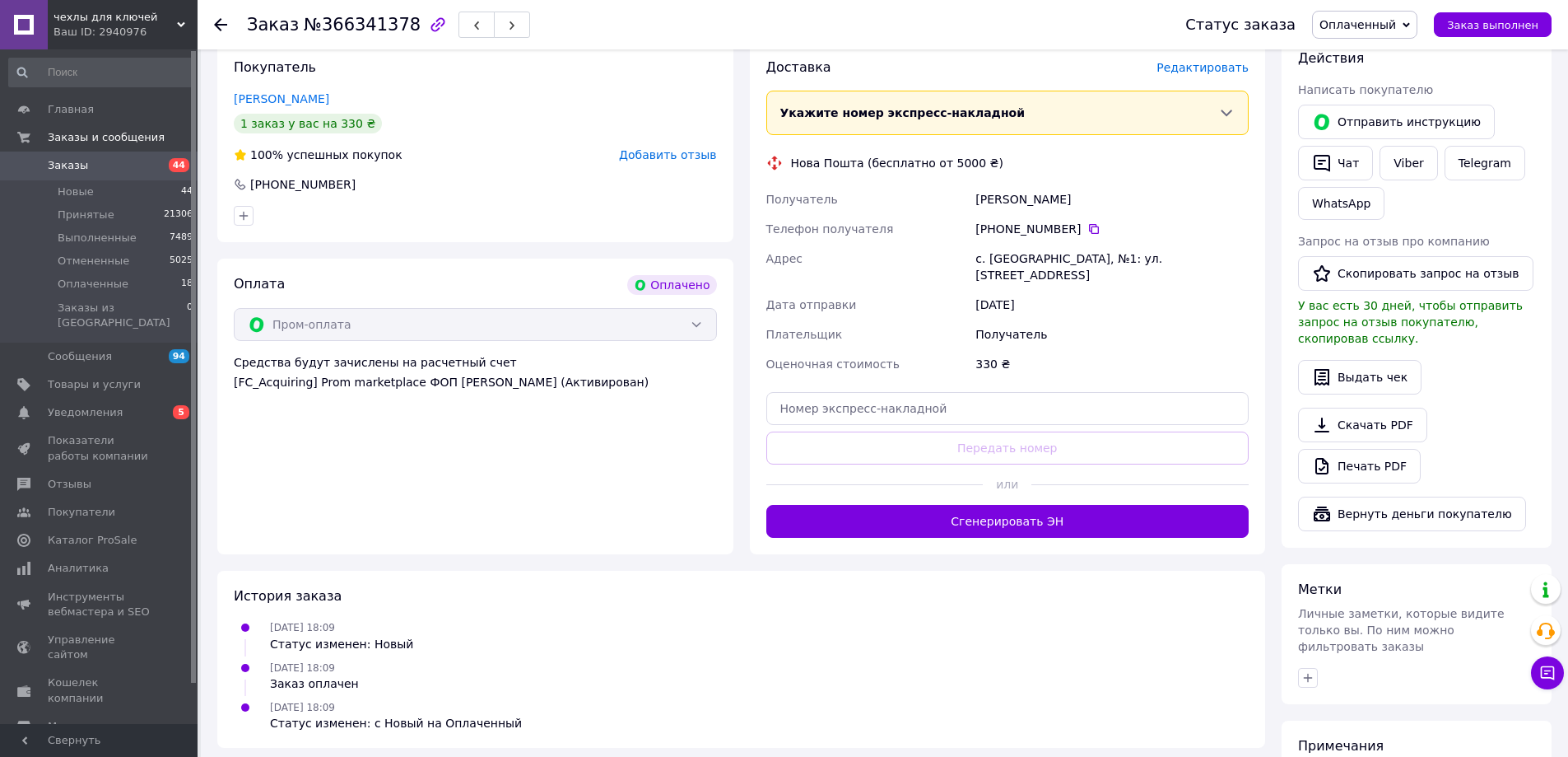
scroll to position [474, 0]
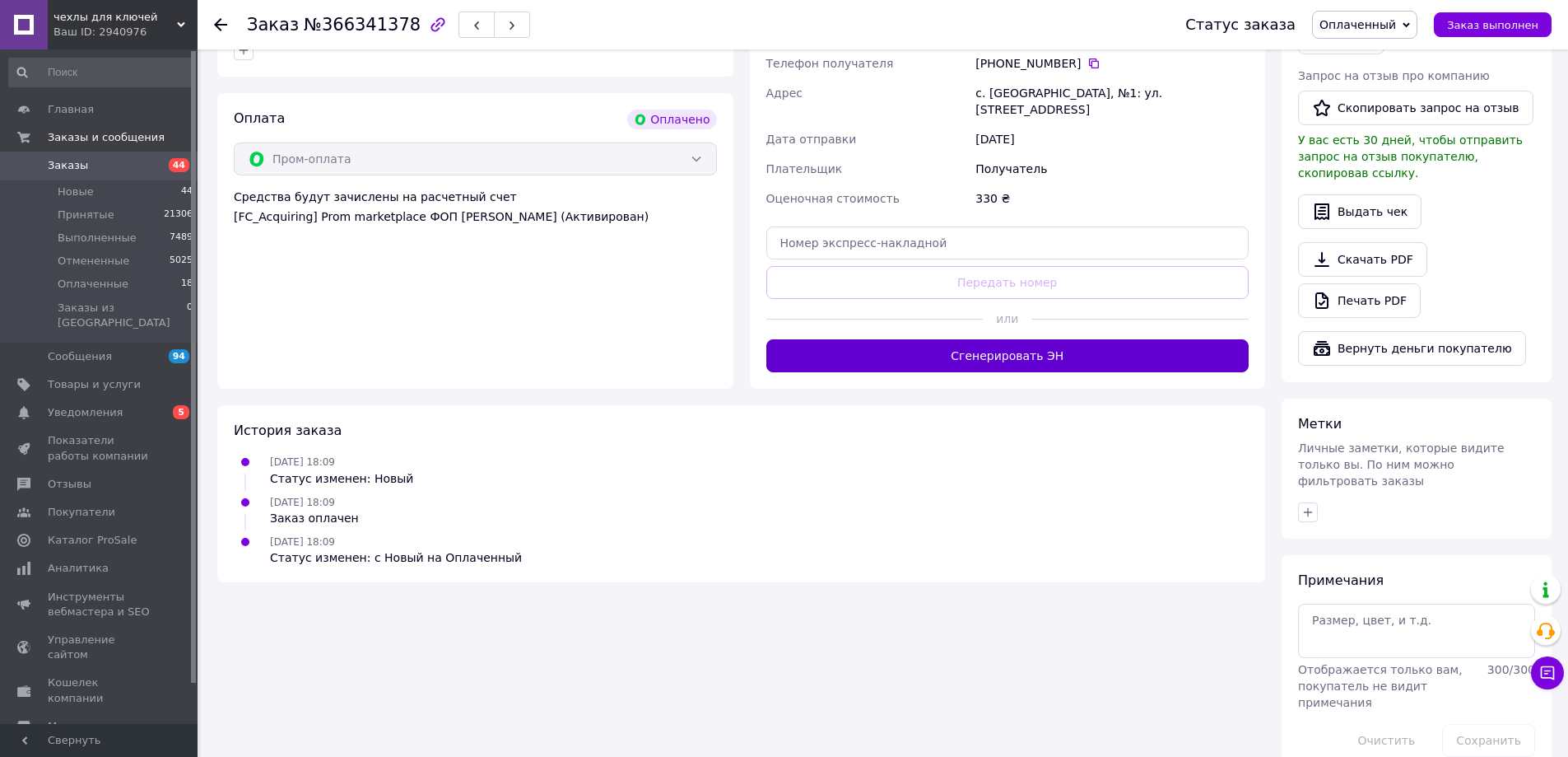
click at [1108, 339] on button "Сгенерировать ЭН" at bounding box center [1008, 356] width 484 height 33
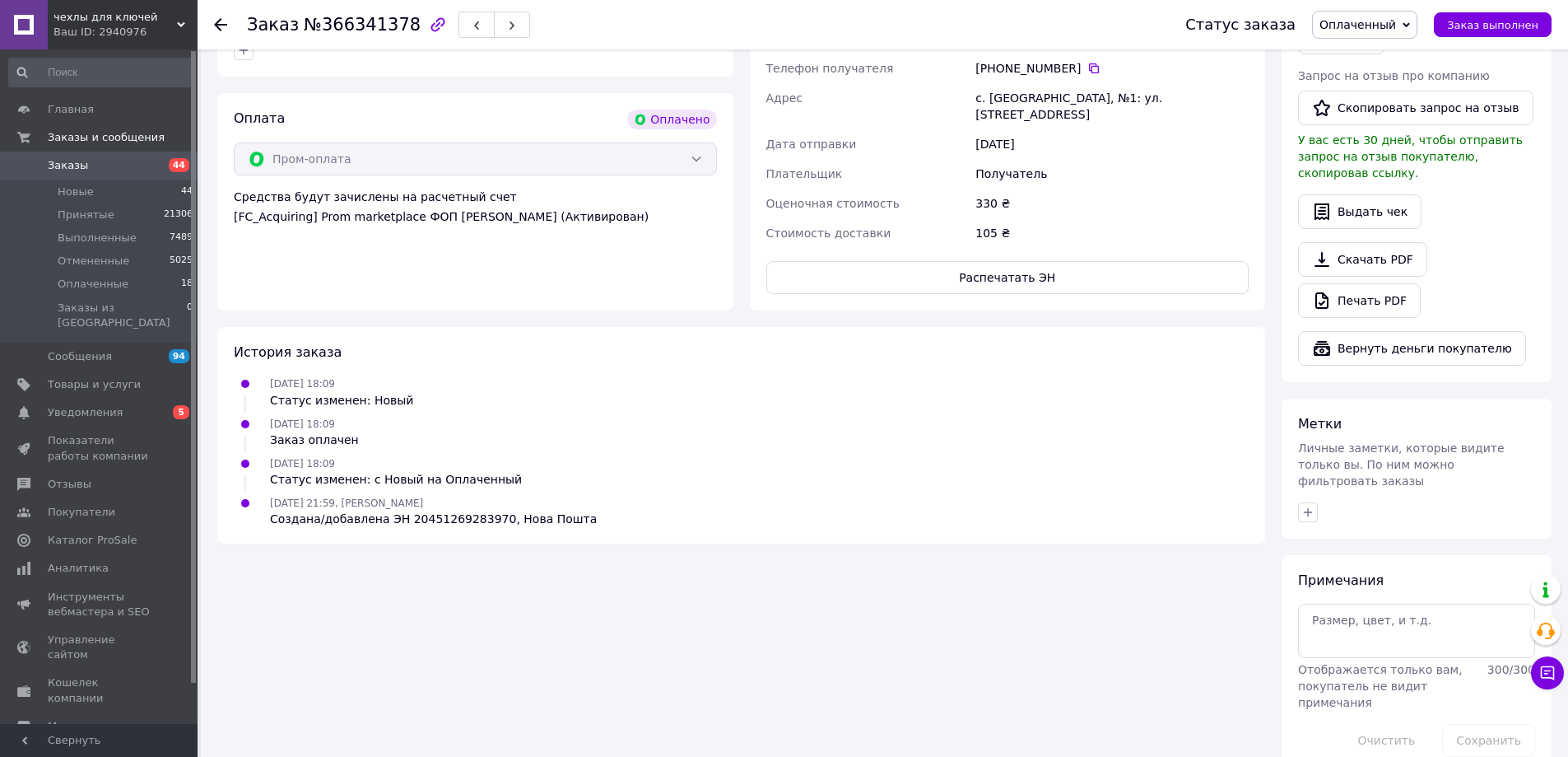
click at [100, 160] on span "Заказы" at bounding box center [100, 165] width 104 height 15
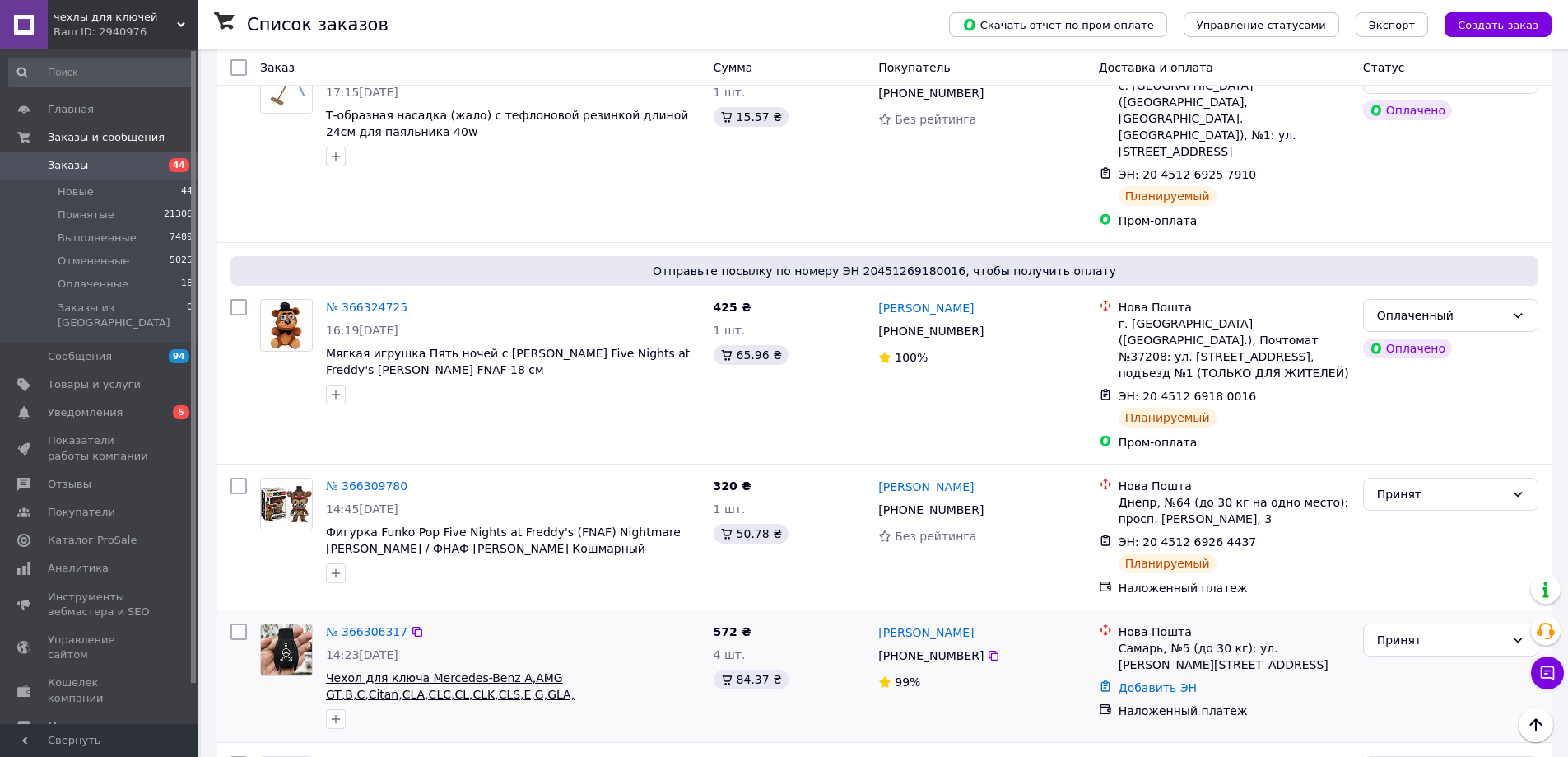
scroll to position [1564, 0]
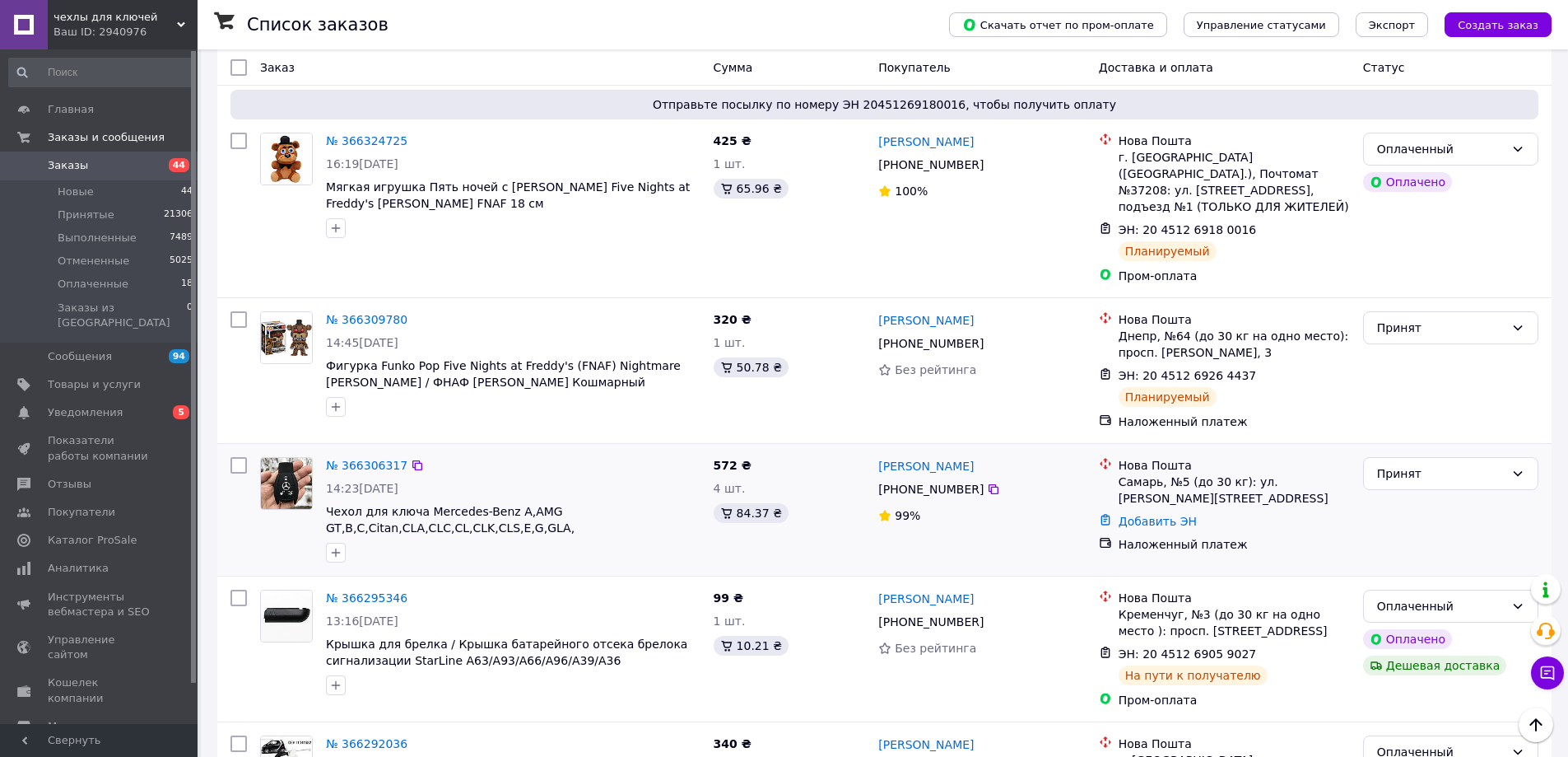
click at [368, 444] on div "№ 366306317 14:23, 12.10.2025 Чехол для ключа Mercedes-Benz A,AMG GT,B,C,Citan,…" at bounding box center [884, 509] width 1334 height 131
click at [371, 459] on link "№ 366306317" at bounding box center [367, 465] width 82 height 13
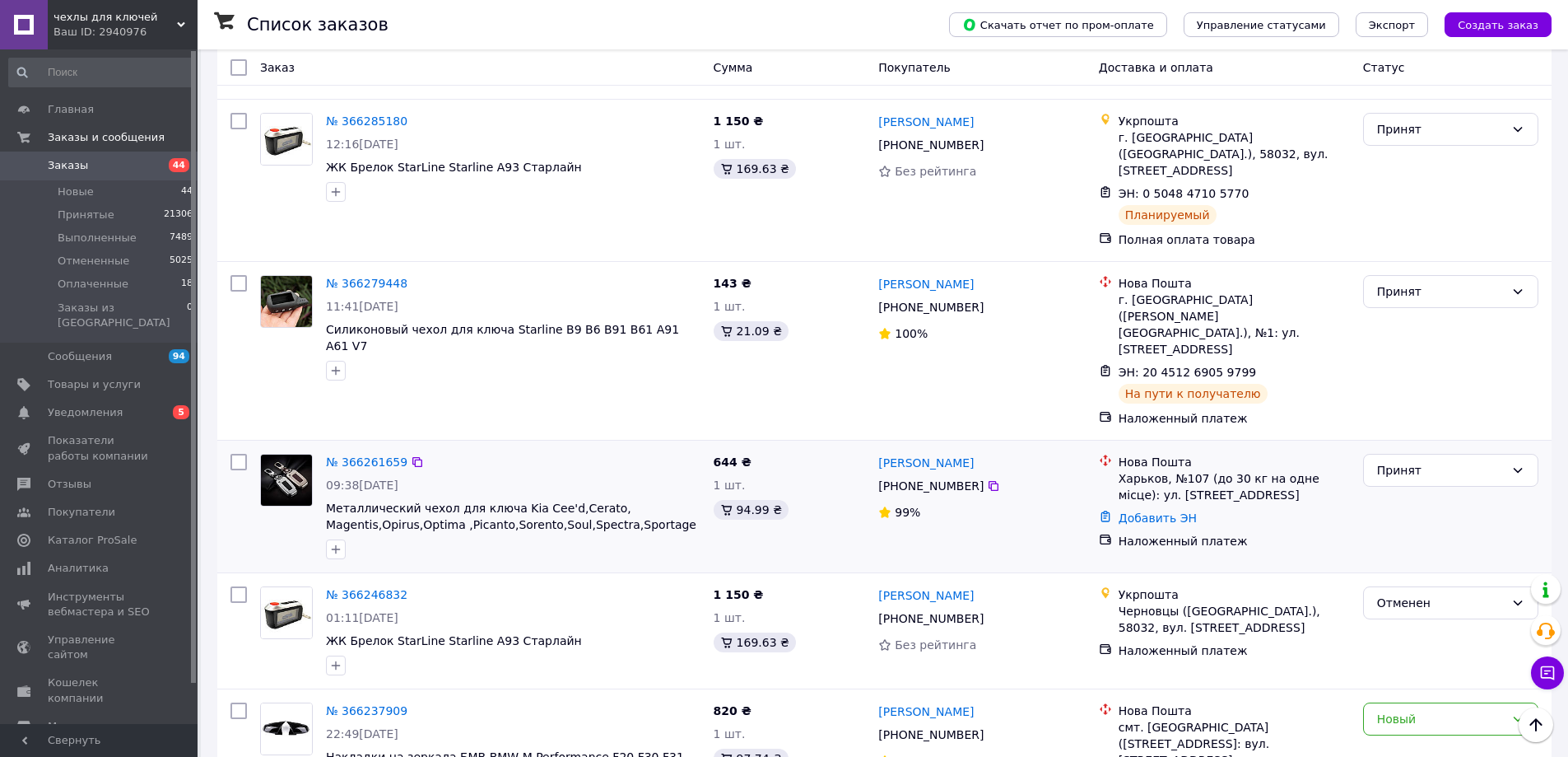
scroll to position [2636, 0]
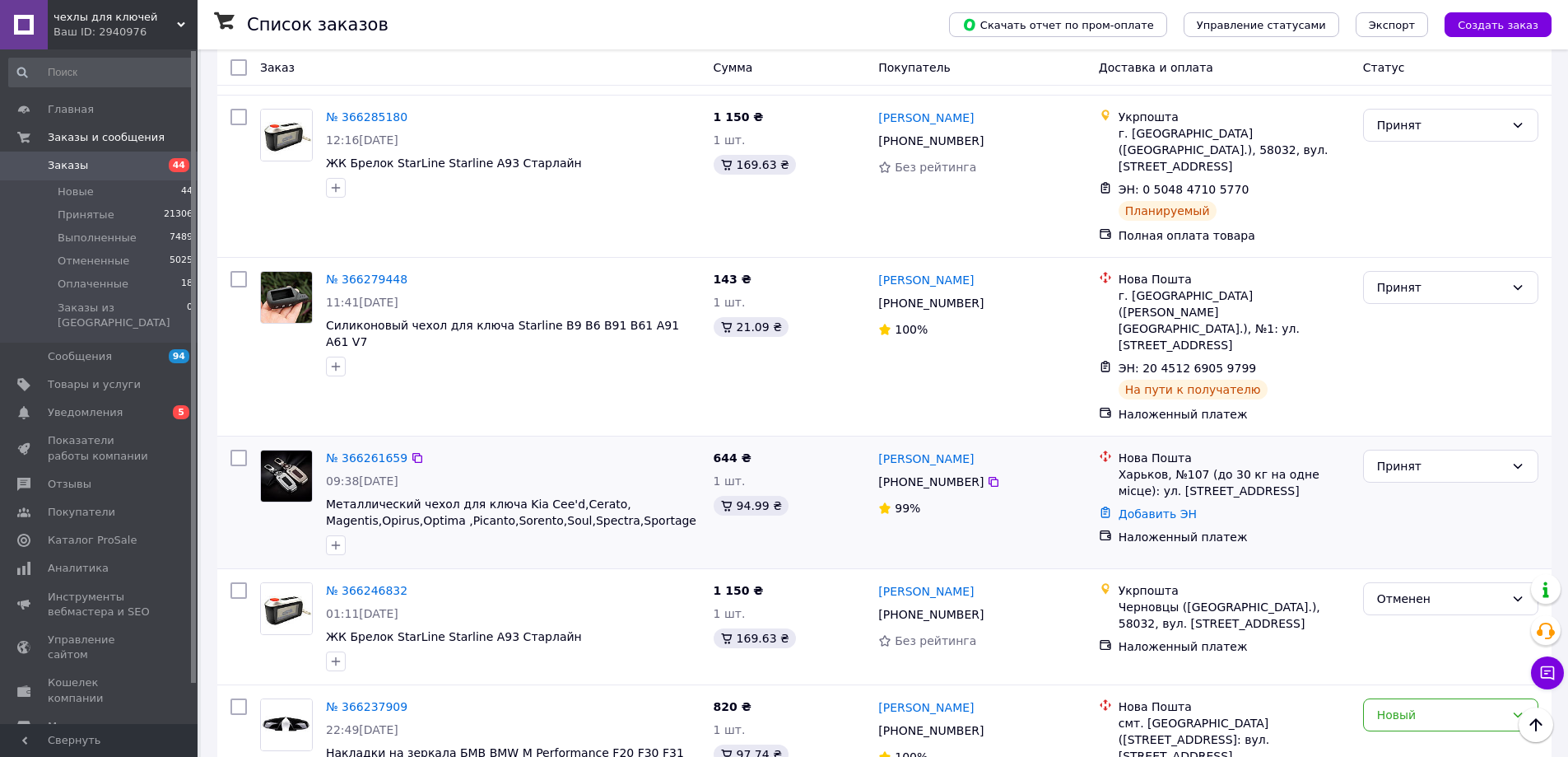
click at [364, 443] on div "№ 366261659 09:38, 12.10.2025 Металлический чехол для ключа Kia Cee'd,Cerato, M…" at bounding box center [513, 502] width 388 height 118
click at [369, 452] on link "№ 366261659" at bounding box center [367, 458] width 82 height 13
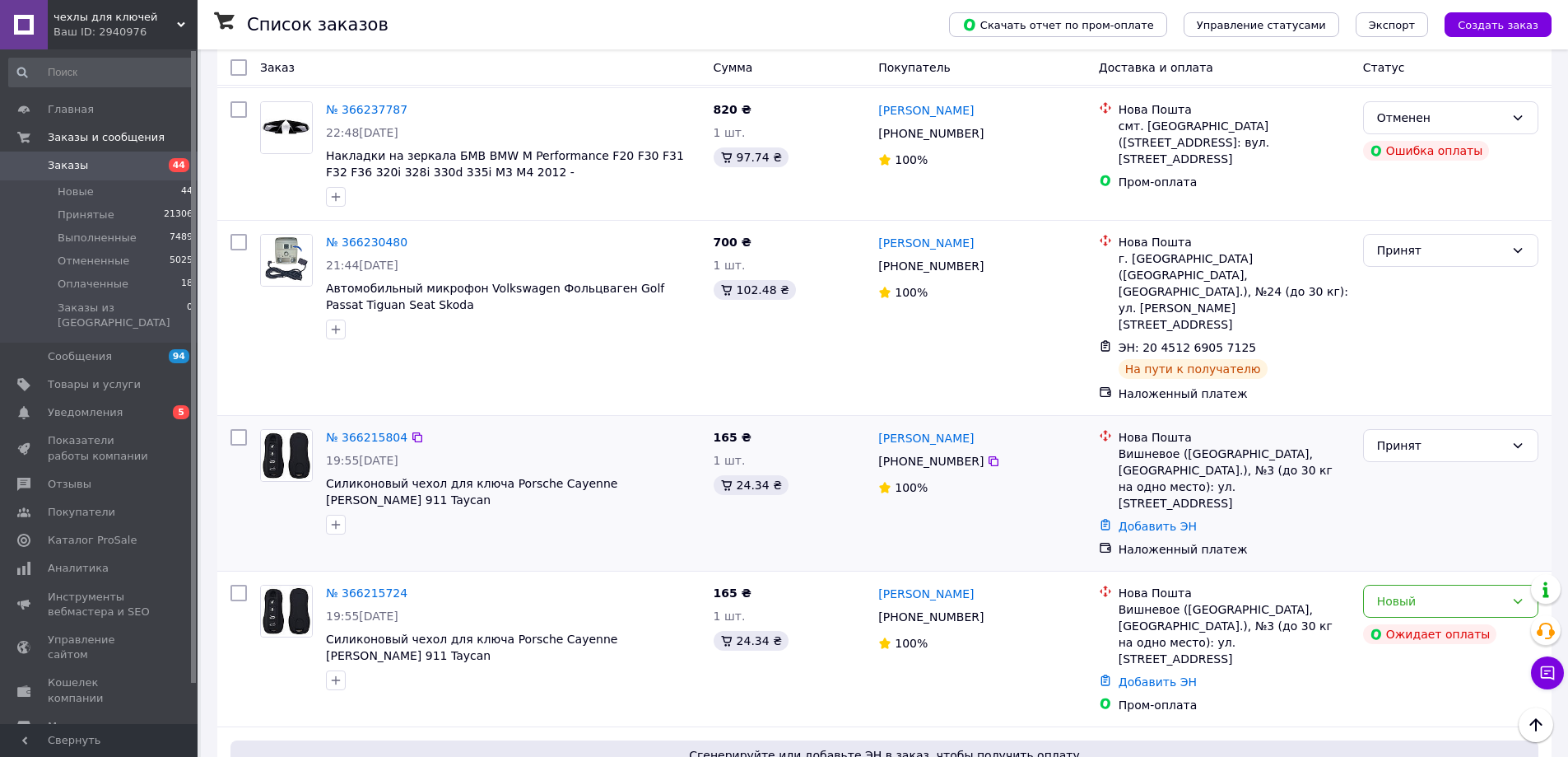
scroll to position [3294, 0]
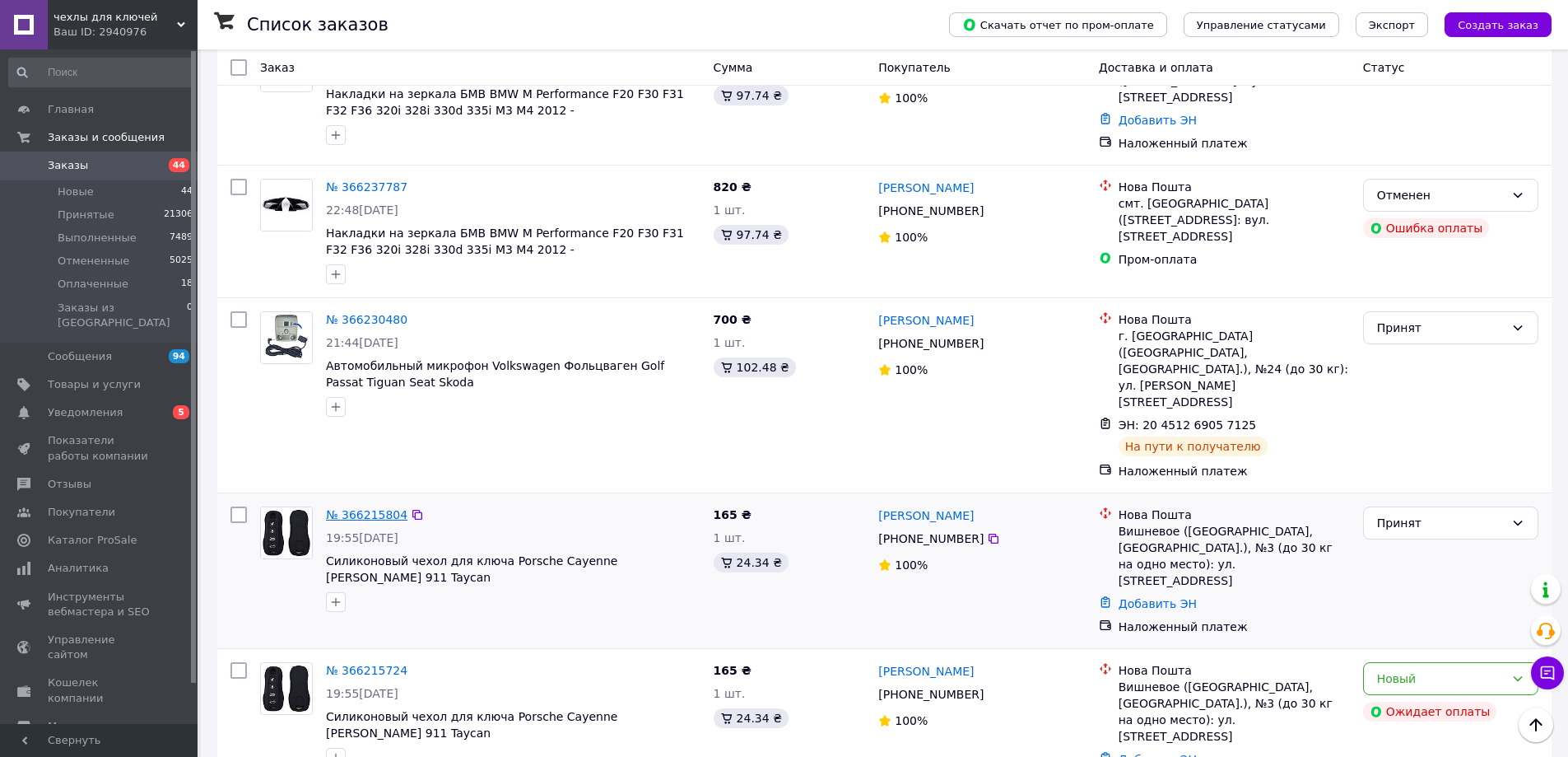
click at [384, 508] on link "№ 366215804" at bounding box center [367, 514] width 82 height 13
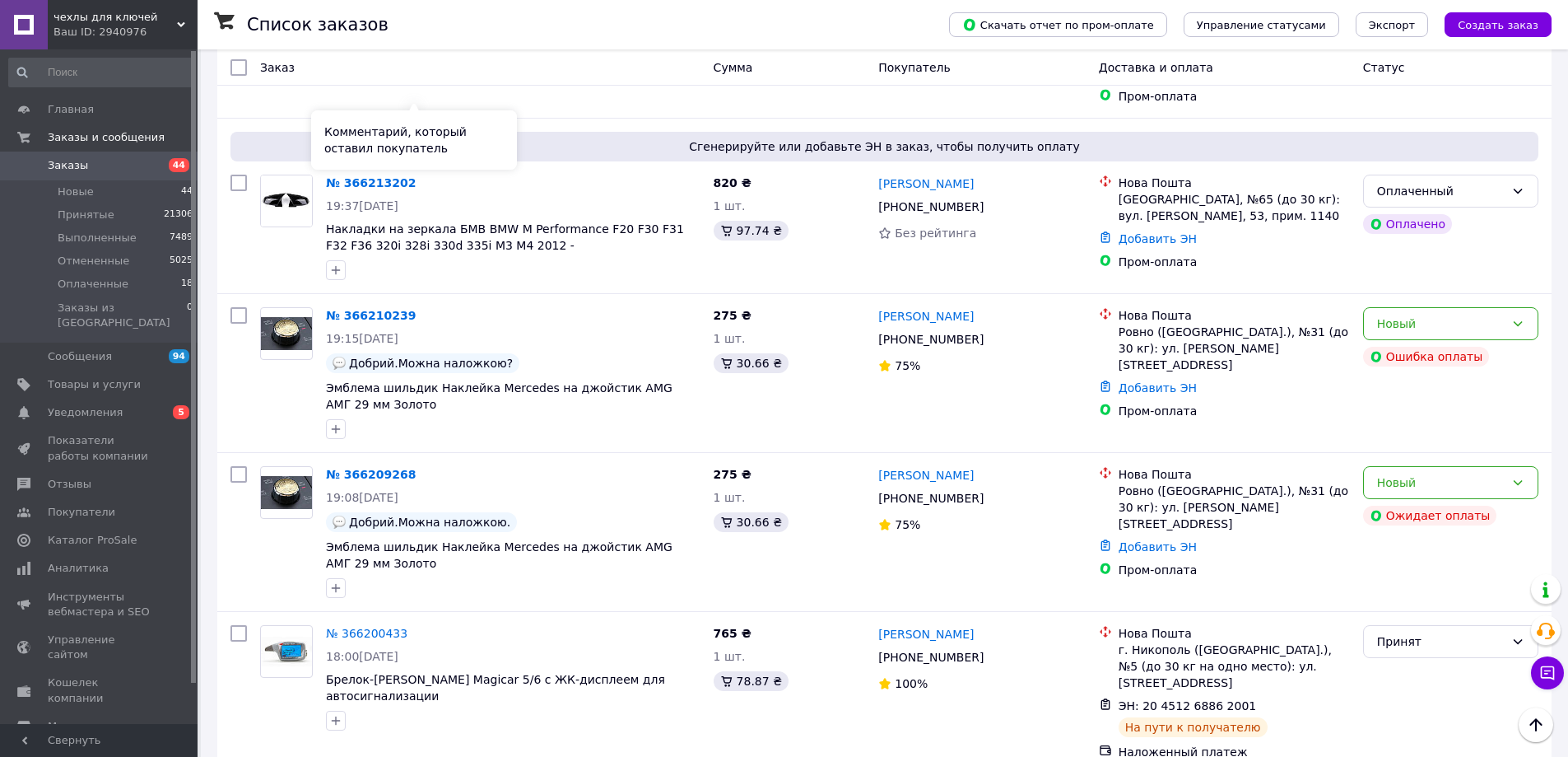
scroll to position [4364, 0]
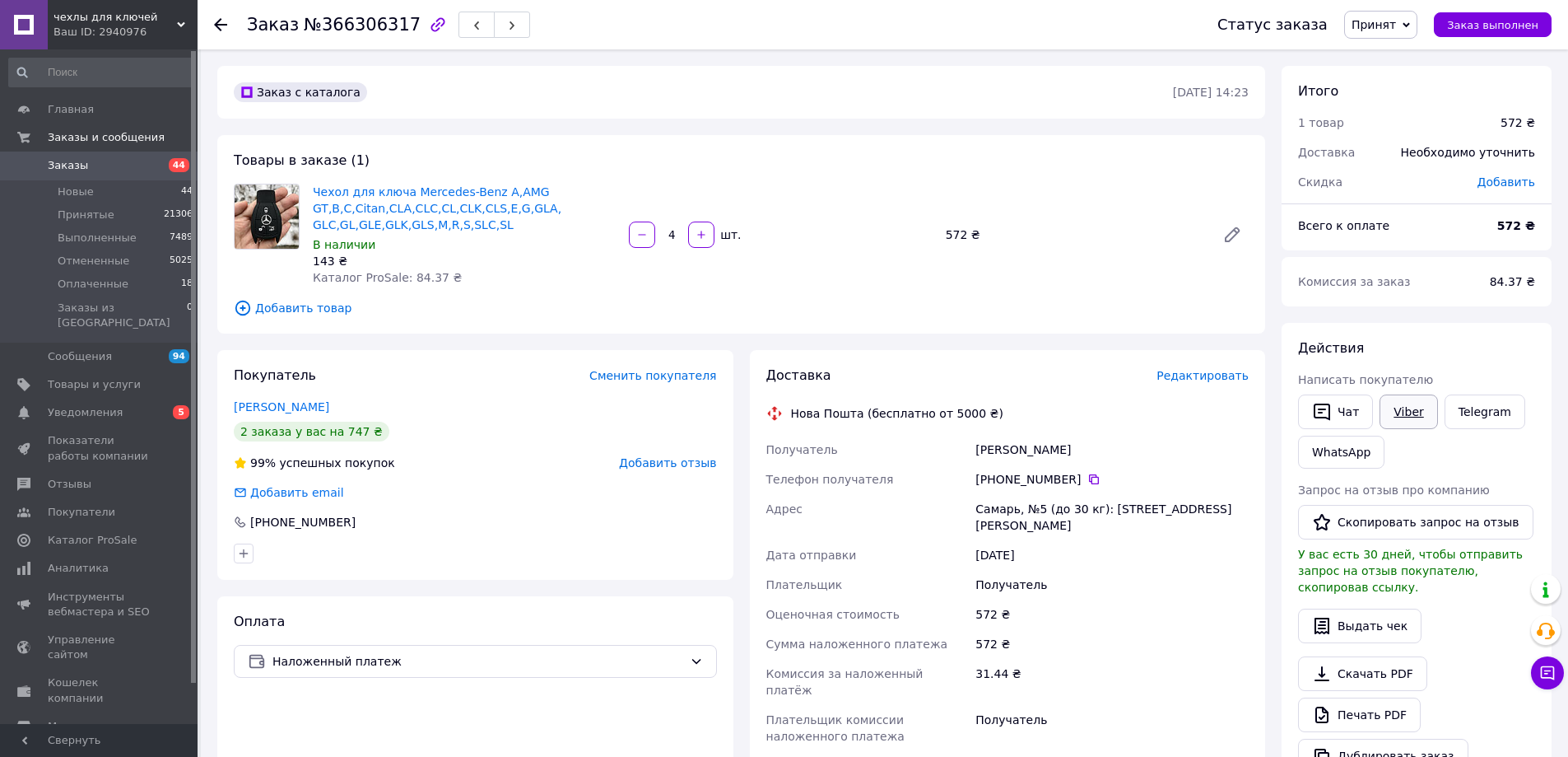
click at [1419, 423] on link "Viber" at bounding box center [1408, 412] width 57 height 35
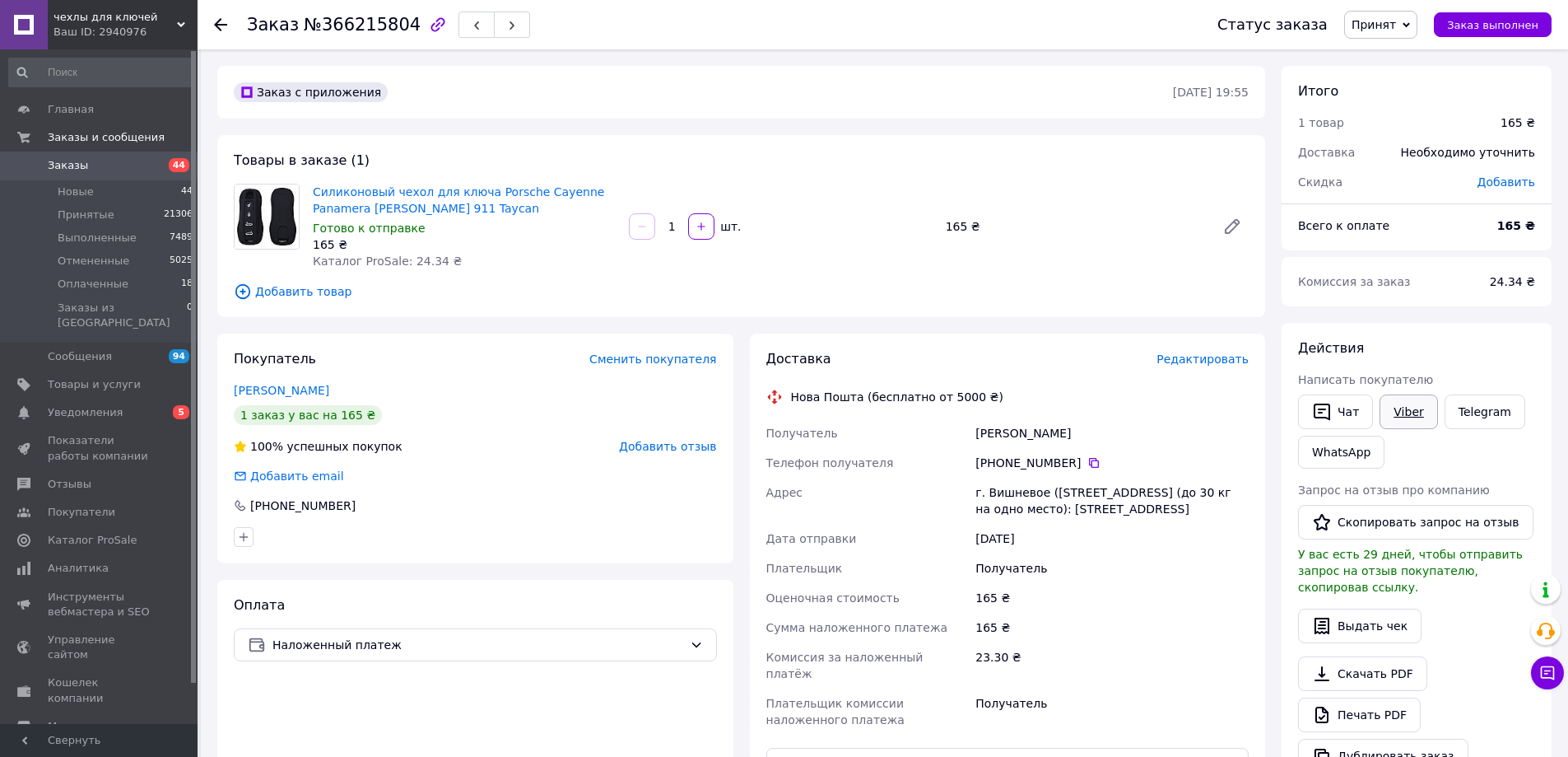
click at [1400, 415] on link "Viber" at bounding box center [1408, 412] width 57 height 35
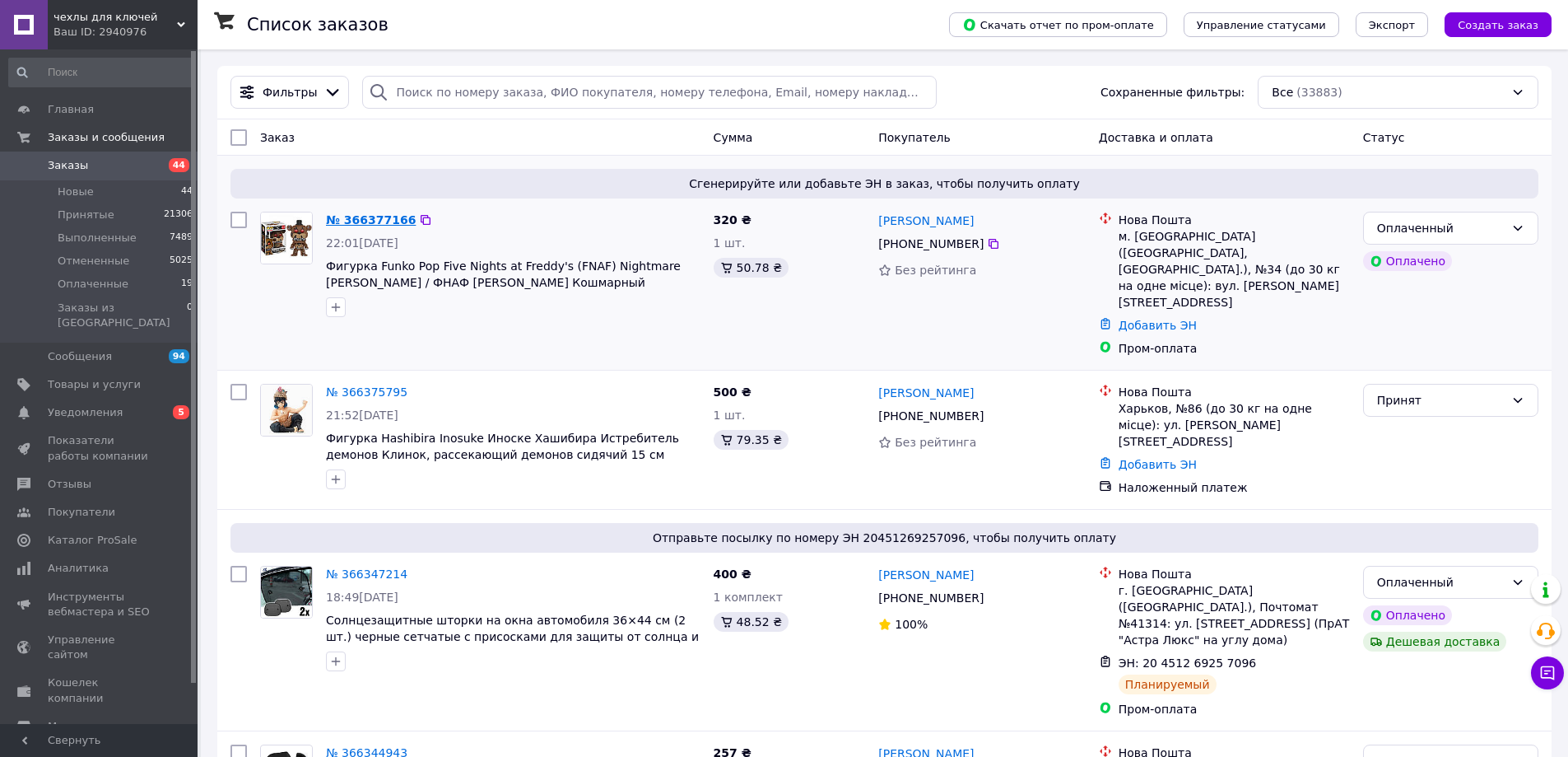
click at [340, 218] on link "№ 366377166" at bounding box center [370, 219] width 90 height 13
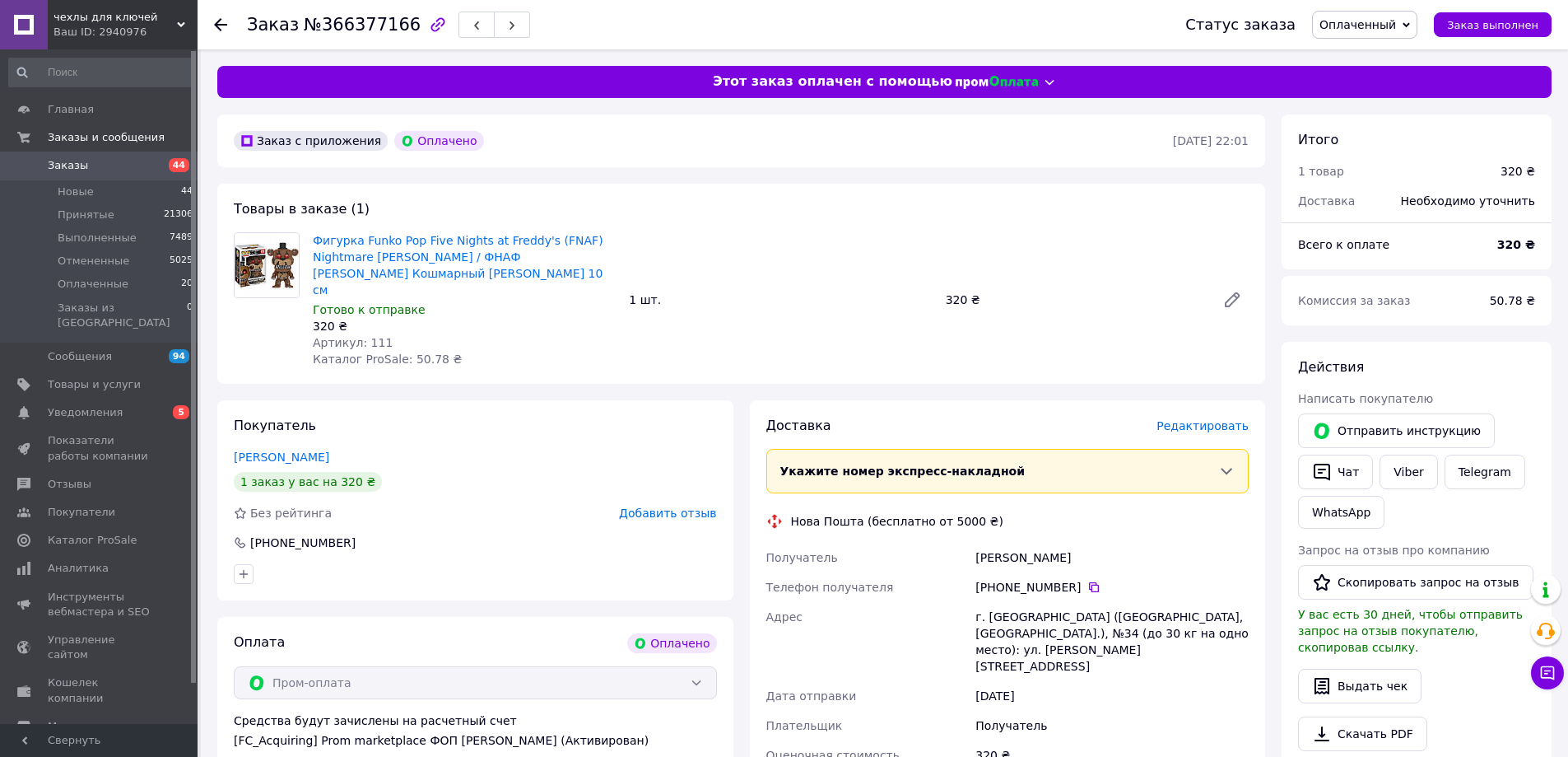
click at [1207, 419] on span "Редактировать" at bounding box center [1203, 425] width 92 height 13
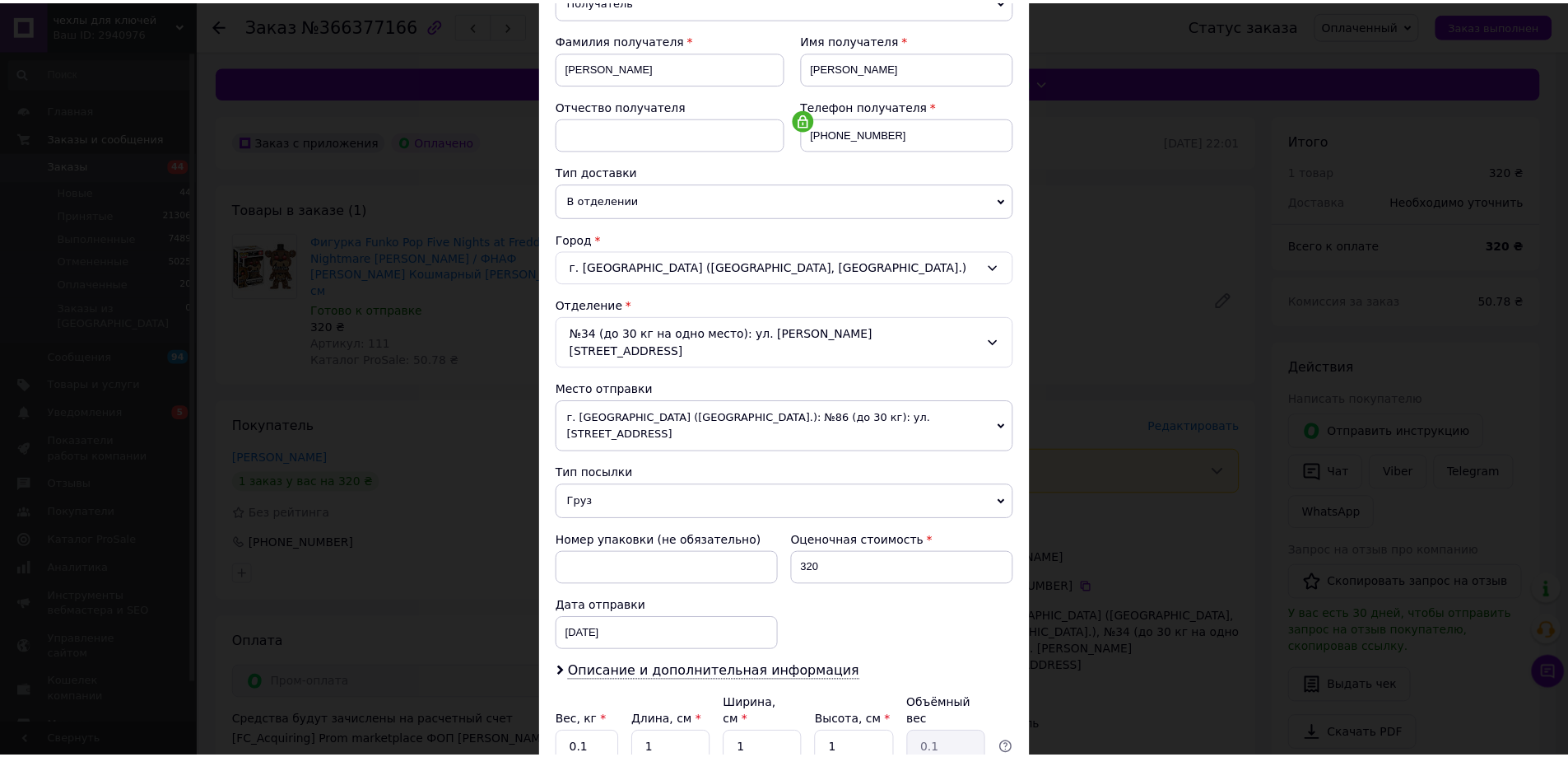
scroll to position [337, 0]
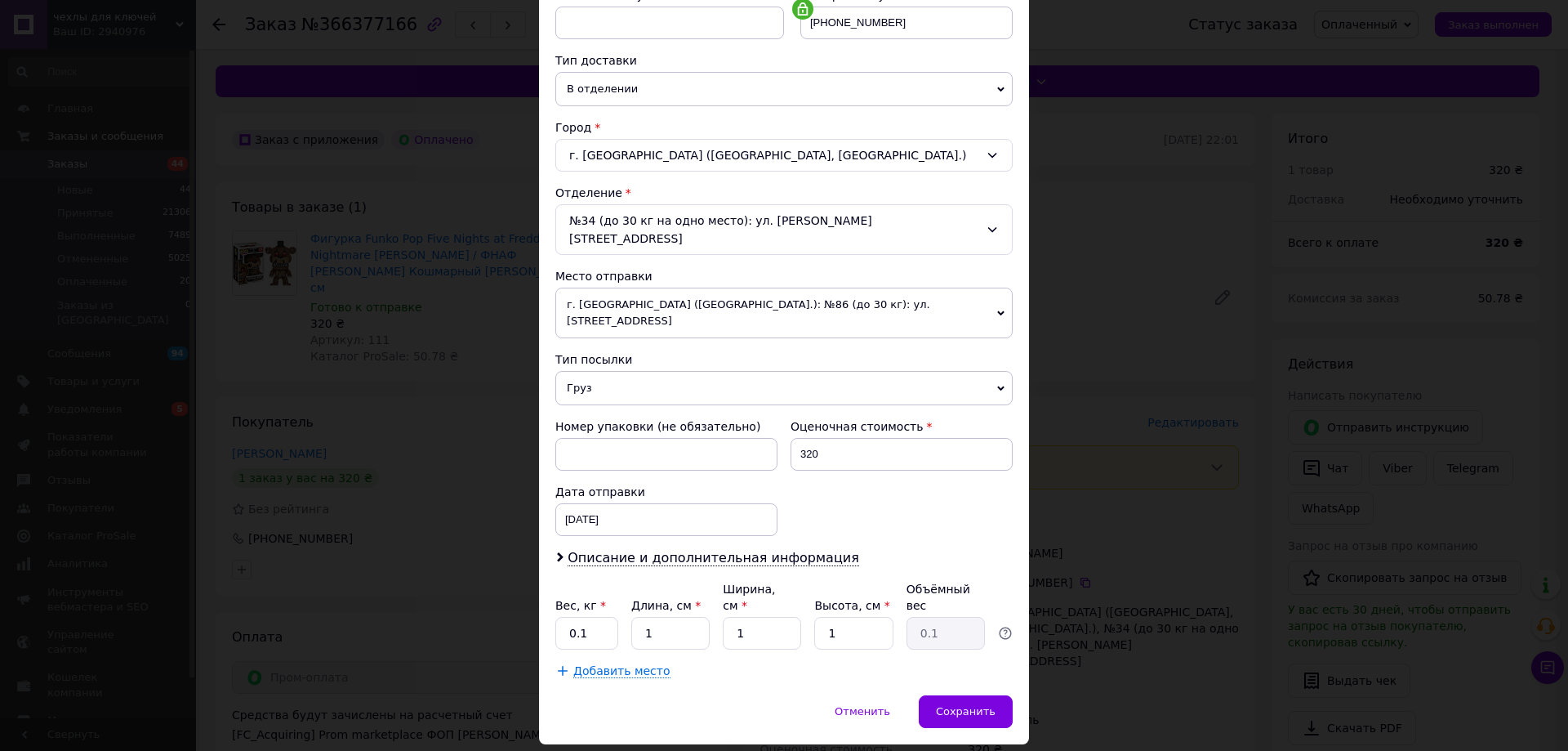
click at [1117, 587] on div "× Редактирование доставки Способ доставки Нова Пошта (бесплатно от 5000 ₴) Плат…" at bounding box center [784, 376] width 1568 height 751
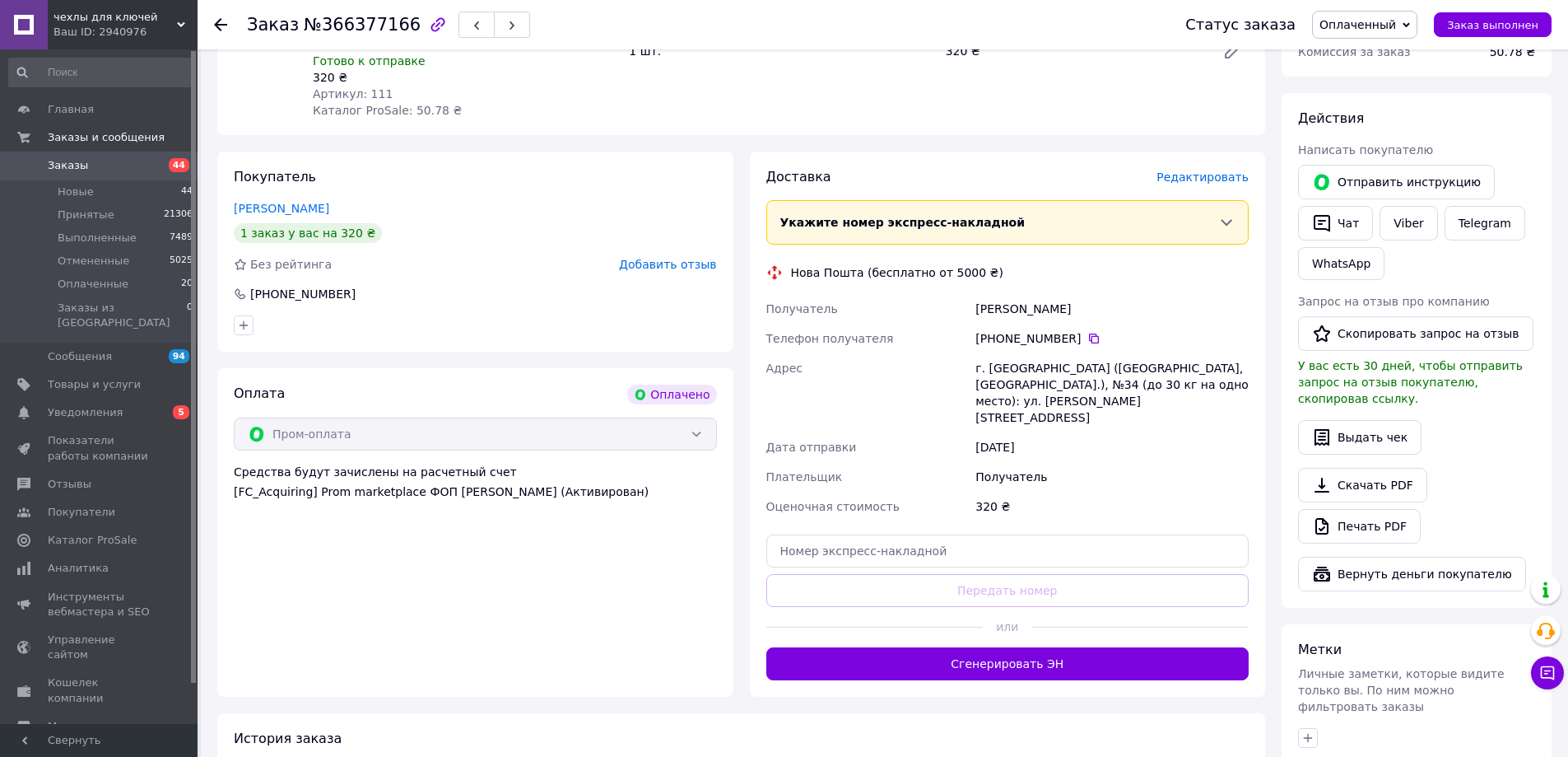
scroll to position [330, 0]
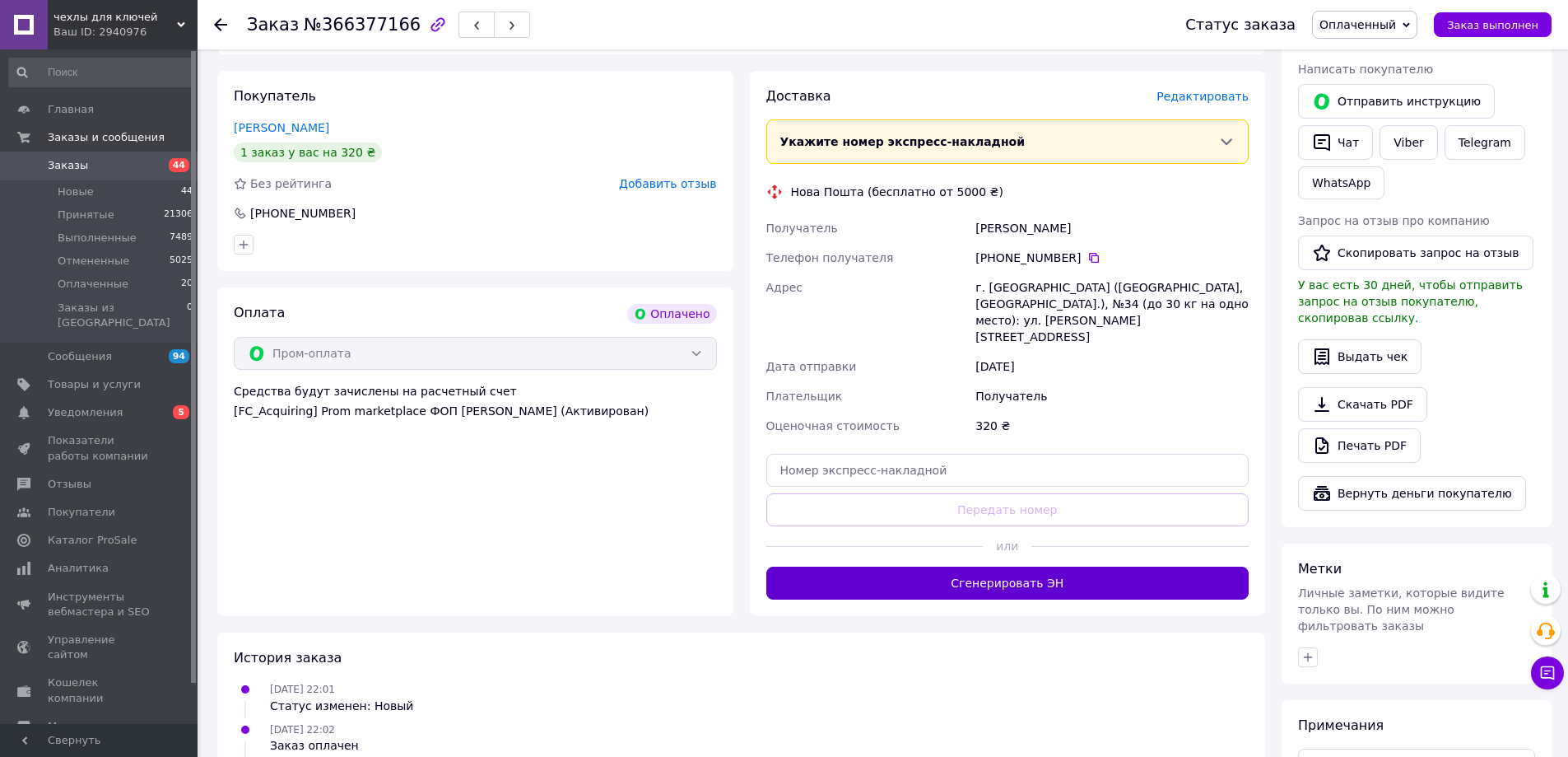
click at [1079, 566] on button "Сгенерировать ЭН" at bounding box center [1008, 583] width 484 height 33
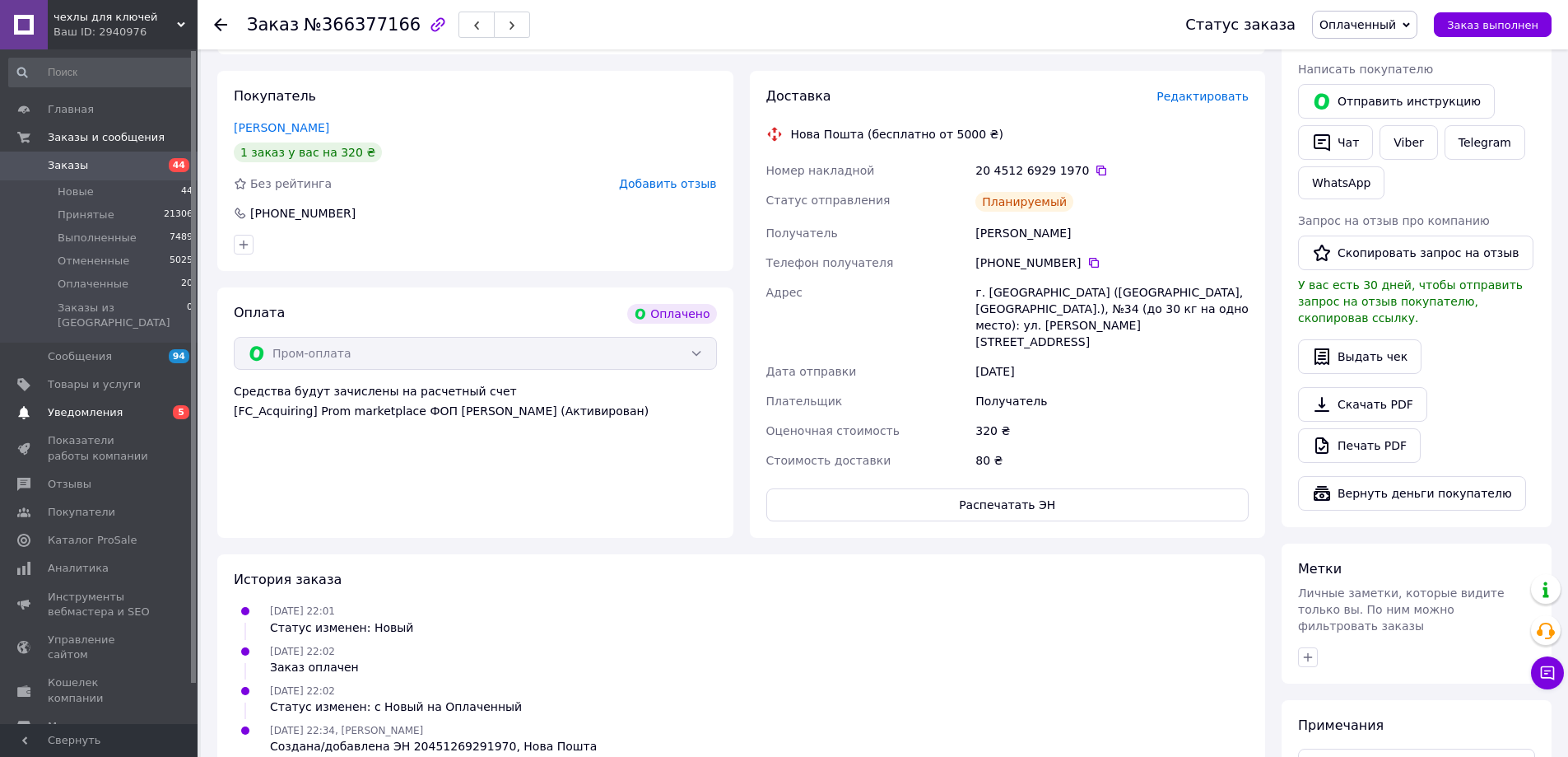
click at [86, 405] on span "Уведомления" at bounding box center [85, 412] width 75 height 15
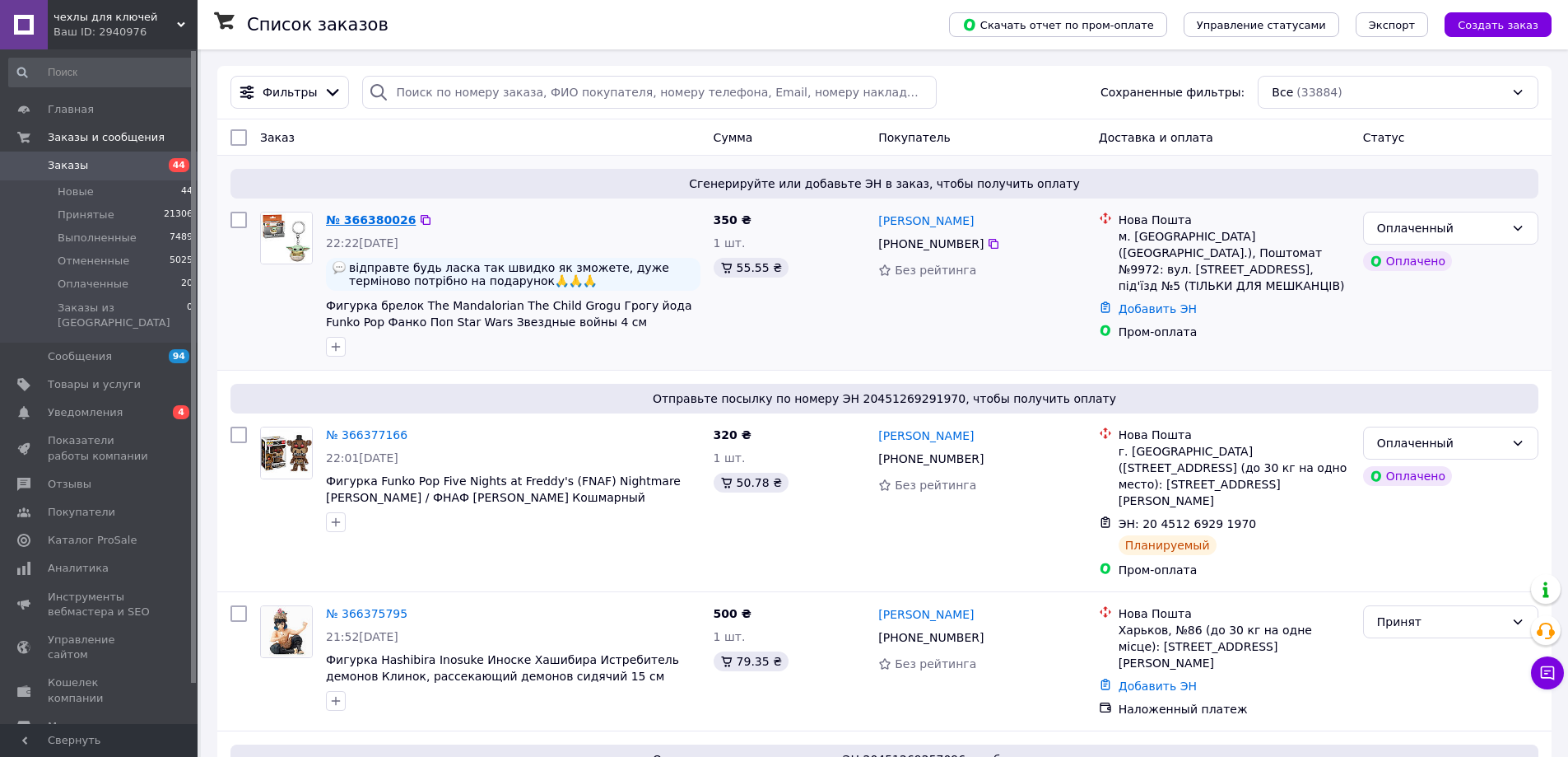
click at [365, 221] on link "№ 366380026" at bounding box center [370, 219] width 90 height 13
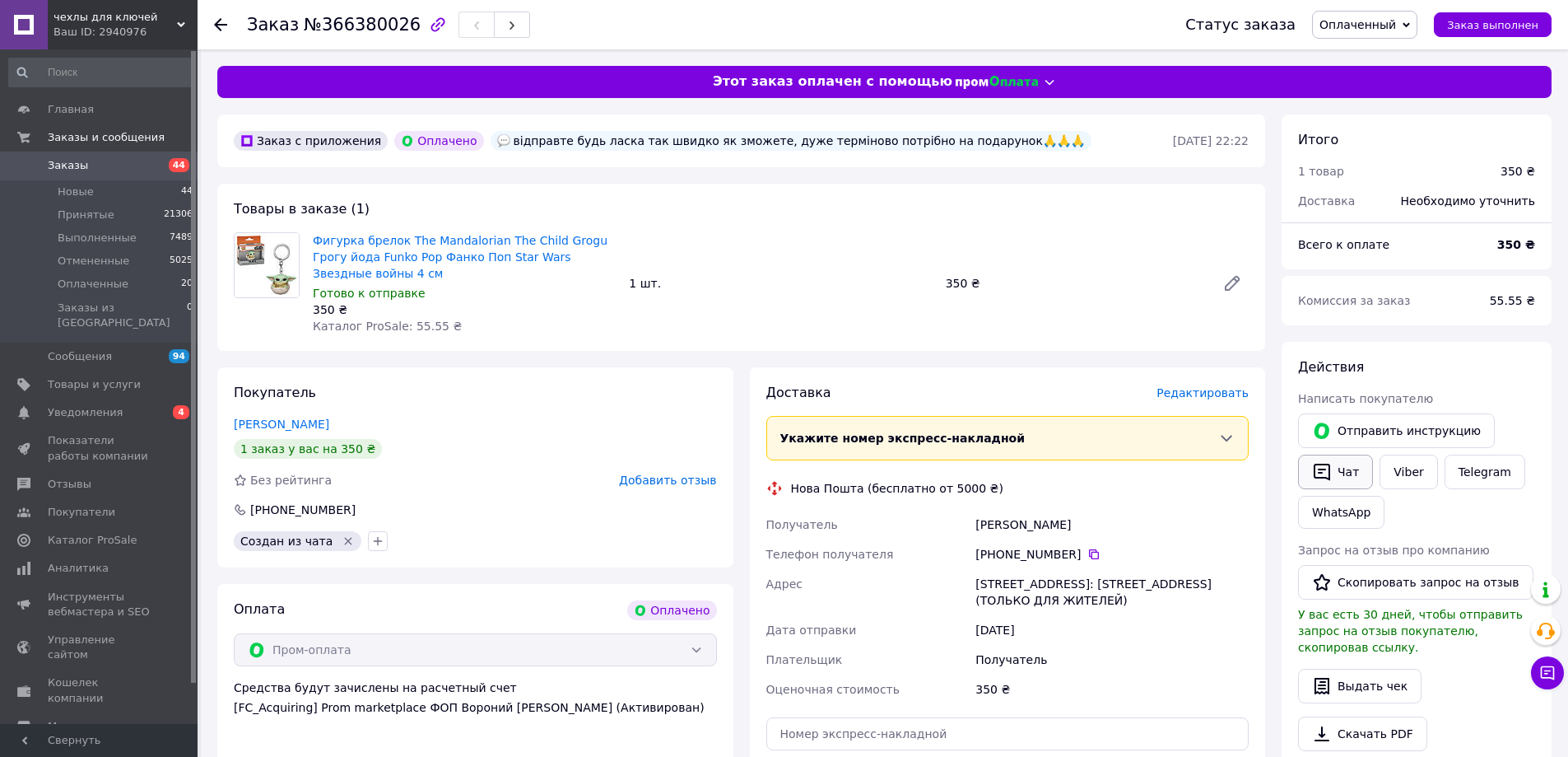
click at [1343, 465] on button "Чат" at bounding box center [1336, 472] width 75 height 35
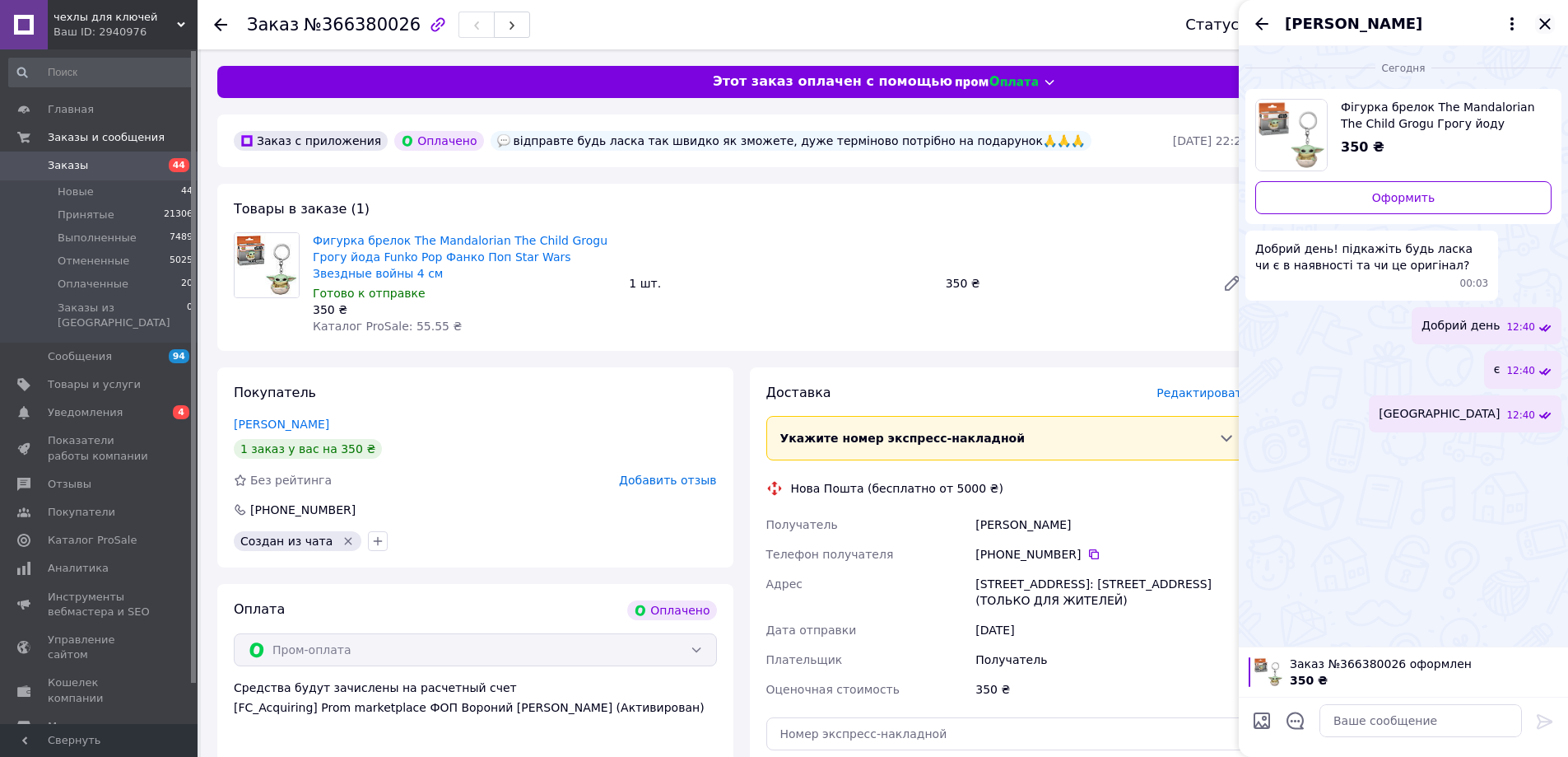
click at [1540, 16] on icon "Закрыть" at bounding box center [1545, 23] width 20 height 20
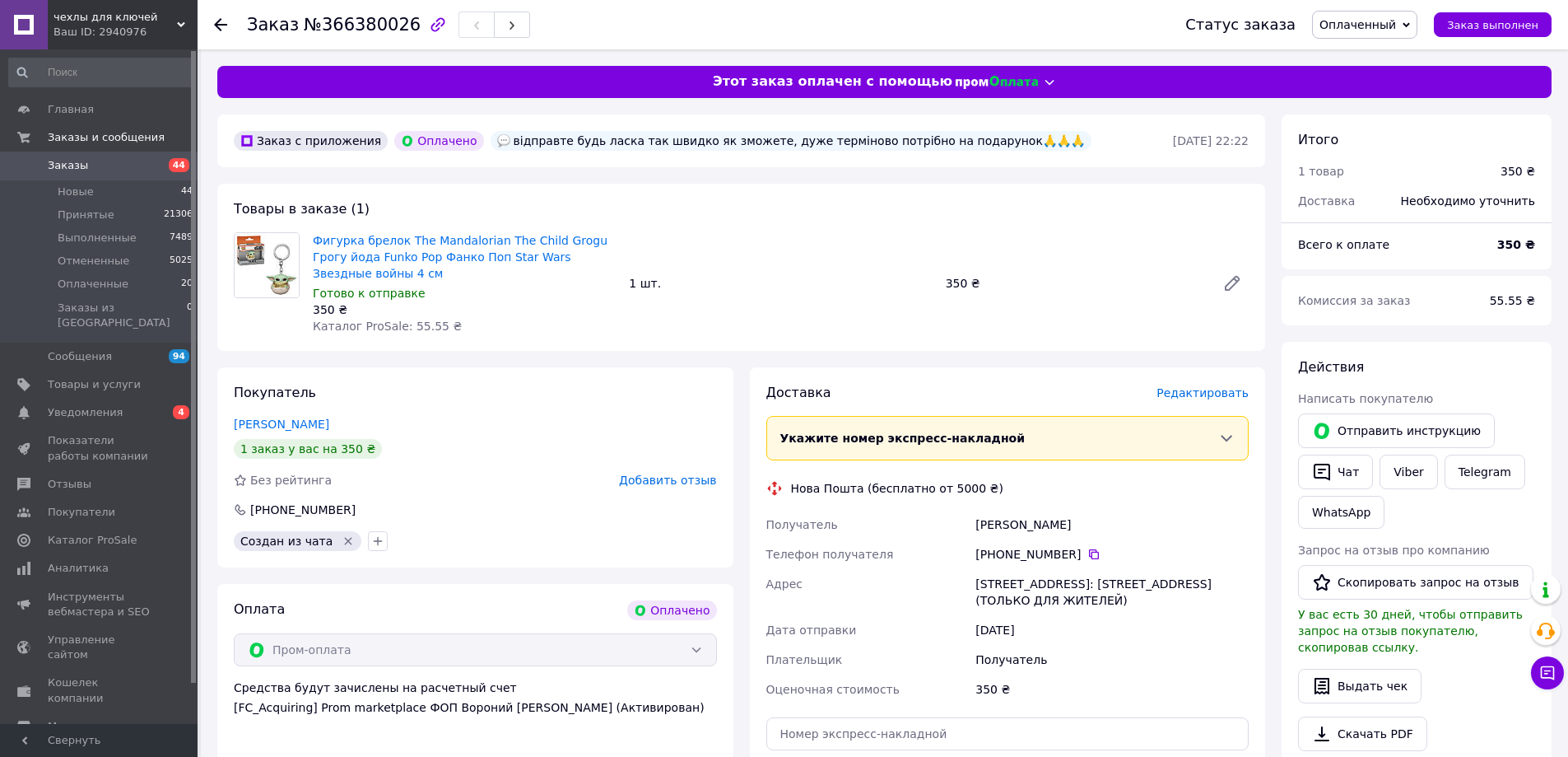
click at [1214, 405] on div "Доставка Редактировать Укажите номер экспресс-накладной Обязательно введите ном…" at bounding box center [1008, 623] width 484 height 479
click at [1214, 396] on span "Редактировать" at bounding box center [1203, 392] width 92 height 13
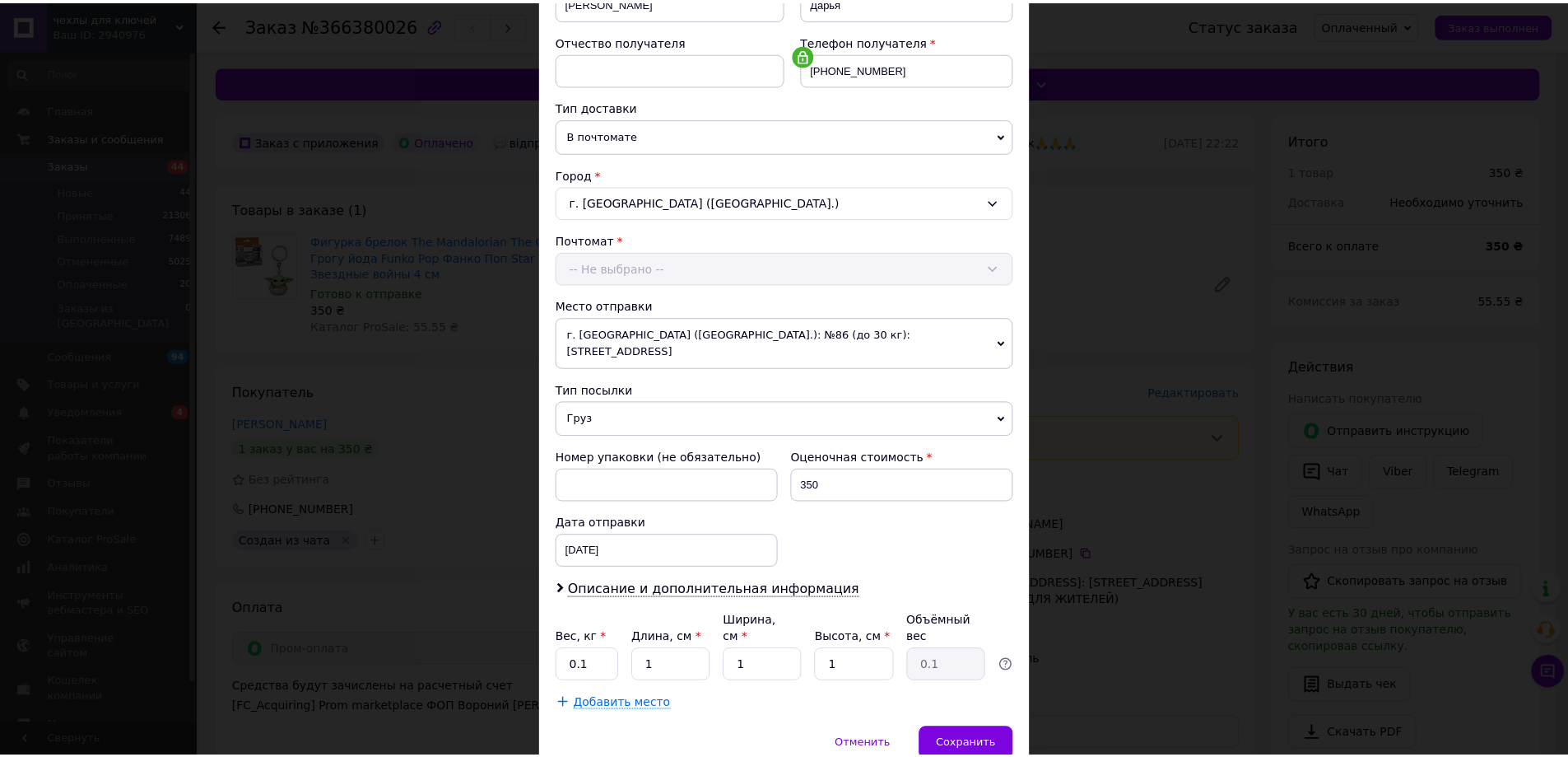
scroll to position [337, 0]
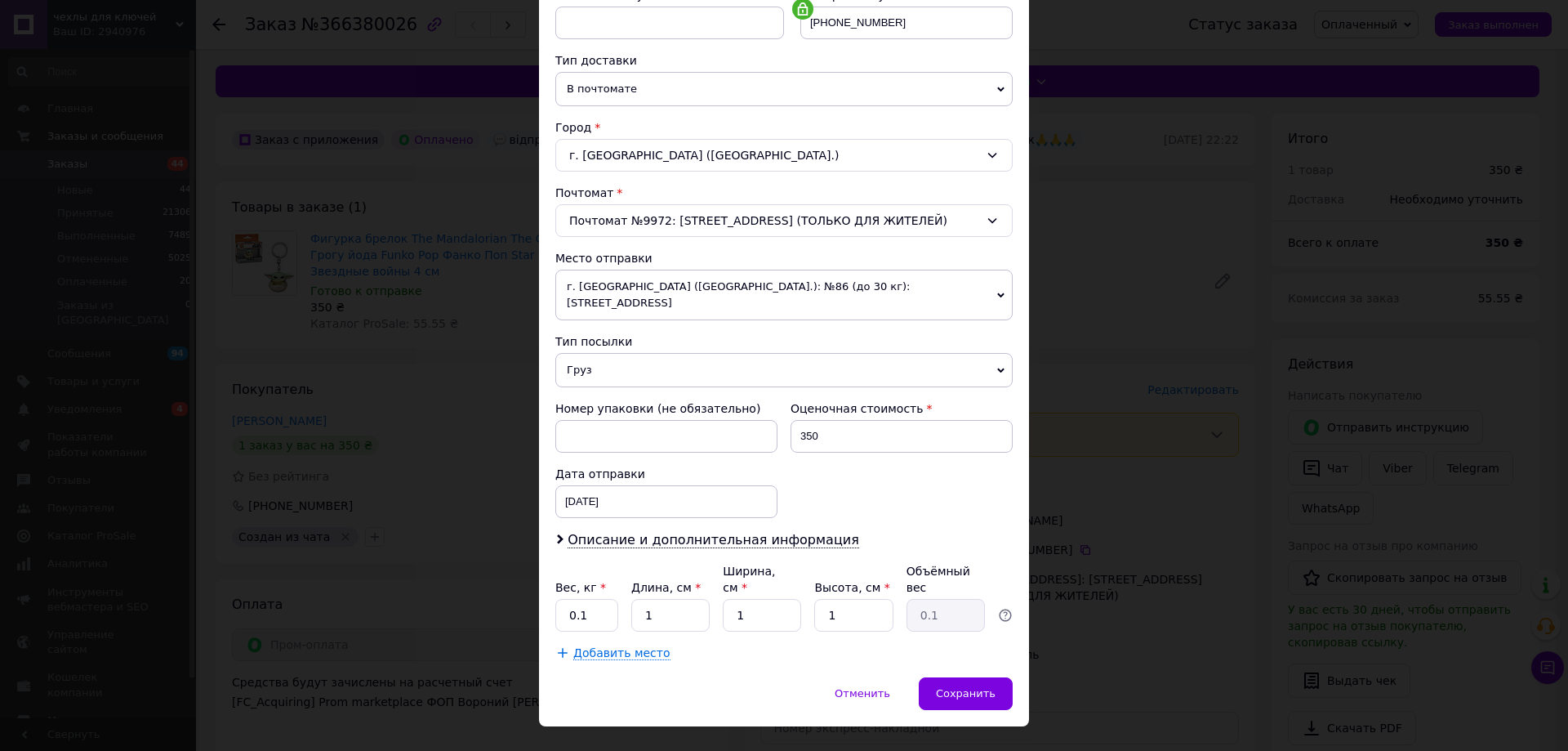
click at [1149, 603] on div "× Редактирование доставки Способ доставки Нова Пошта (бесплатно от 5000 ₴) Плат…" at bounding box center [784, 376] width 1568 height 751
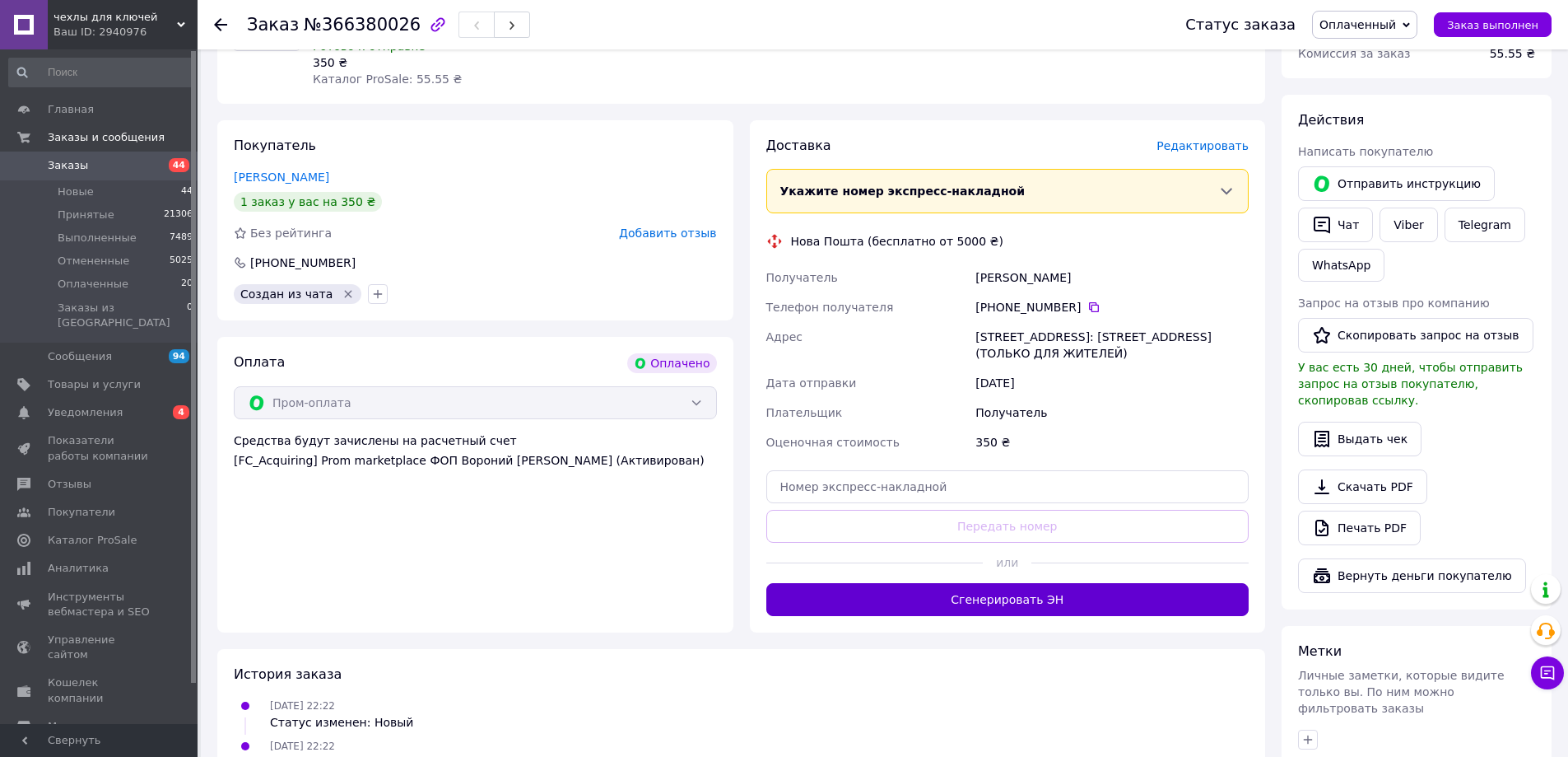
click at [1123, 614] on button "Сгенерировать ЭН" at bounding box center [1008, 600] width 484 height 33
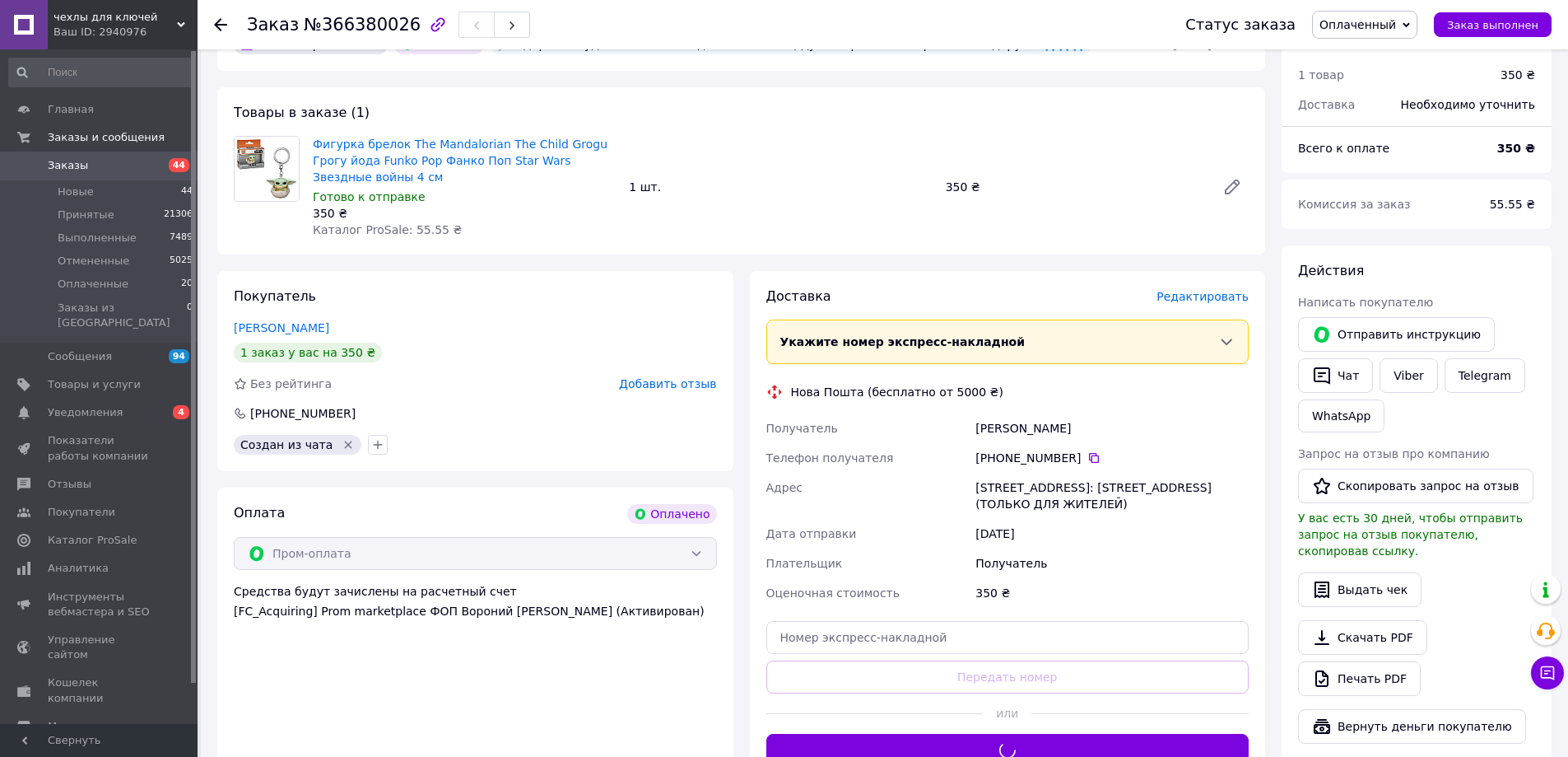
scroll to position [0, 0]
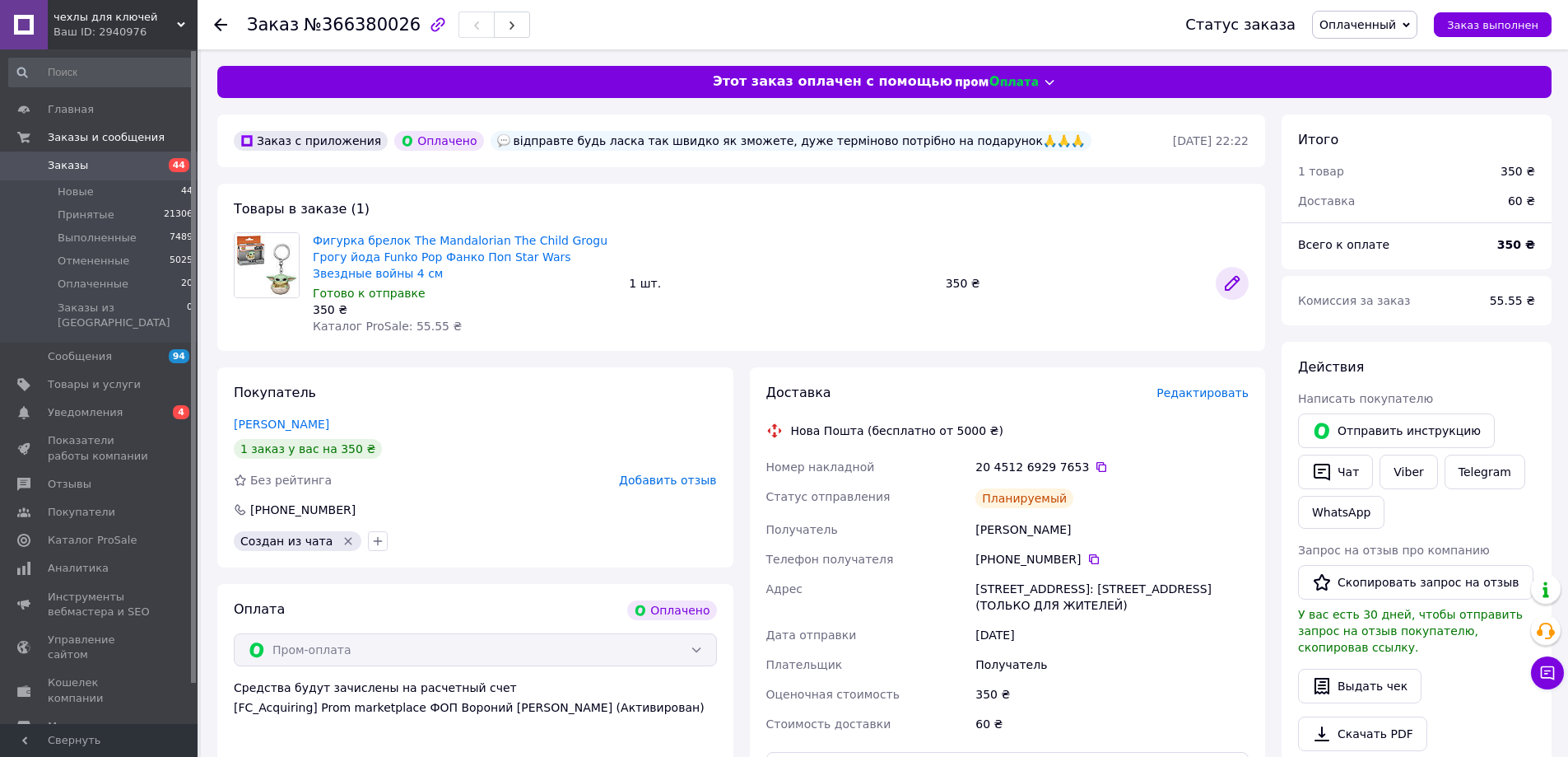
click at [1229, 285] on icon at bounding box center [1231, 283] width 13 height 13
click at [135, 153] on link "Заказы 44" at bounding box center [101, 165] width 203 height 28
